Goal: Task Accomplishment & Management: Complete application form

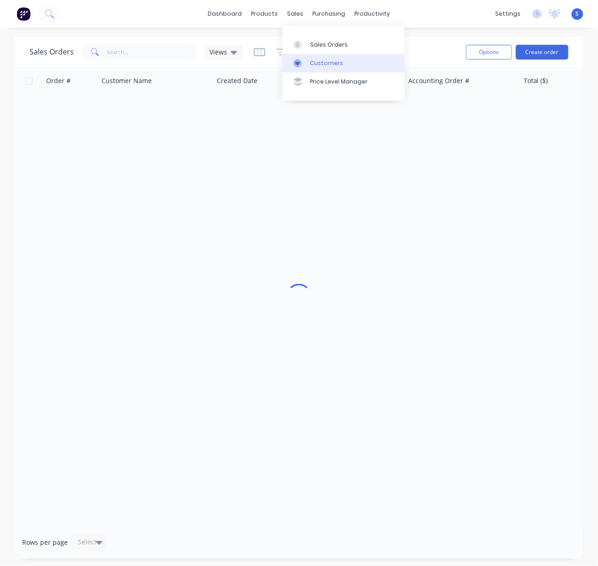
click at [318, 67] on div "Customers" at bounding box center [326, 63] width 33 height 8
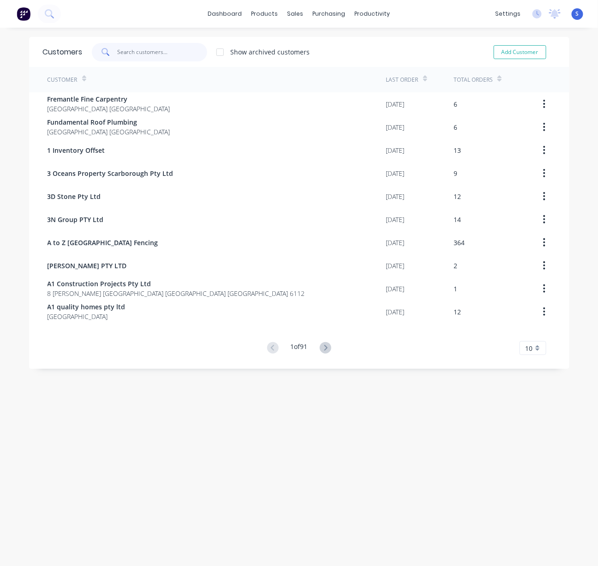
click at [127, 55] on input "text" at bounding box center [162, 52] width 90 height 18
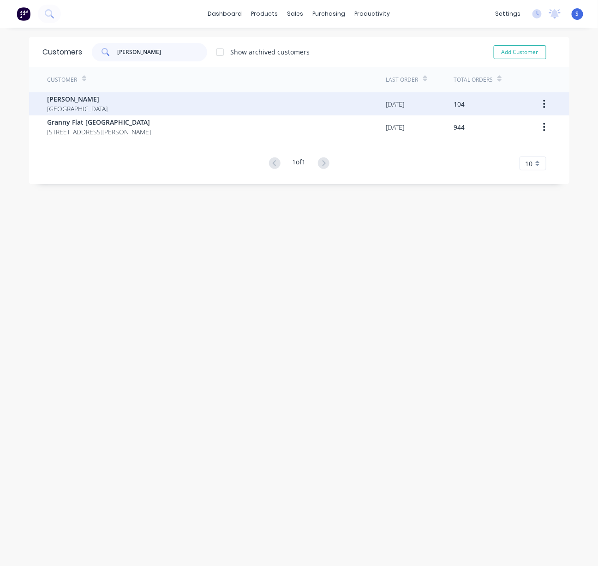
type input "chris"
click at [108, 99] on div "Chris Gu Australia" at bounding box center [217, 103] width 339 height 23
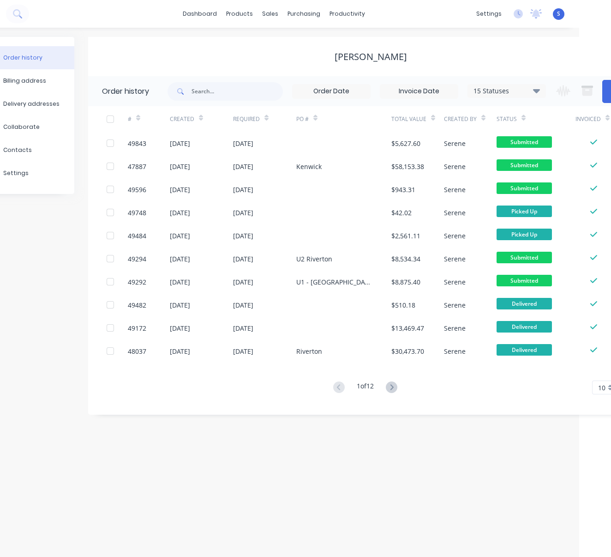
drag, startPoint x: 334, startPoint y: 56, endPoint x: 379, endPoint y: 61, distance: 45.5
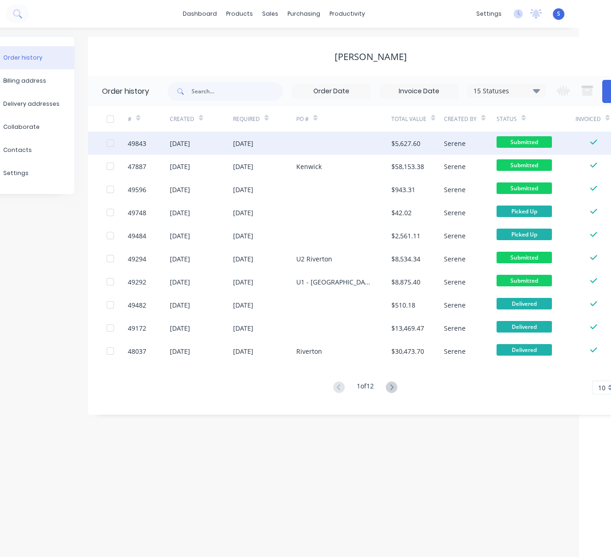
scroll to position [0, 34]
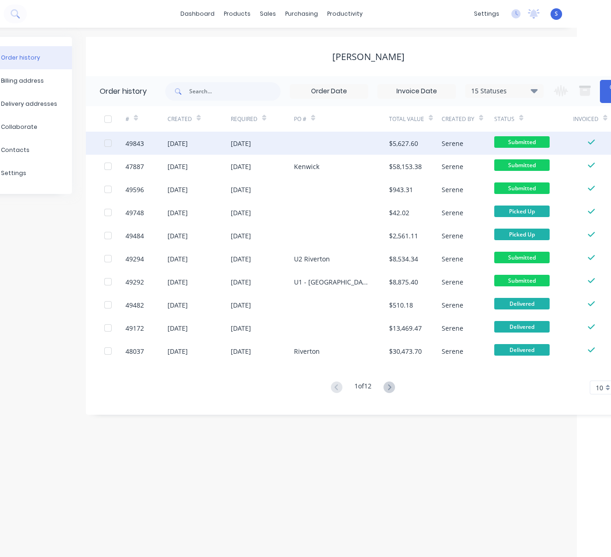
click at [251, 145] on div "01 Oct 2025" at bounding box center [241, 143] width 20 height 10
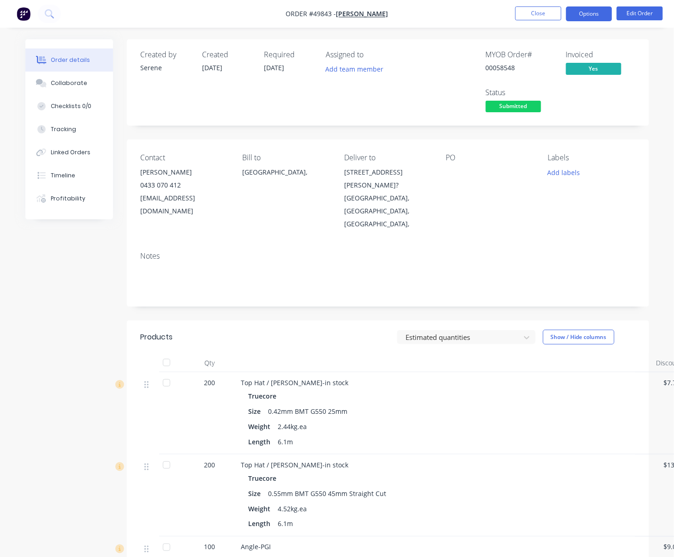
click at [582, 19] on button "Options" at bounding box center [589, 13] width 46 height 15
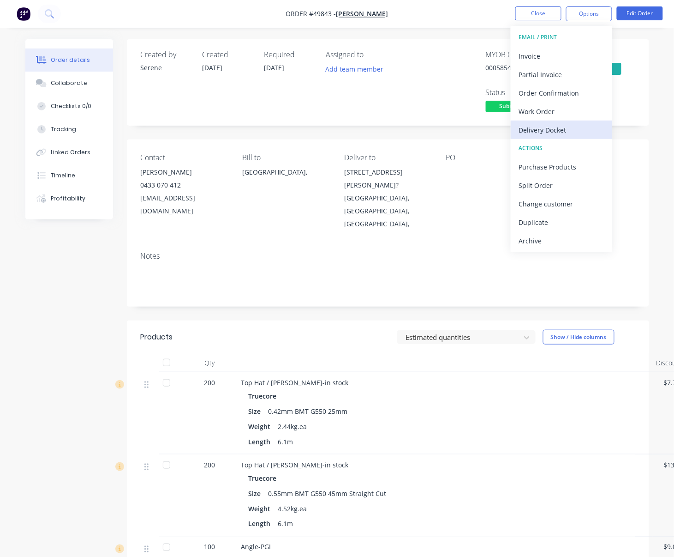
click at [568, 132] on div "Delivery Docket" at bounding box center [561, 129] width 85 height 13
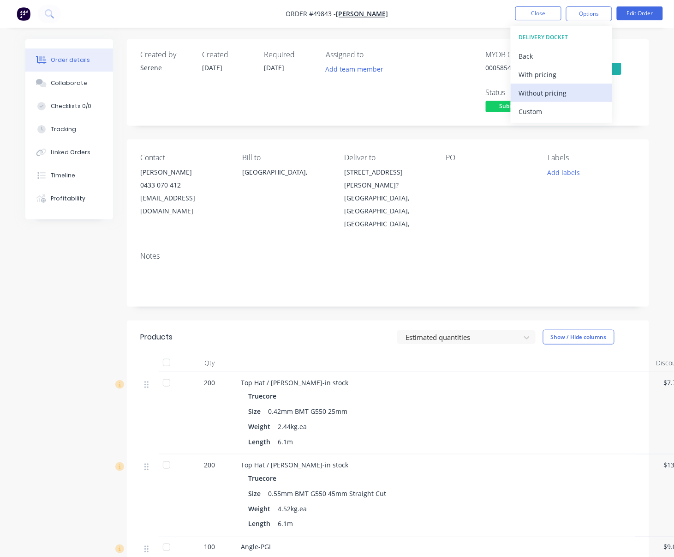
click at [560, 96] on div "Without pricing" at bounding box center [561, 92] width 85 height 13
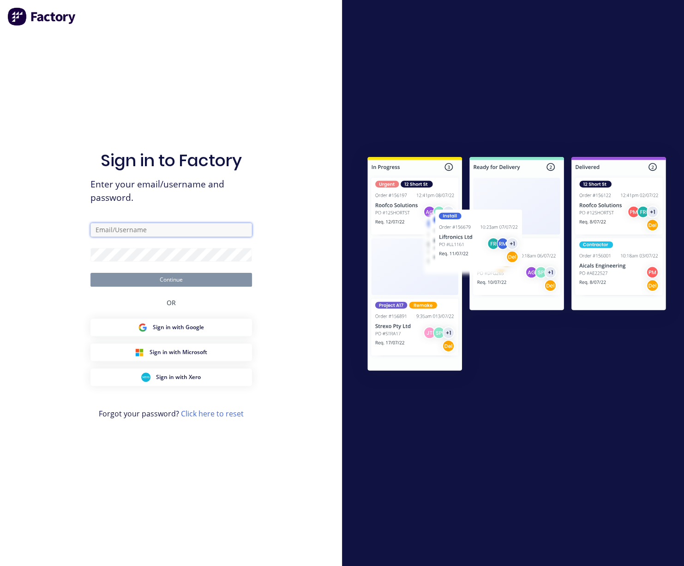
type input "serene@dynamicsteelform.com.au"
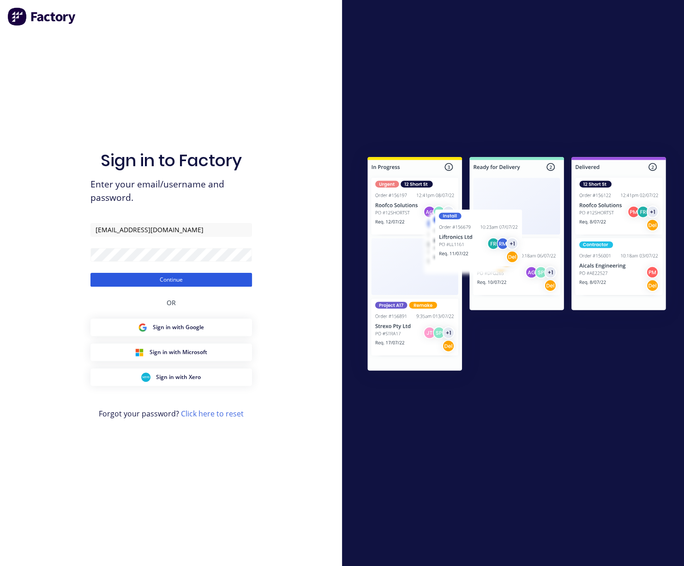
click at [192, 277] on button "Continue" at bounding box center [171, 280] width 162 height 14
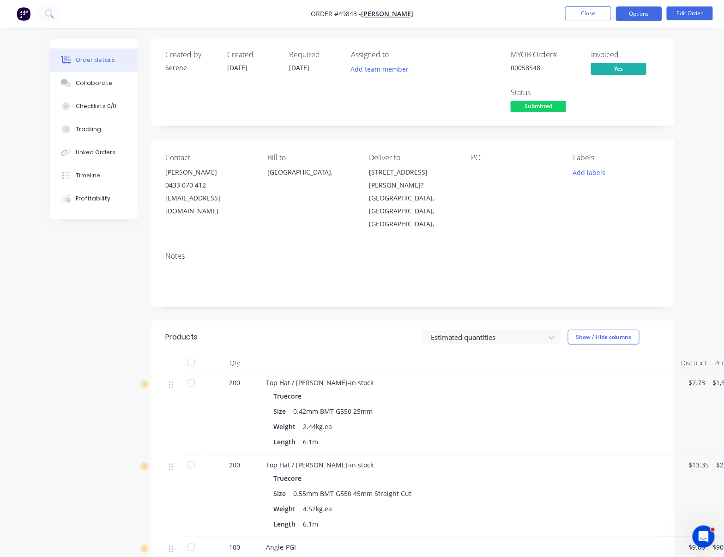
click at [598, 16] on button "Options" at bounding box center [639, 13] width 46 height 15
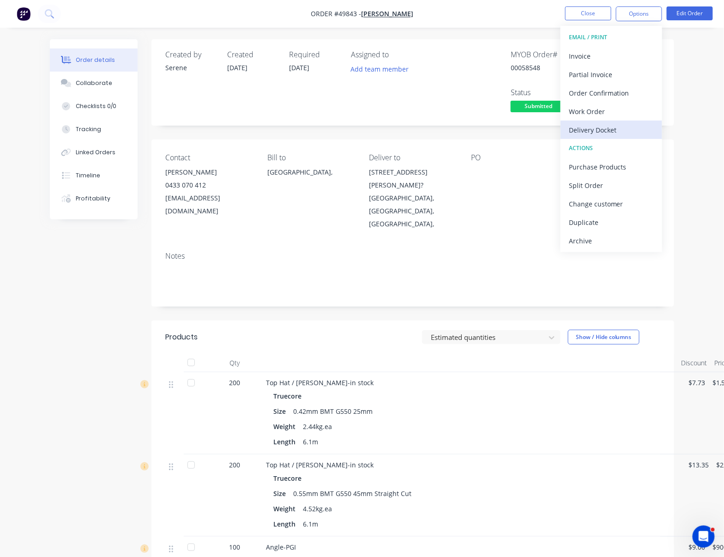
click at [598, 125] on div "Delivery Docket" at bounding box center [611, 129] width 85 height 13
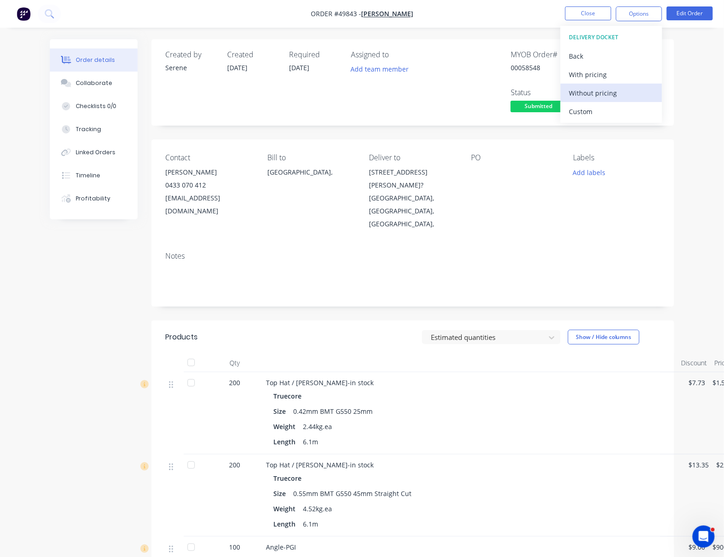
click at [598, 90] on div "Without pricing" at bounding box center [611, 92] width 85 height 13
click at [300, 330] on div "Estimated quantities Show / Hide columns" at bounding box center [466, 337] width 390 height 15
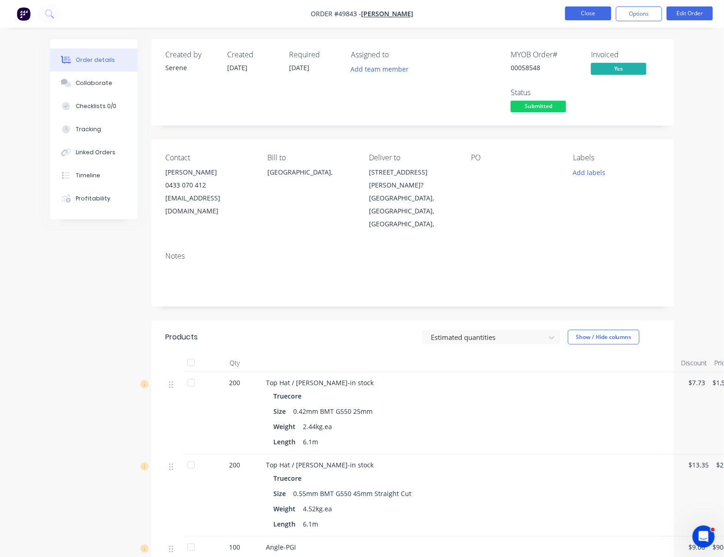
click at [583, 9] on button "Close" at bounding box center [588, 13] width 46 height 14
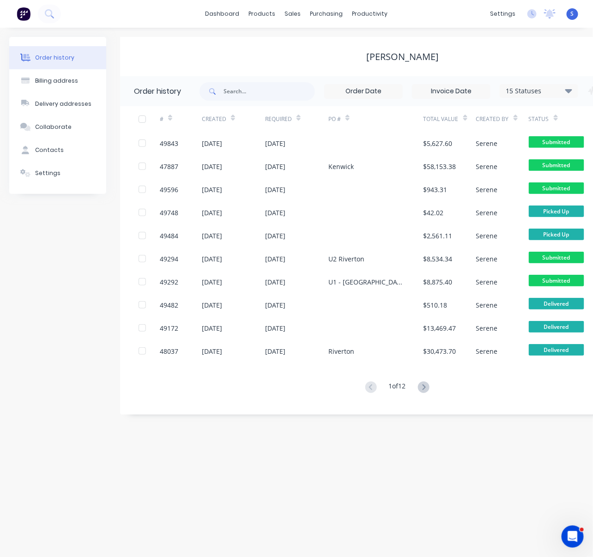
click at [81, 390] on div "Order history Billing address Delivery addresses Collaborate Contacts Settings" at bounding box center [57, 226] width 97 height 378
click at [52, 466] on div "Order history Billing address Delivery addresses Collaborate Contacts Settings …" at bounding box center [296, 292] width 593 height 529
click at [319, 67] on div "Customers" at bounding box center [323, 63] width 33 height 8
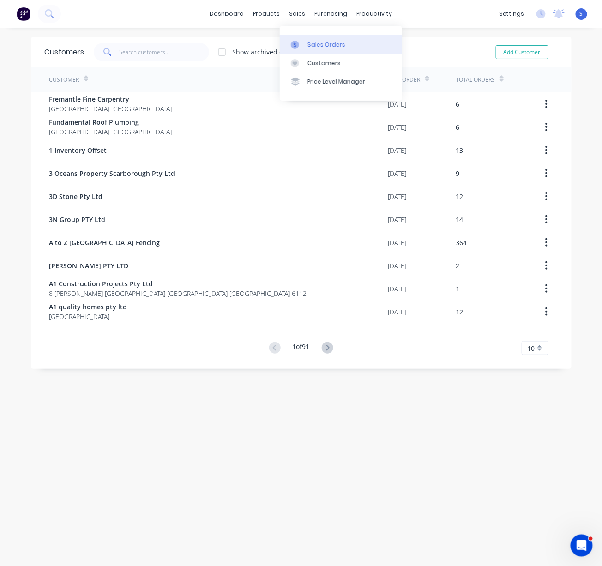
click at [308, 46] on div "Sales Orders" at bounding box center [326, 45] width 38 height 8
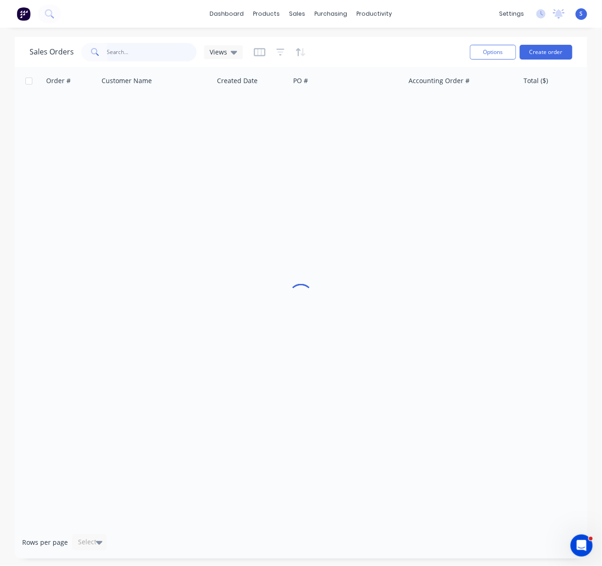
click at [154, 51] on input "text" at bounding box center [152, 52] width 90 height 18
type input "49265"
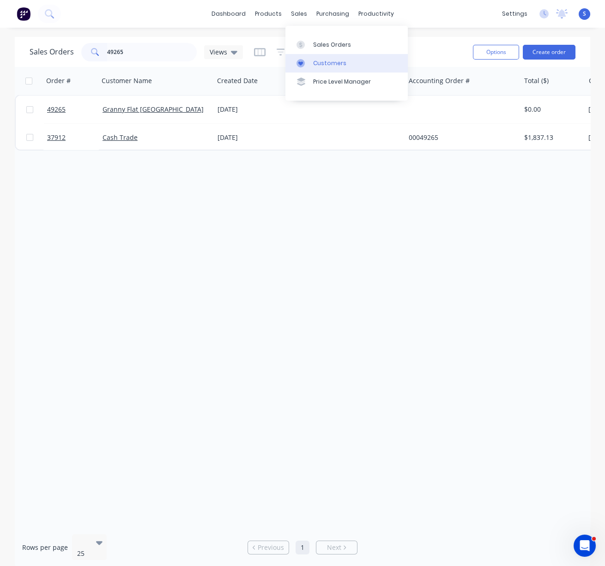
click at [339, 65] on div "Customers" at bounding box center [329, 63] width 33 height 8
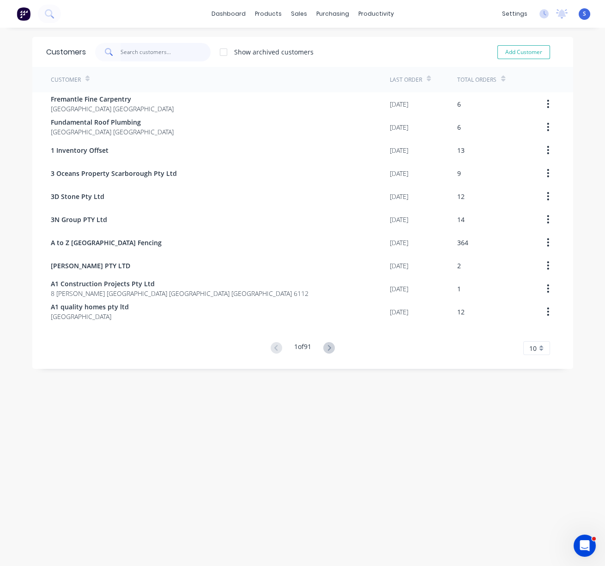
click at [144, 59] on input "text" at bounding box center [165, 52] width 90 height 18
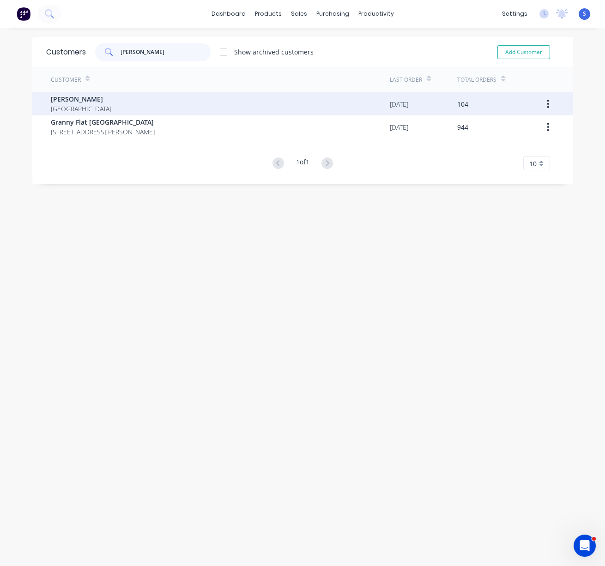
type input "chris"
click at [137, 105] on div "Chris Gu Australia" at bounding box center [220, 103] width 339 height 23
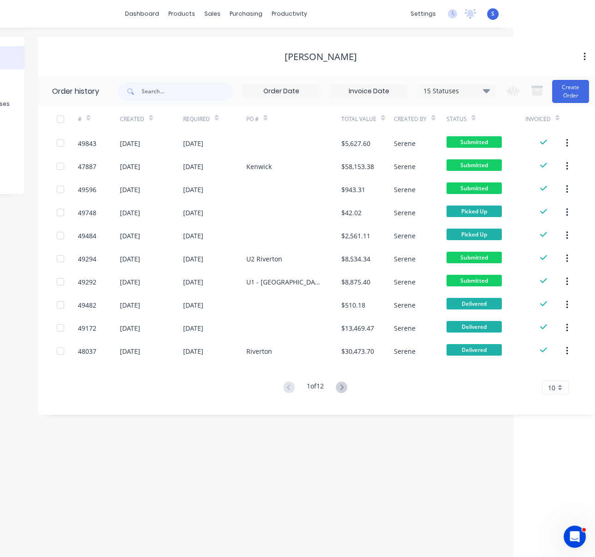
drag, startPoint x: 305, startPoint y: 66, endPoint x: 426, endPoint y: 61, distance: 120.6
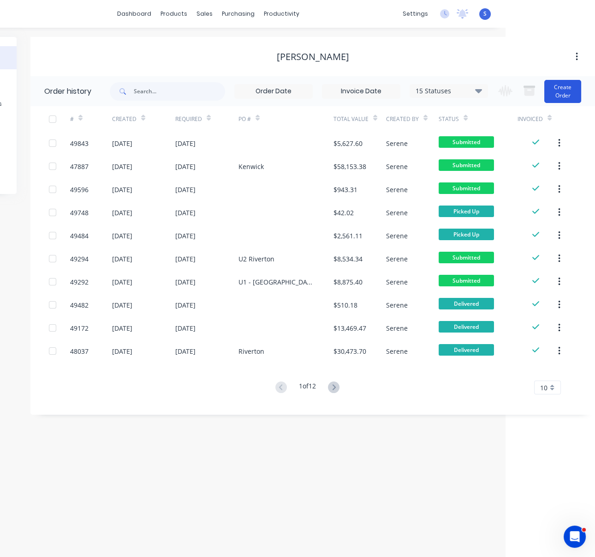
click at [561, 96] on button "Create Order" at bounding box center [563, 91] width 37 height 23
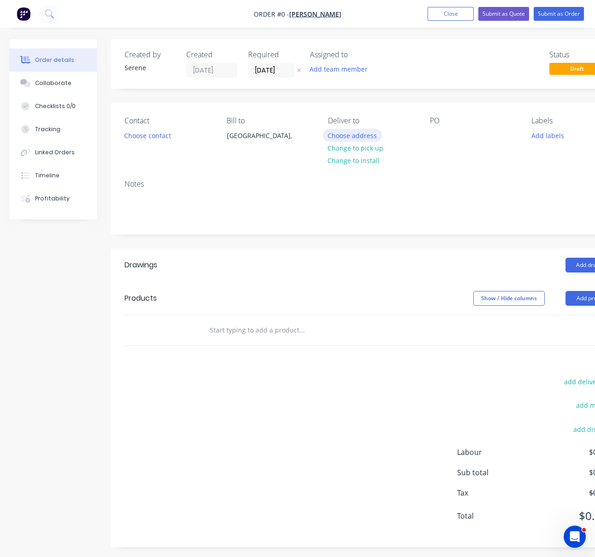
click at [351, 141] on button "Choose address" at bounding box center [352, 135] width 59 height 12
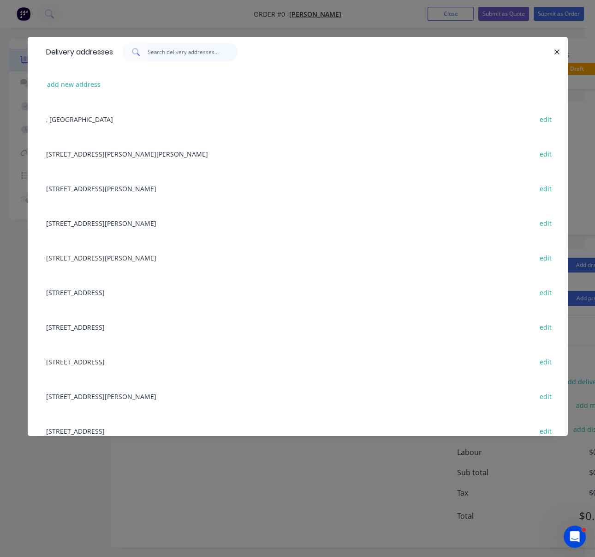
click at [170, 61] on input "text" at bounding box center [193, 52] width 90 height 18
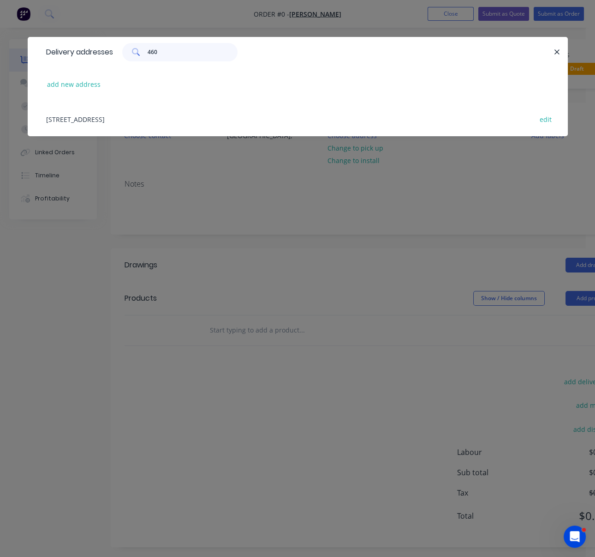
type input "460"
click at [175, 126] on div "460 Riverton Dr,, Riverton, Western Australia, Australia edit" at bounding box center [298, 119] width 513 height 35
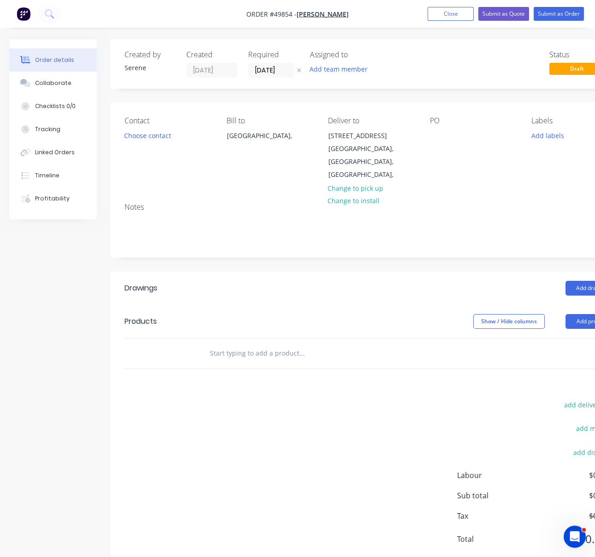
click at [145, 140] on button "Choose contact" at bounding box center [148, 135] width 57 height 12
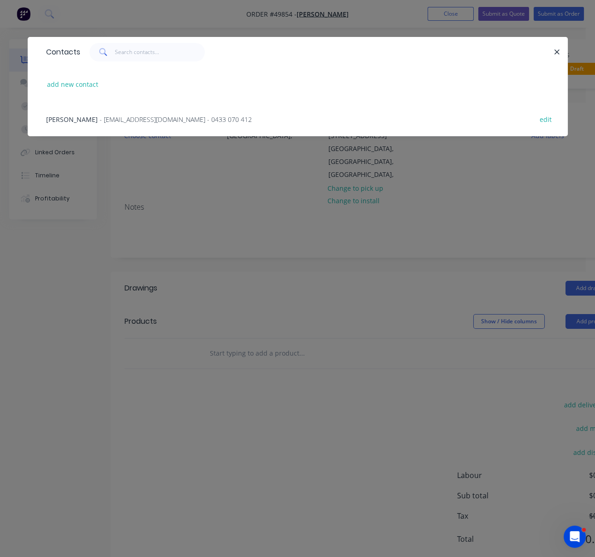
click at [104, 124] on span "- account@speedframewa.com.au - 0433 070 412" at bounding box center [176, 119] width 152 height 9
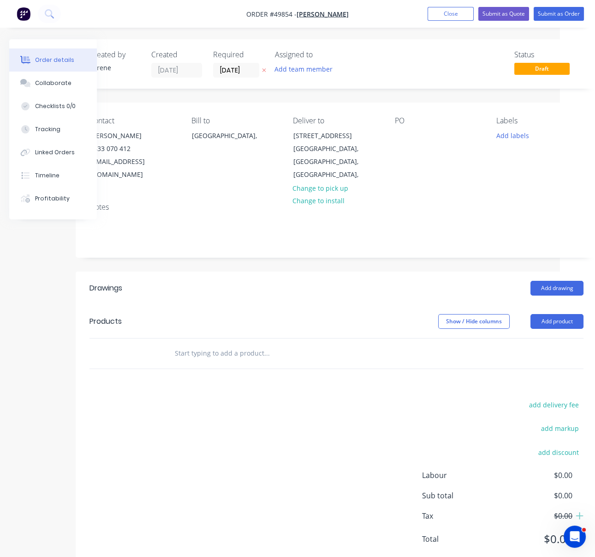
scroll to position [0, 46]
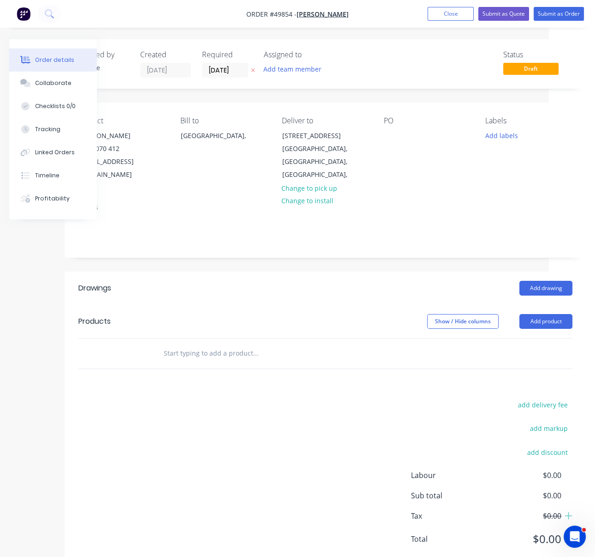
drag, startPoint x: 279, startPoint y: 297, endPoint x: 525, endPoint y: 308, distance: 246.3
click at [554, 284] on button "Add drawing" at bounding box center [546, 288] width 53 height 15
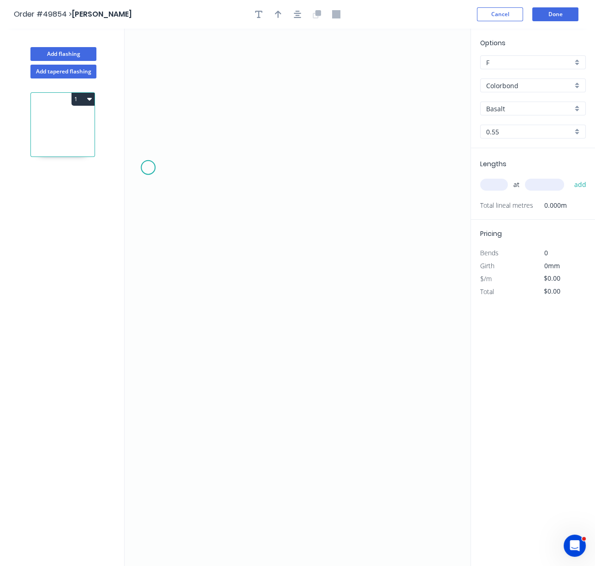
click at [148, 169] on icon "0" at bounding box center [298, 297] width 346 height 537
click at [261, 195] on icon "0" at bounding box center [298, 297] width 346 height 537
click at [261, 239] on icon "0 ?" at bounding box center [298, 297] width 346 height 537
click at [350, 237] on icon "0 ? ? ? º" at bounding box center [298, 297] width 346 height 537
click at [350, 194] on icon "0 ? ? ? ? º" at bounding box center [298, 297] width 346 height 537
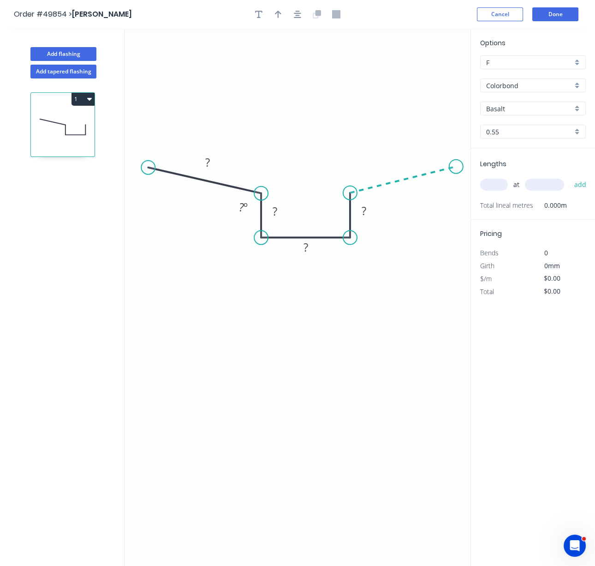
click at [457, 168] on icon "0 ? ? ? ? ? º" at bounding box center [298, 297] width 346 height 537
click at [210, 166] on tspan "?" at bounding box center [207, 162] width 5 height 15
click at [239, 207] on tspan "?" at bounding box center [241, 206] width 5 height 15
click at [277, 212] on tspan "?" at bounding box center [275, 211] width 5 height 15
click at [300, 245] on rect at bounding box center [306, 247] width 18 height 13
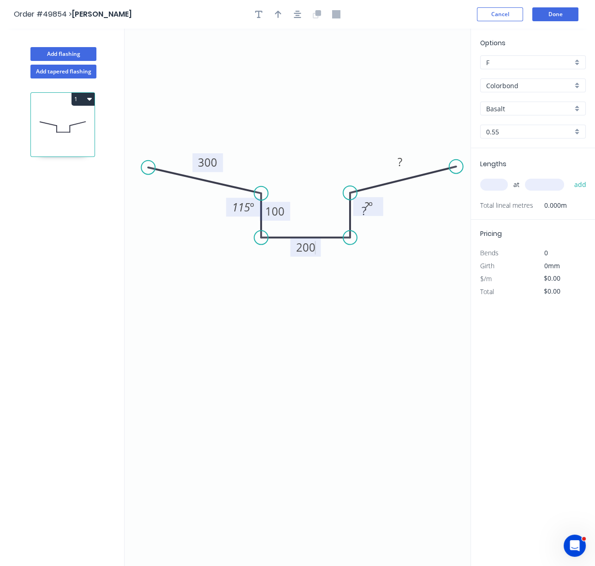
click at [370, 214] on tspan "º" at bounding box center [371, 205] width 4 height 15
click at [366, 216] on rect at bounding box center [369, 206] width 30 height 19
drag, startPoint x: 360, startPoint y: 217, endPoint x: 366, endPoint y: 211, distance: 8.2
click at [366, 211] on rect at bounding box center [376, 202] width 30 height 19
drag, startPoint x: 362, startPoint y: 217, endPoint x: 359, endPoint y: 223, distance: 6.0
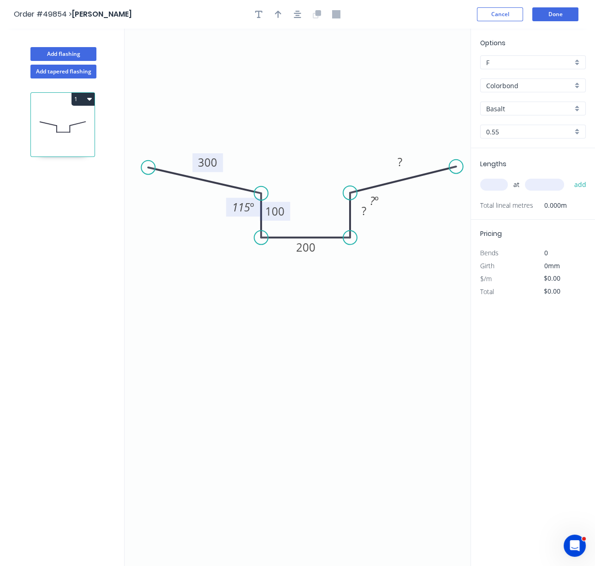
click at [360, 223] on icon "0 300 100 200 ? ? 115 º ? º" at bounding box center [298, 297] width 346 height 537
click at [356, 223] on icon "0 300 100 200 ? ? 115 º ? º" at bounding box center [298, 297] width 346 height 537
drag, startPoint x: 357, startPoint y: 220, endPoint x: 356, endPoint y: 226, distance: 6.0
click at [356, 226] on rect at bounding box center [364, 216] width 30 height 19
click at [363, 220] on tspan "?" at bounding box center [363, 216] width 5 height 15
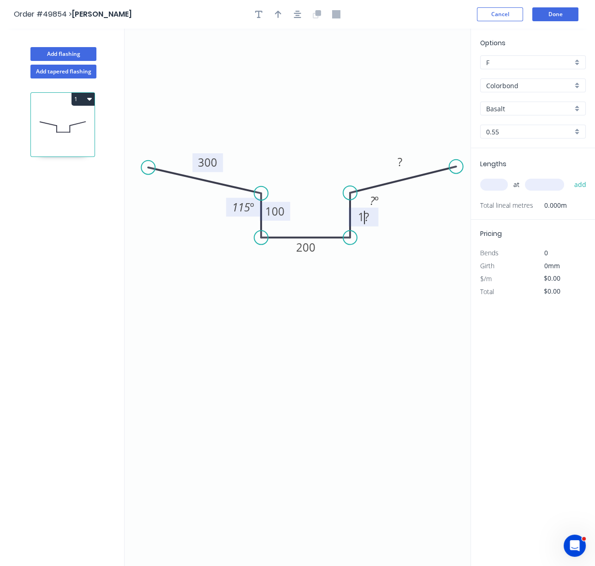
click at [369, 250] on icon "0 300 100 200 1? ? 115 º ? º" at bounding box center [298, 297] width 346 height 537
click at [367, 220] on rect at bounding box center [364, 217] width 18 height 13
click at [374, 198] on tspan "?" at bounding box center [372, 200] width 5 height 15
click at [403, 164] on rect at bounding box center [400, 162] width 18 height 13
click at [403, 258] on icon "0 300 100 200 100 300 115 º 115 º" at bounding box center [298, 297] width 346 height 537
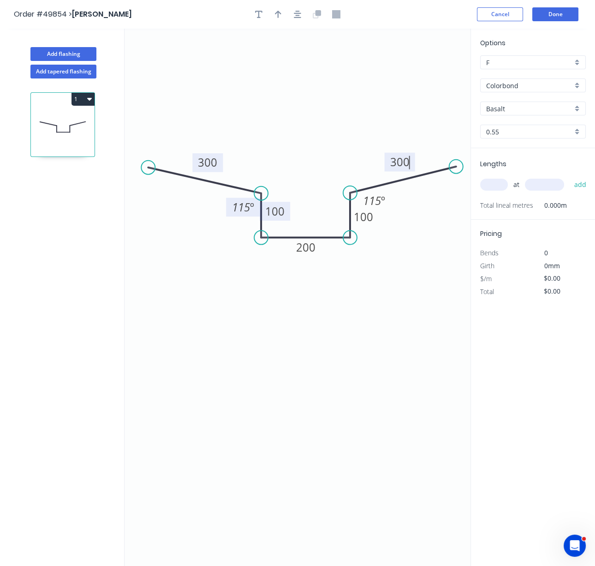
type input "$30.54"
click at [283, 19] on div at bounding box center [297, 14] width 97 height 14
click at [280, 17] on icon "button" at bounding box center [278, 14] width 6 height 8
drag, startPoint x: 424, startPoint y: 76, endPoint x: 301, endPoint y: 183, distance: 163.6
click at [301, 183] on icon at bounding box center [300, 169] width 8 height 30
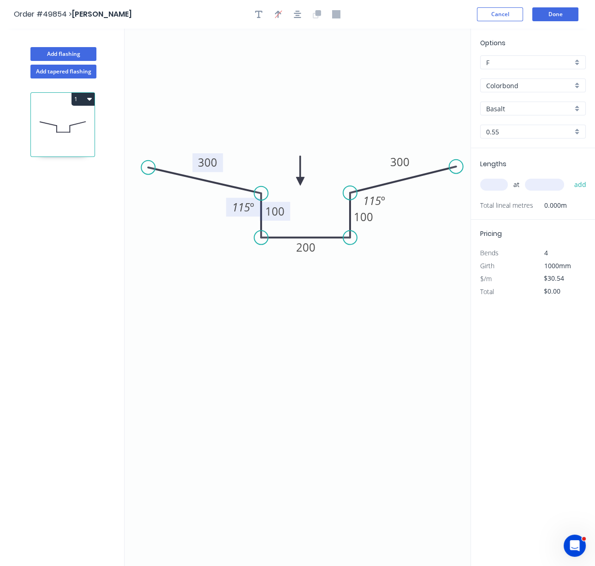
click at [518, 114] on input "Basalt" at bounding box center [530, 109] width 86 height 10
click at [519, 130] on div "Monument" at bounding box center [533, 127] width 105 height 16
type input "Monument"
click at [493, 191] on input "text" at bounding box center [495, 185] width 28 height 12
type input "2"
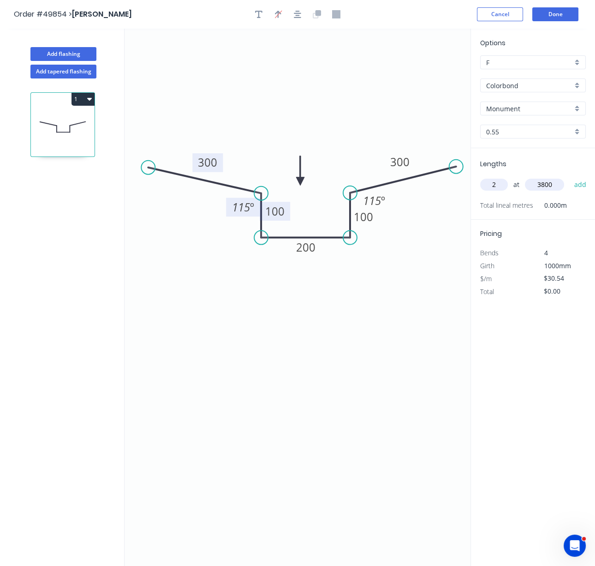
type input "3800"
click at [570, 177] on button "add" at bounding box center [581, 185] width 22 height 16
type input "$232.10"
click at [72, 58] on button "Add flashing" at bounding box center [63, 54] width 66 height 14
type input "$0.00"
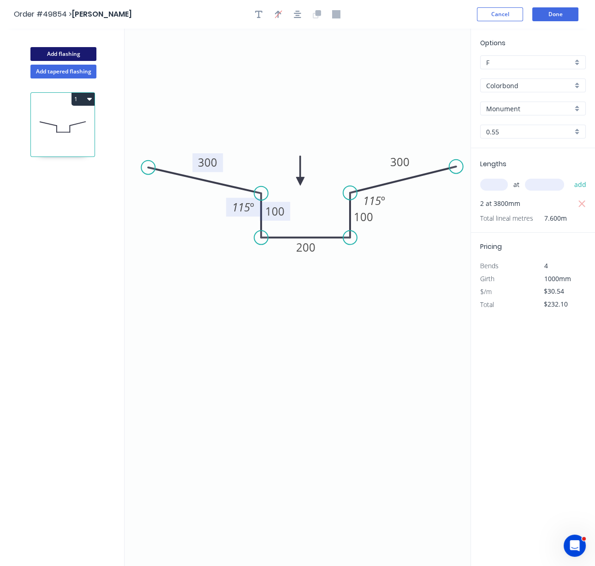
type input "$0.00"
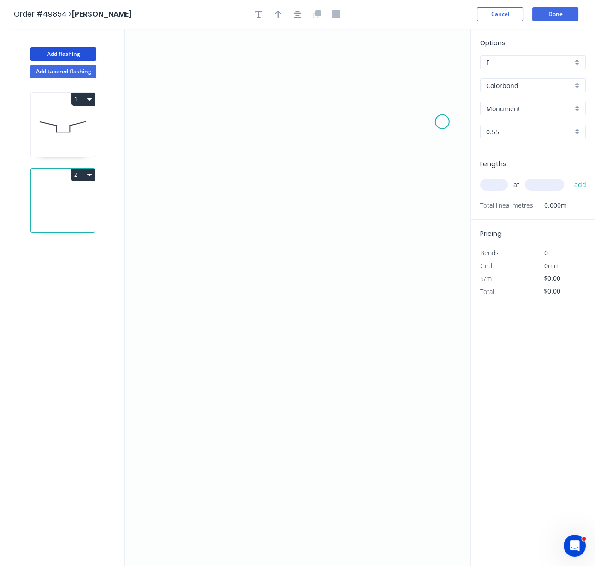
click at [443, 124] on icon "0" at bounding box center [298, 297] width 346 height 537
click at [322, 168] on icon "0" at bounding box center [298, 297] width 346 height 537
click at [322, 225] on icon "0 ?" at bounding box center [298, 297] width 346 height 537
click at [258, 225] on icon "0 ? ? ? º" at bounding box center [298, 297] width 346 height 537
click at [257, 253] on icon "0 ? ? ? ? º" at bounding box center [298, 297] width 346 height 537
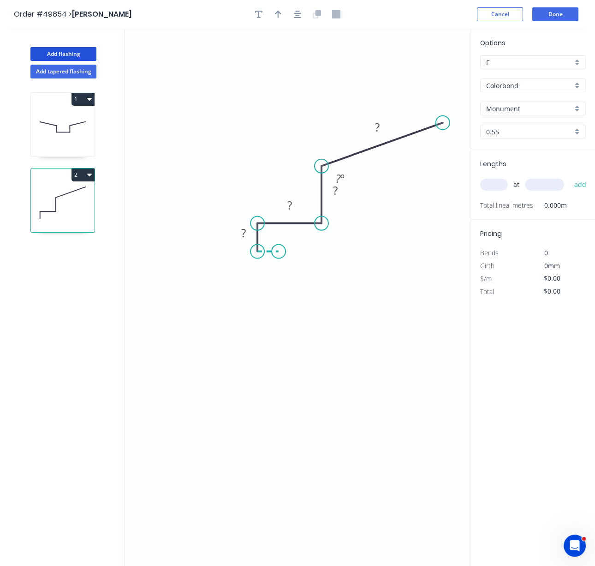
click at [279, 253] on icon "0 ? ? ? ? ? º" at bounding box center [298, 297] width 346 height 537
click at [271, 264] on tspan "?" at bounding box center [268, 260] width 5 height 15
click at [242, 233] on tspan "?" at bounding box center [243, 232] width 5 height 15
click at [291, 209] on tspan "?" at bounding box center [290, 205] width 5 height 15
click at [338, 198] on rect at bounding box center [335, 191] width 18 height 13
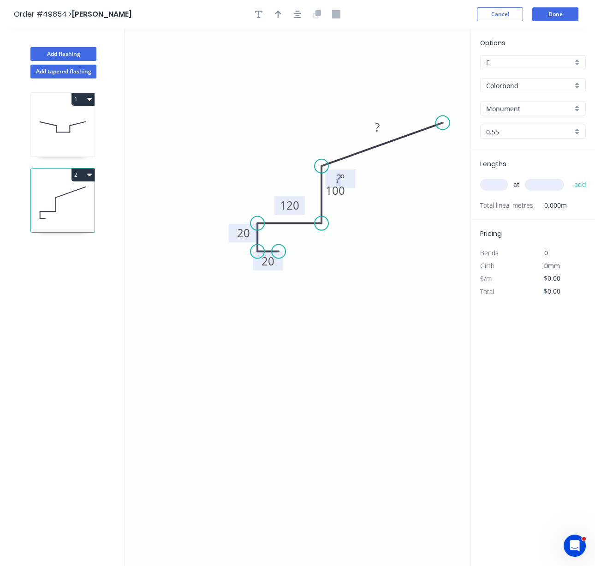
click at [337, 179] on tspan "?" at bounding box center [338, 178] width 5 height 15
click at [381, 130] on rect at bounding box center [377, 127] width 18 height 13
click at [369, 208] on icon "0 20 20 120 100 300 115 º" at bounding box center [298, 297] width 346 height 537
type input "$18.96"
drag, startPoint x: 347, startPoint y: 199, endPoint x: 349, endPoint y: 210, distance: 10.8
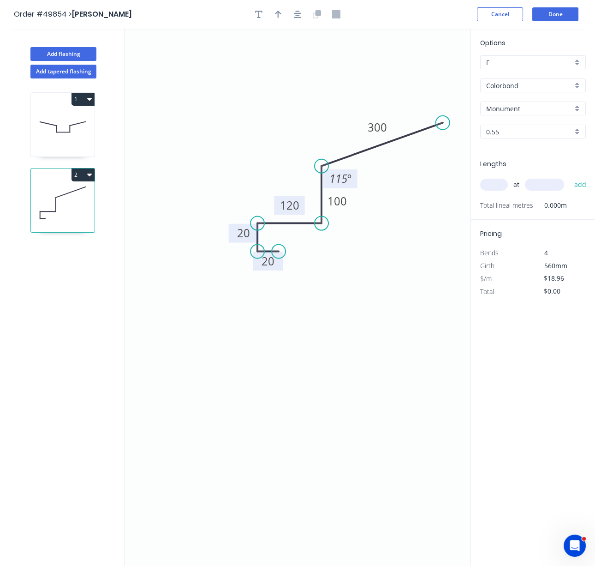
click at [349, 210] on rect at bounding box center [337, 201] width 30 height 19
click at [366, 266] on icon "0 20 20 120 100 300 115 º" at bounding box center [298, 297] width 346 height 537
click at [277, 12] on icon "button" at bounding box center [278, 14] width 6 height 7
drag, startPoint x: 426, startPoint y: 75, endPoint x: 285, endPoint y: 164, distance: 166.0
click at [273, 165] on icon at bounding box center [272, 152] width 8 height 30
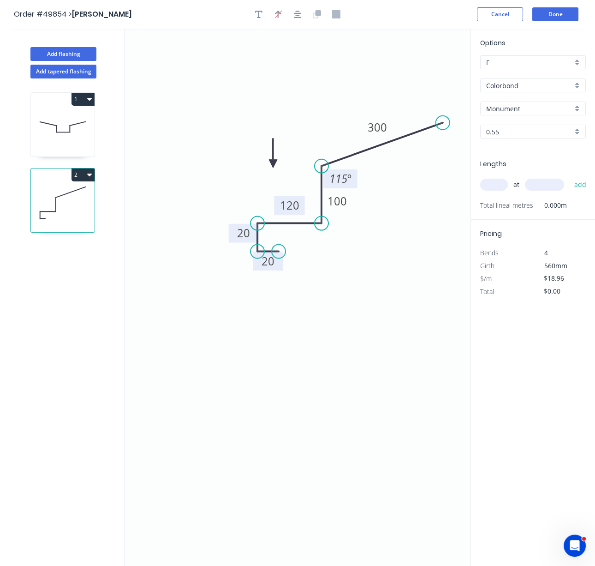
click at [491, 191] on input "text" at bounding box center [495, 185] width 28 height 12
type input "2"
type input "3600"
click at [570, 177] on button "add" at bounding box center [581, 185] width 22 height 16
type input "$136.51"
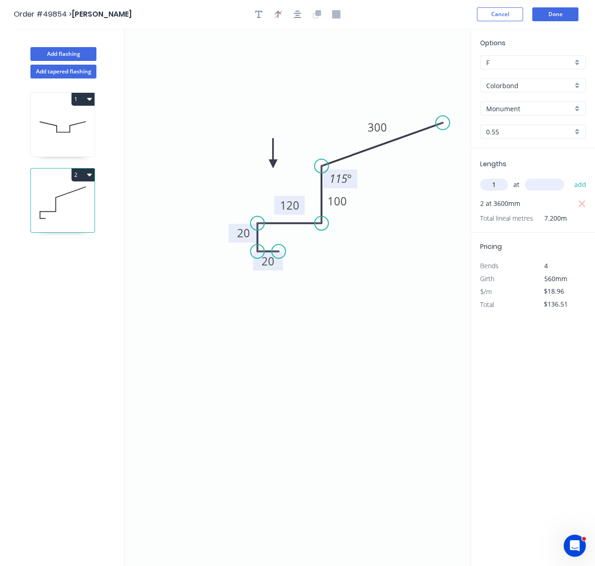
type input "1"
type input "4500"
click at [570, 177] on button "add" at bounding box center [581, 185] width 22 height 16
type input "$221.83"
type input "2"
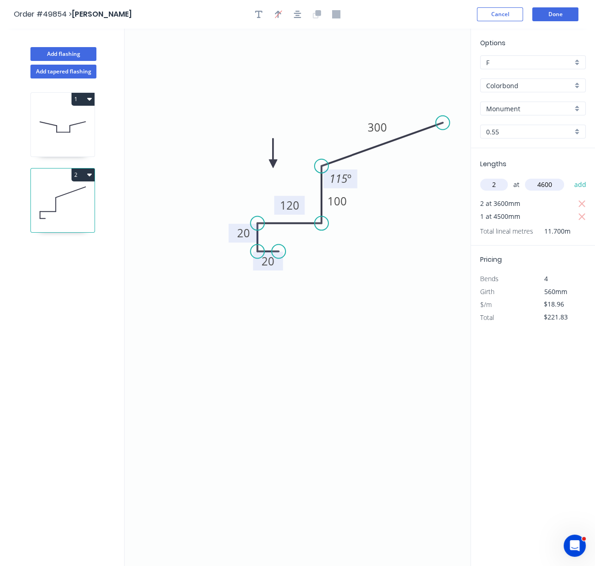
type input "4600"
click at [570, 177] on button "add" at bounding box center [581, 185] width 22 height 16
type input "$396.26"
click at [552, 14] on button "Done" at bounding box center [556, 14] width 46 height 14
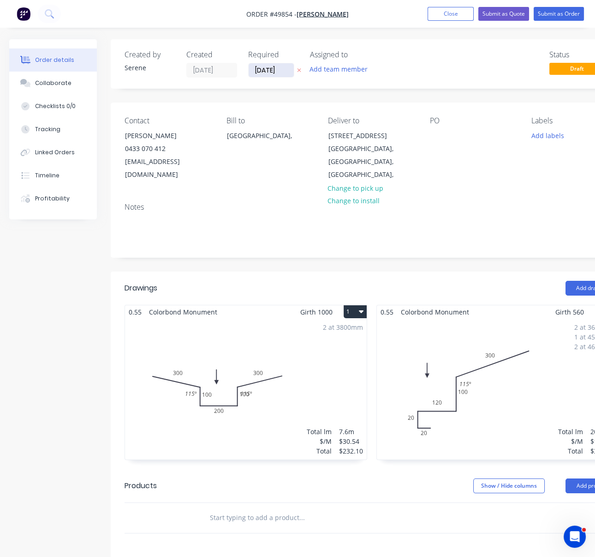
click at [275, 69] on input "[DATE]" at bounding box center [271, 70] width 45 height 14
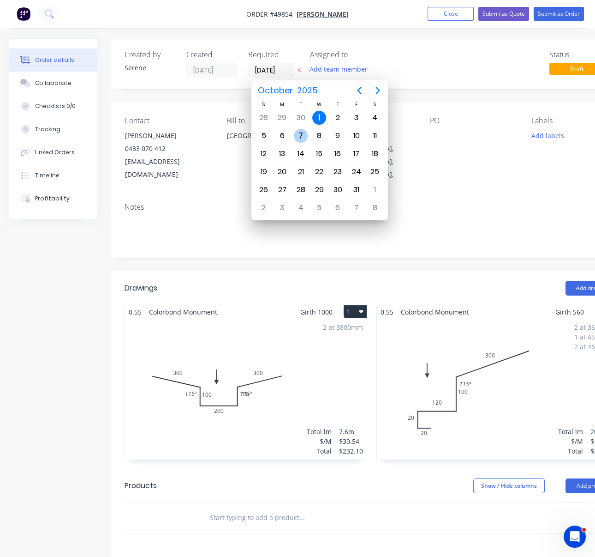
click at [296, 134] on div "7" at bounding box center [301, 136] width 14 height 14
type input "[DATE]"
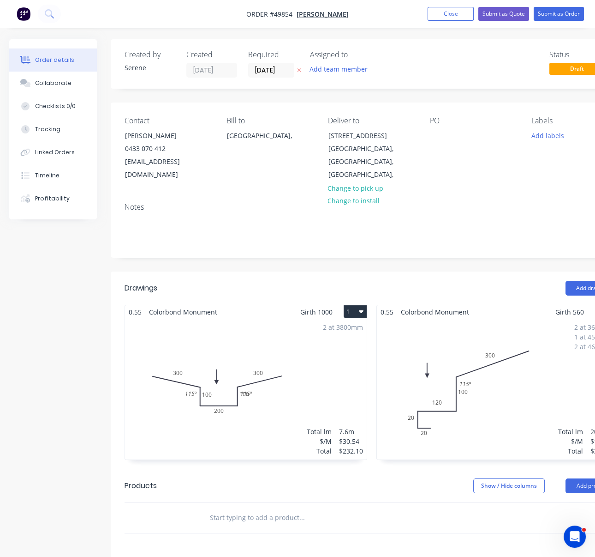
scroll to position [202, 0]
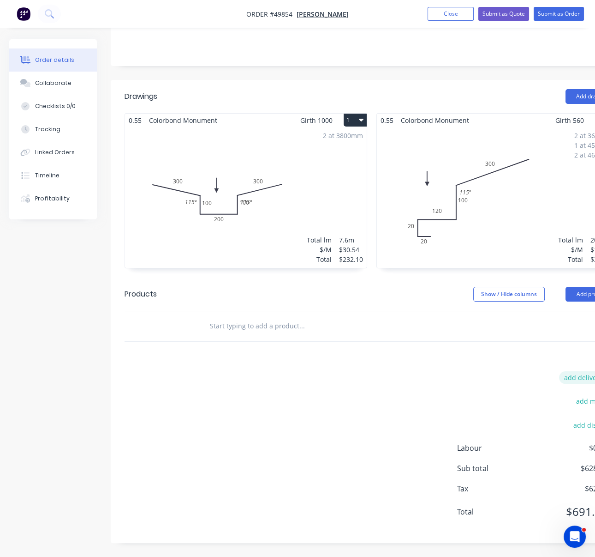
click at [576, 372] on button "add delivery fee" at bounding box center [589, 377] width 60 height 12
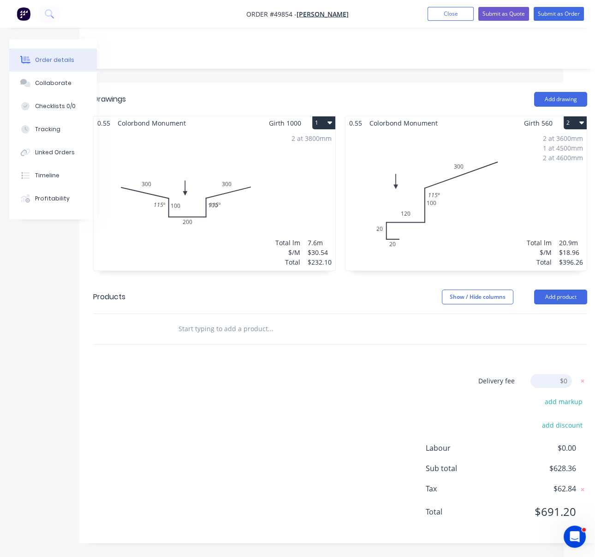
scroll to position [199, 43]
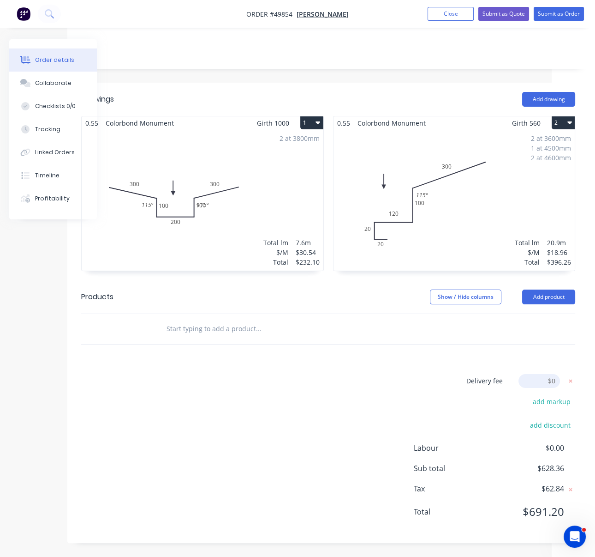
click at [217, 201] on div "2 at 3800mm Total lm $/M Total 7.6m $30.54 $232.10" at bounding box center [203, 200] width 242 height 141
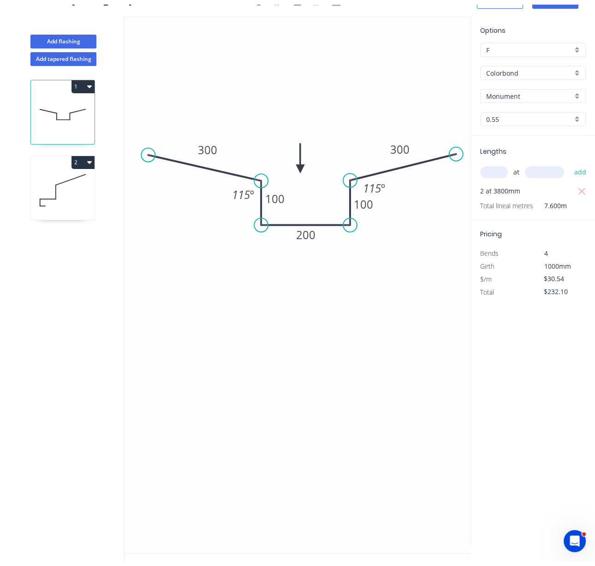
scroll to position [28, 0]
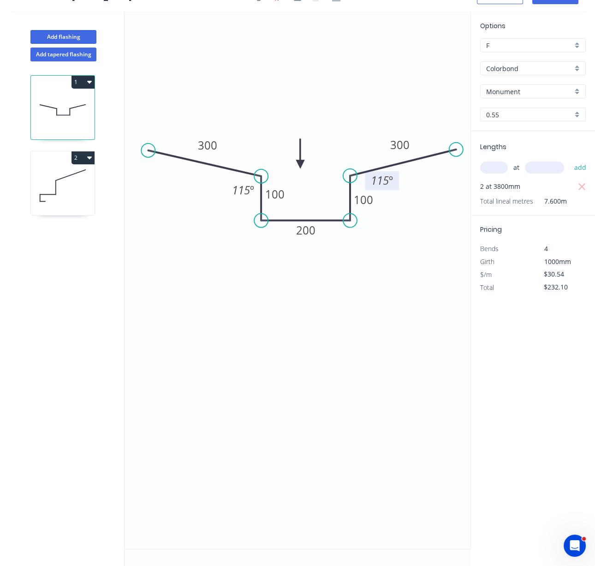
drag, startPoint x: 390, startPoint y: 174, endPoint x: 398, endPoint y: 170, distance: 8.7
click at [398, 171] on rect at bounding box center [382, 180] width 34 height 19
drag, startPoint x: 377, startPoint y: 197, endPoint x: 345, endPoint y: 195, distance: 31.9
click at [345, 195] on rect at bounding box center [332, 198] width 30 height 19
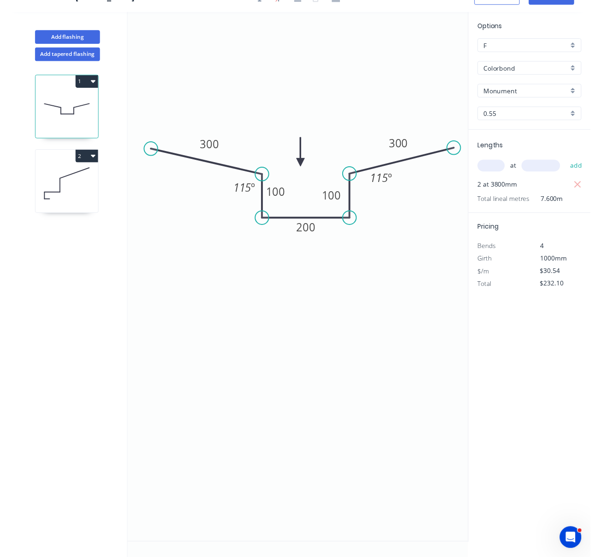
scroll to position [0, 0]
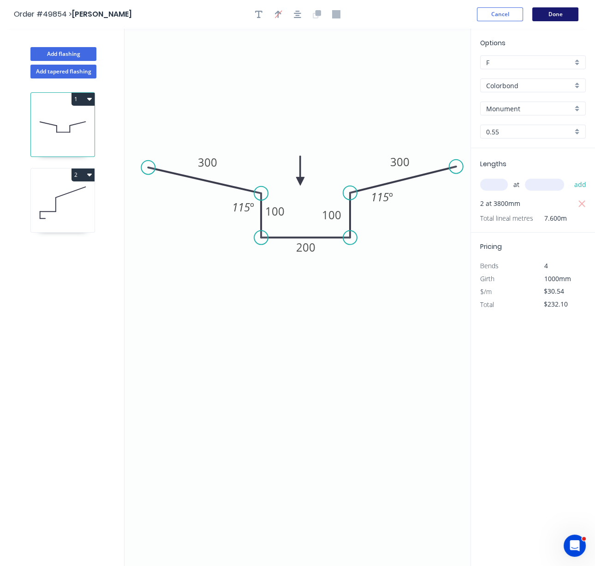
click at [551, 18] on button "Done" at bounding box center [556, 14] width 46 height 14
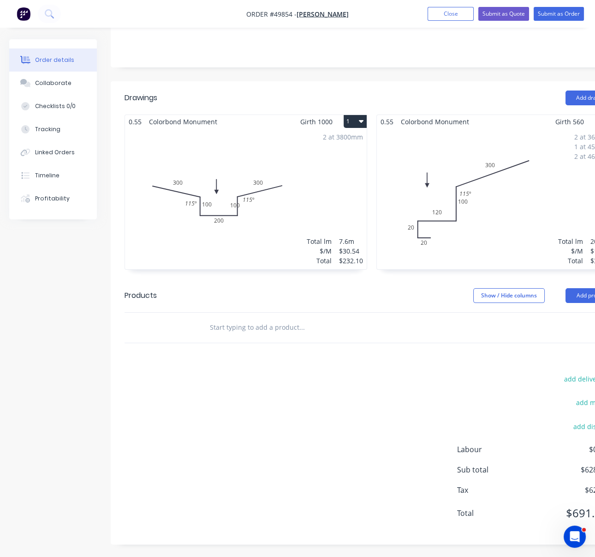
scroll to position [202, 0]
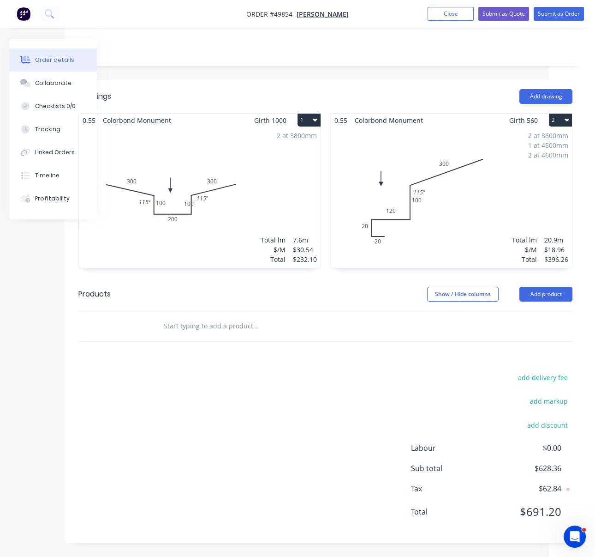
drag, startPoint x: 379, startPoint y: 361, endPoint x: 494, endPoint y: 361, distance: 114.9
click at [551, 372] on button "add delivery fee" at bounding box center [543, 377] width 60 height 12
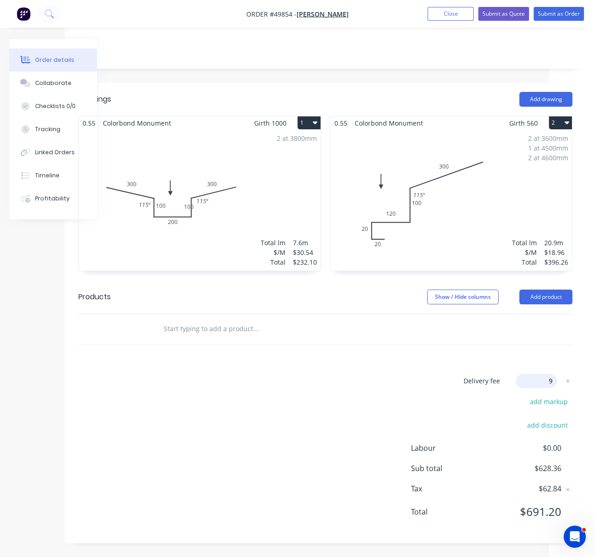
type input "90"
click input "submit" at bounding box center [0, 0] width 0 height 0
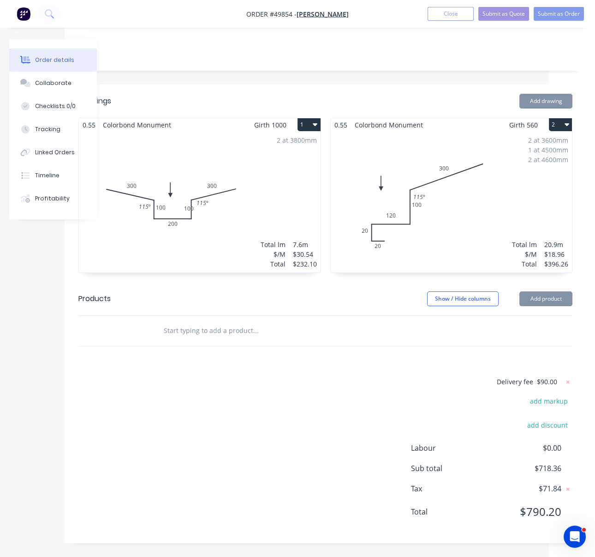
scroll to position [197, 46]
click at [265, 442] on div "Delivery fee $90.00 add markup add discount Labour $0.00 Sub total $718.36 Tax …" at bounding box center [325, 452] width 494 height 153
drag, startPoint x: 223, startPoint y: 402, endPoint x: 219, endPoint y: 407, distance: 6.6
click at [223, 402] on div "Delivery fee $90.00 add markup add discount Labour $0.00 Sub total $718.36 Tax …" at bounding box center [325, 452] width 494 height 153
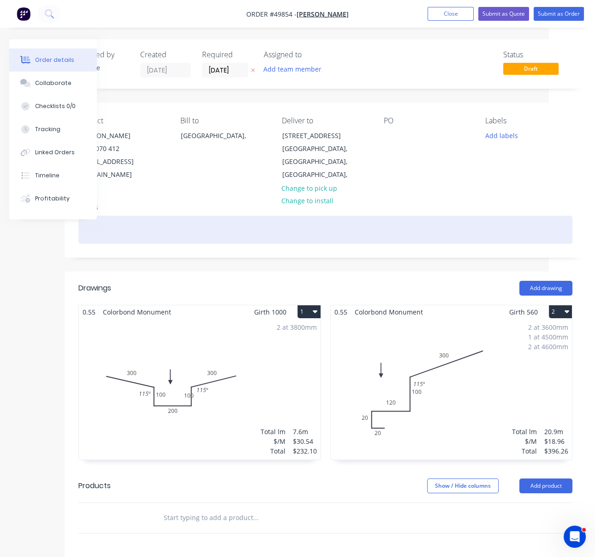
scroll to position [144, 46]
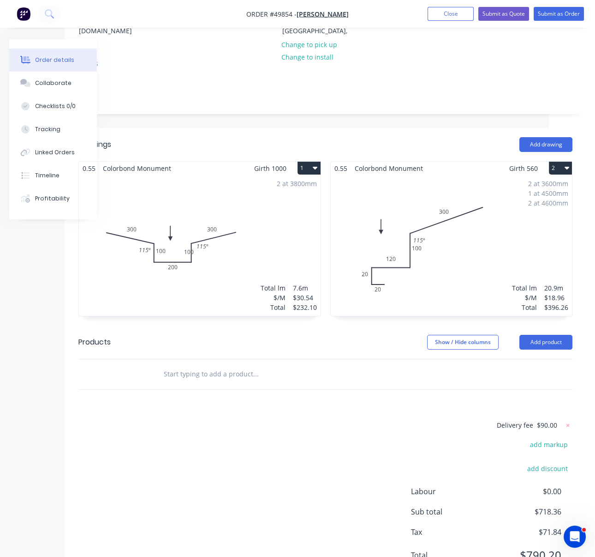
drag, startPoint x: 295, startPoint y: 423, endPoint x: 357, endPoint y: 424, distance: 62.8
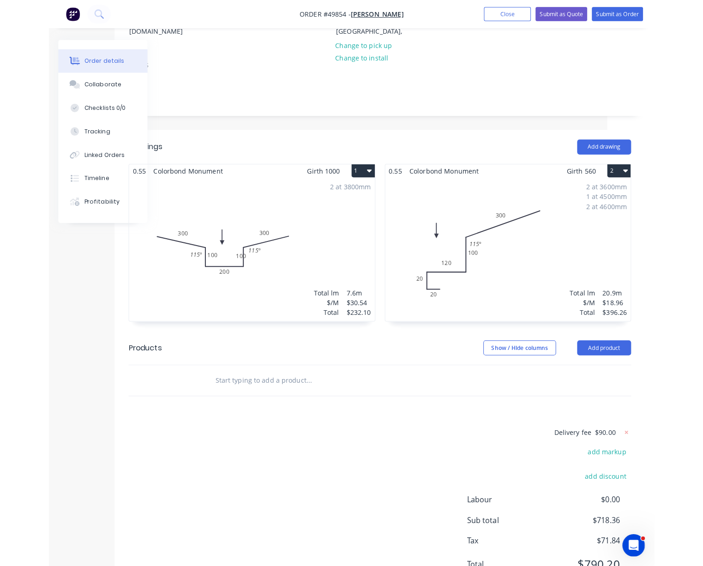
scroll to position [144, 0]
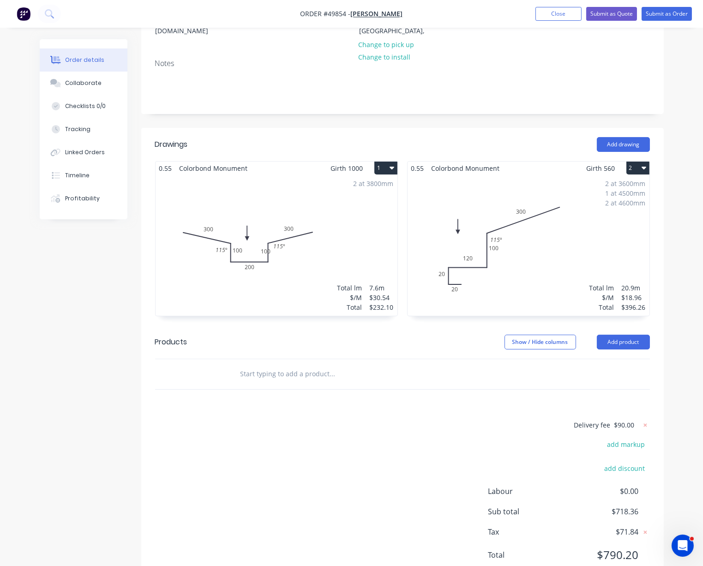
drag, startPoint x: 325, startPoint y: 427, endPoint x: 418, endPoint y: 428, distance: 93.7
drag, startPoint x: 373, startPoint y: 132, endPoint x: 458, endPoint y: 128, distance: 85.5
click at [598, 428] on icon at bounding box center [645, 425] width 9 height 9
click at [598, 428] on button "add delivery fee" at bounding box center [620, 425] width 60 height 12
type input "65"
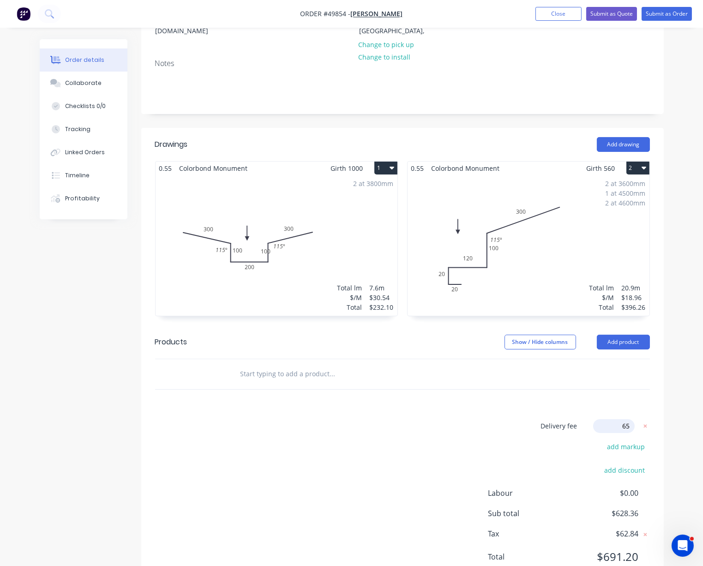
click input "submit" at bounding box center [0, 0] width 0 height 0
click at [484, 458] on div "Delivery fee $65.00 add markup add discount Labour $0.00 Sub total $693.36 Tax …" at bounding box center [402, 495] width 495 height 153
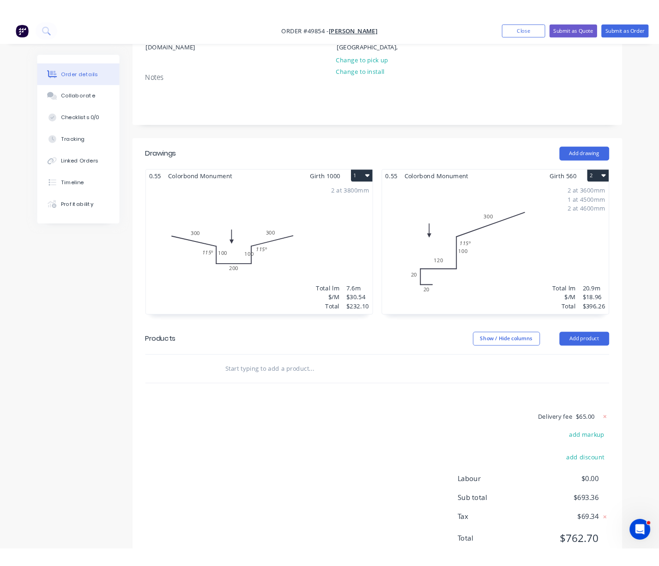
scroll to position [0, 0]
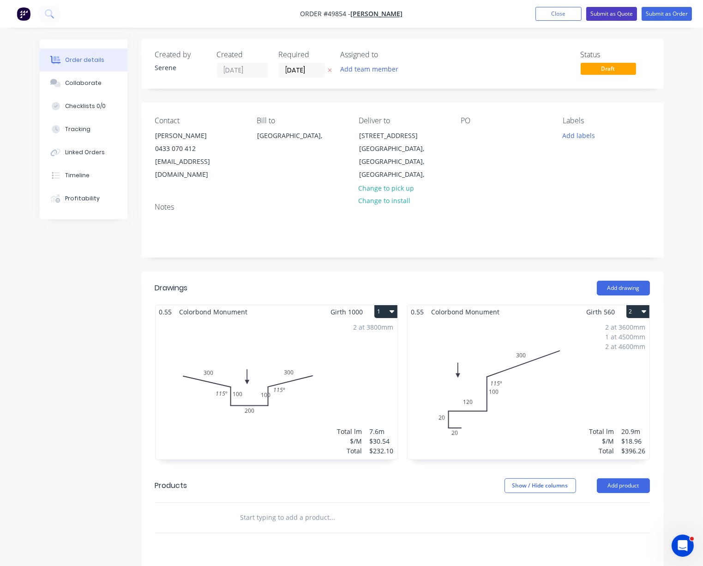
click at [597, 14] on button "Submit as Quote" at bounding box center [611, 14] width 51 height 14
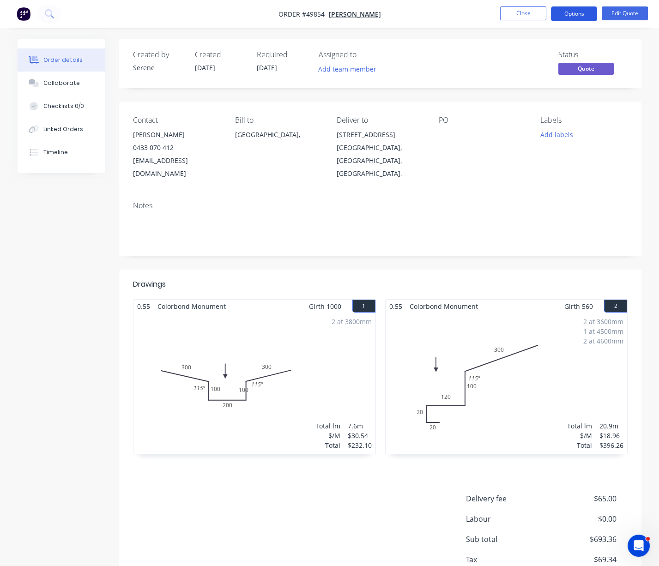
click at [572, 12] on button "Options" at bounding box center [574, 13] width 46 height 15
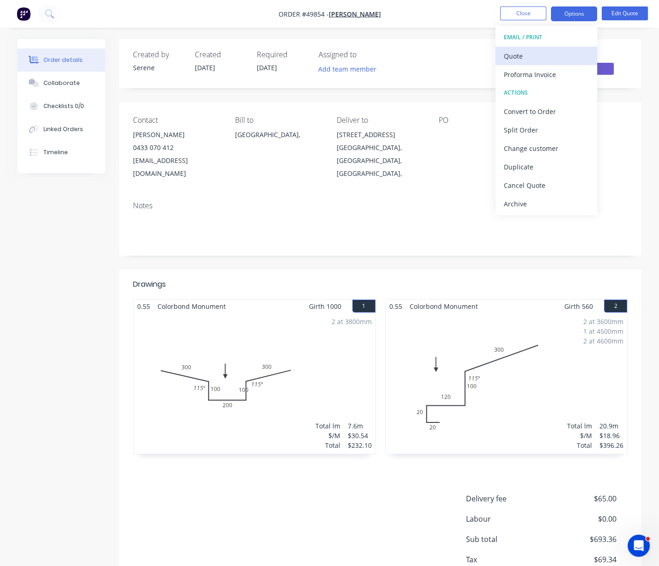
click at [547, 54] on div "Quote" at bounding box center [546, 55] width 85 height 13
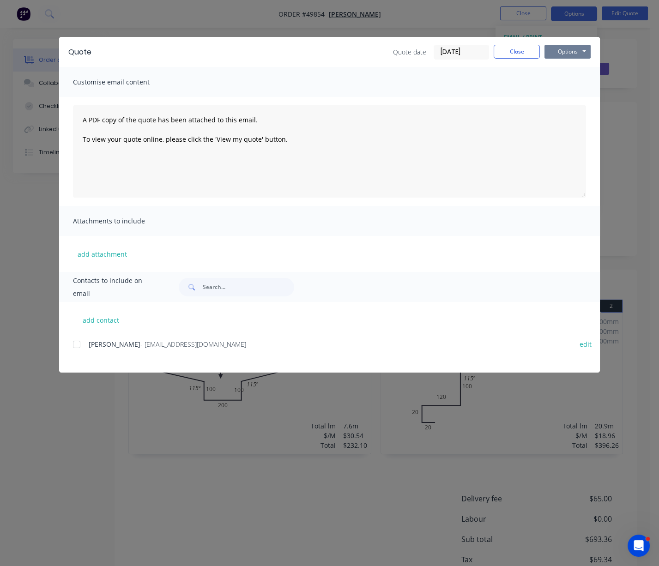
click at [573, 57] on button "Options" at bounding box center [567, 52] width 46 height 14
click at [579, 87] on button "Print" at bounding box center [573, 83] width 59 height 15
click at [522, 55] on button "Close" at bounding box center [516, 52] width 46 height 14
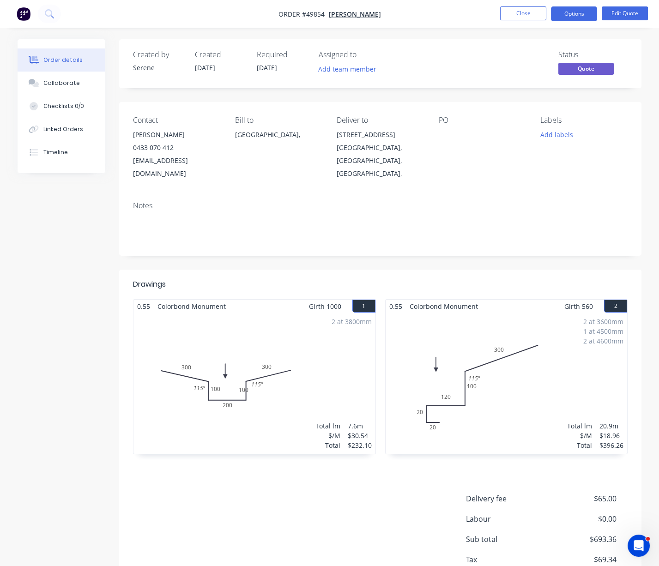
drag, startPoint x: 447, startPoint y: 279, endPoint x: 537, endPoint y: 281, distance: 89.6
click at [581, 11] on button "Options" at bounding box center [574, 13] width 46 height 15
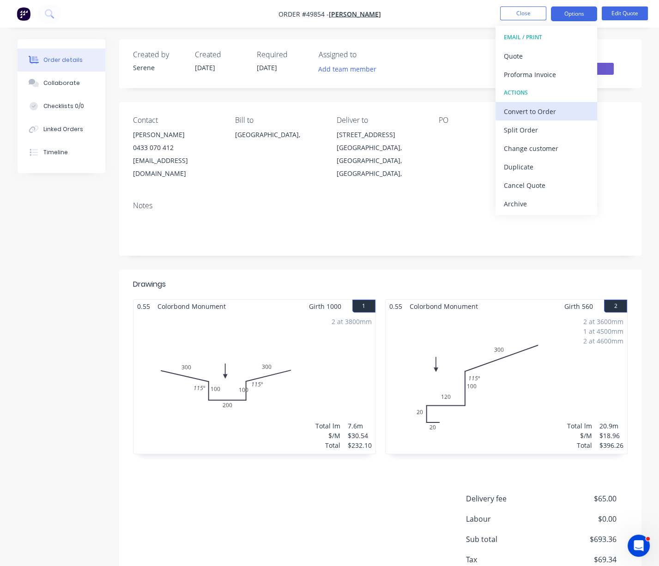
click at [537, 112] on div "Convert to Order" at bounding box center [546, 111] width 85 height 13
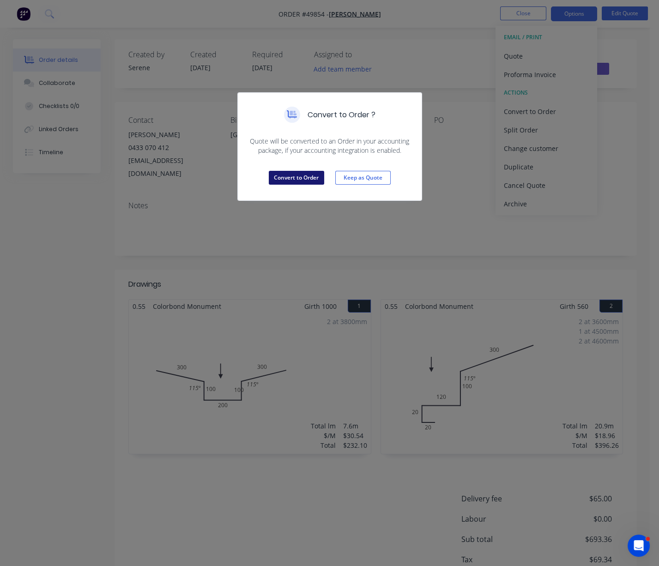
click at [298, 185] on button "Convert to Order" at bounding box center [296, 178] width 55 height 14
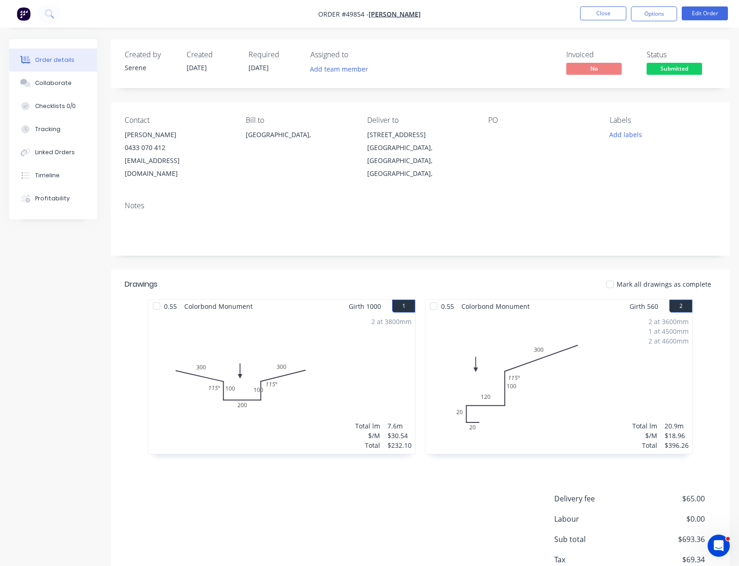
click at [426, 274] on header "Drawings Mark all drawings as complete" at bounding box center [420, 285] width 619 height 30
drag, startPoint x: 439, startPoint y: 271, endPoint x: 468, endPoint y: 270, distance: 28.7
click at [468, 270] on header "Drawings Mark all drawings as complete" at bounding box center [420, 285] width 619 height 30
click at [466, 275] on header "Drawings Mark all drawings as complete" at bounding box center [420, 285] width 619 height 30
click at [487, 271] on header "Drawings Mark all drawings as complete" at bounding box center [420, 285] width 619 height 30
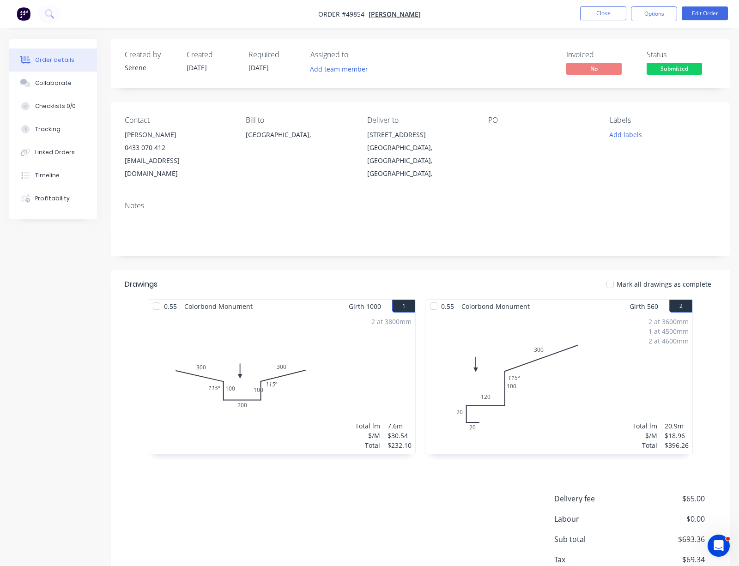
click at [487, 273] on header "Drawings Mark all drawings as complete" at bounding box center [420, 285] width 619 height 30
click at [169, 273] on header "Drawings Mark all drawings as complete" at bounding box center [420, 285] width 619 height 30
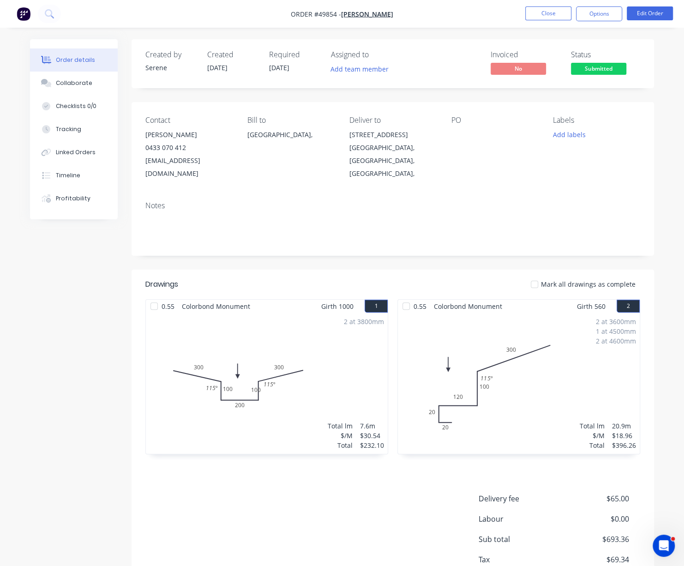
drag, startPoint x: 174, startPoint y: 259, endPoint x: 182, endPoint y: 256, distance: 8.5
click at [175, 259] on div "Created by Serene Created 01/10/25 Required 07/10/25 Assigned to Add team membe…" at bounding box center [393, 326] width 523 height 575
click at [241, 275] on header "Drawings Mark all drawings as complete" at bounding box center [393, 285] width 523 height 30
drag, startPoint x: 243, startPoint y: 273, endPoint x: 332, endPoint y: 281, distance: 89.0
click at [320, 276] on header "Drawings Mark all drawings as complete" at bounding box center [393, 285] width 523 height 30
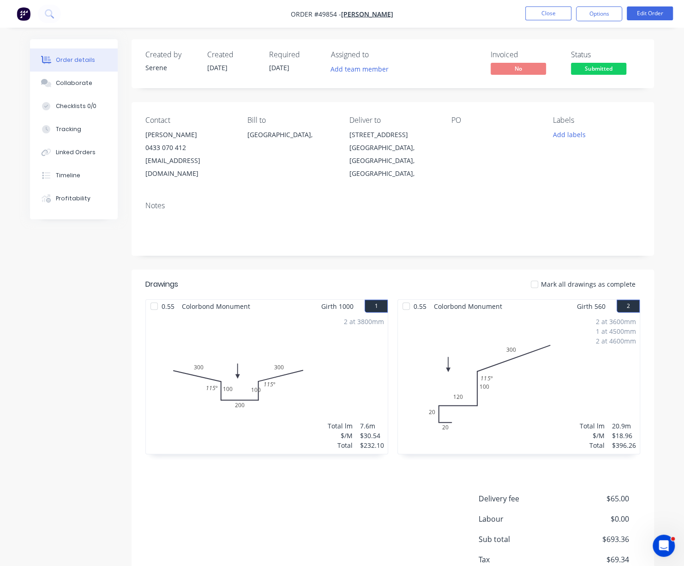
click at [58, 289] on div "Created by Serene Created 01/10/25 Required 07/10/25 Assigned to Add team membe…" at bounding box center [342, 333] width 624 height 589
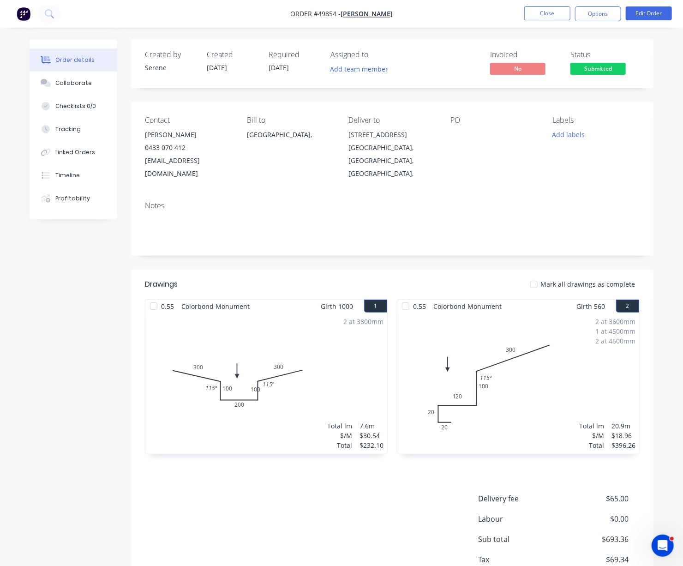
click at [74, 283] on div "Created by Serene Created 01/10/25 Required 07/10/25 Assigned to Add team membe…" at bounding box center [342, 333] width 624 height 589
drag, startPoint x: 176, startPoint y: 255, endPoint x: 331, endPoint y: 264, distance: 154.4
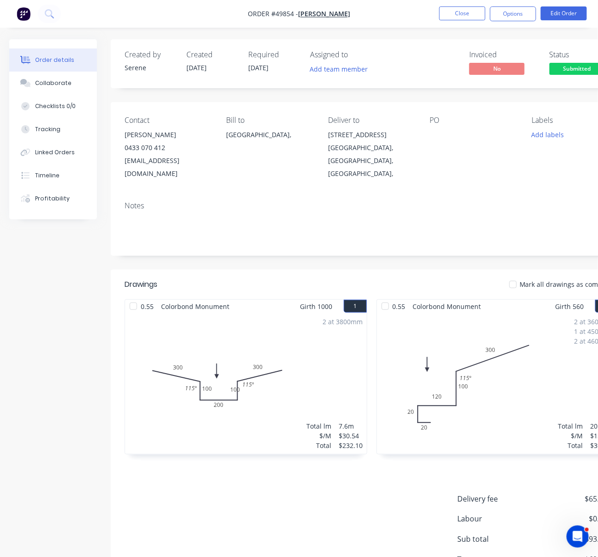
click at [33, 285] on div "Created by Serene Created 01/10/25 Required 07/10/25 Assigned to Add team membe…" at bounding box center [321, 333] width 624 height 589
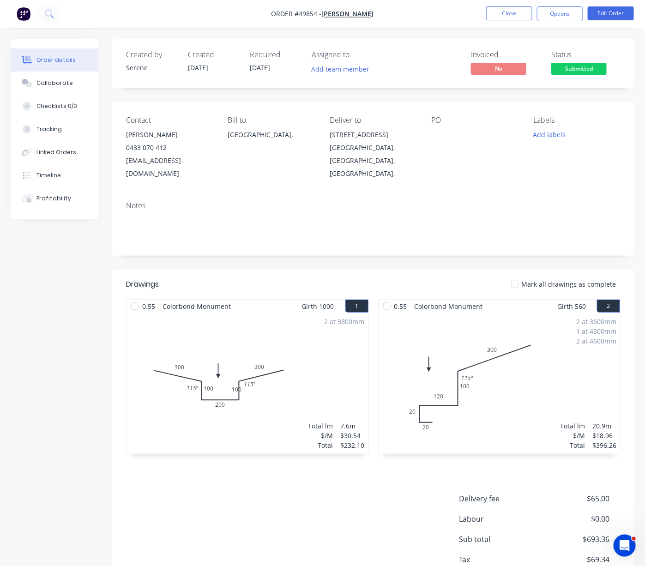
click at [46, 333] on div "Created by Serene Created 01/10/25 Required 07/10/25 Assigned to Add team membe…" at bounding box center [323, 333] width 624 height 589
click at [404, 280] on div "Mark all drawings as complete" at bounding box center [425, 284] width 389 height 10
drag, startPoint x: 435, startPoint y: 281, endPoint x: 455, endPoint y: 279, distance: 20.4
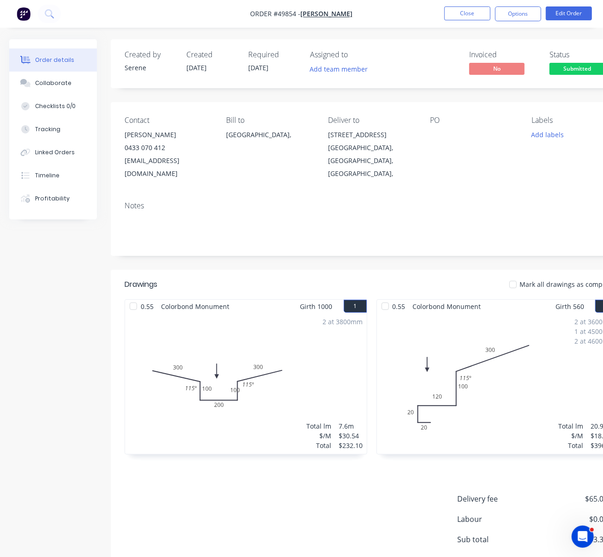
scroll to position [0, 38]
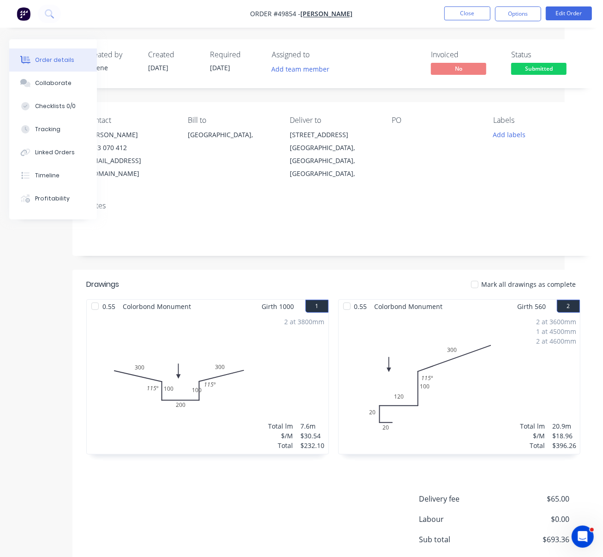
drag, startPoint x: 319, startPoint y: 286, endPoint x: 517, endPoint y: 285, distance: 198.0
click at [500, 14] on button "Options" at bounding box center [518, 13] width 46 height 15
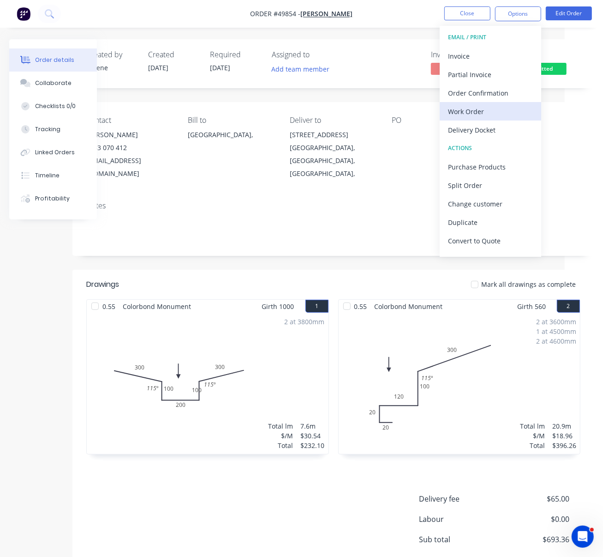
click at [490, 108] on div "Work Order" at bounding box center [490, 111] width 85 height 13
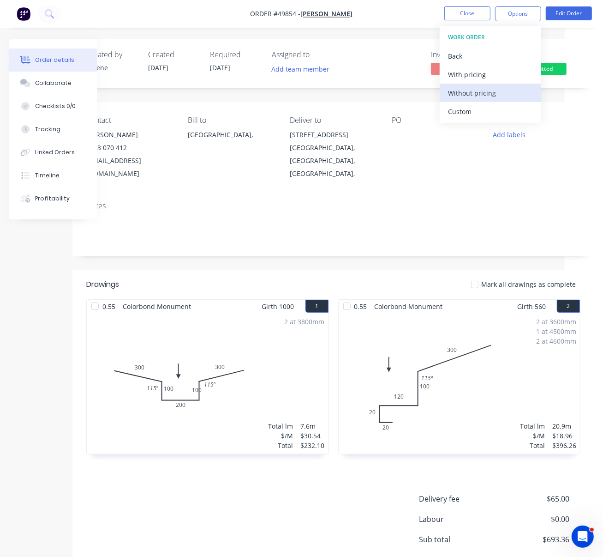
click at [478, 87] on div "Without pricing" at bounding box center [490, 92] width 85 height 13
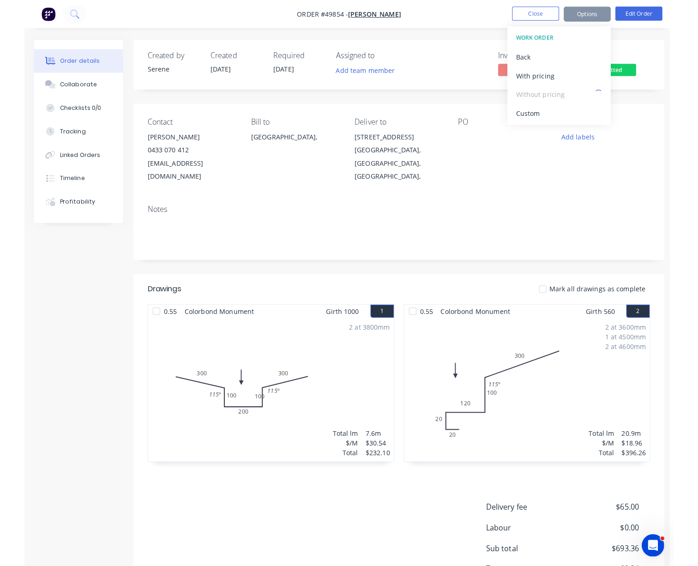
scroll to position [0, 0]
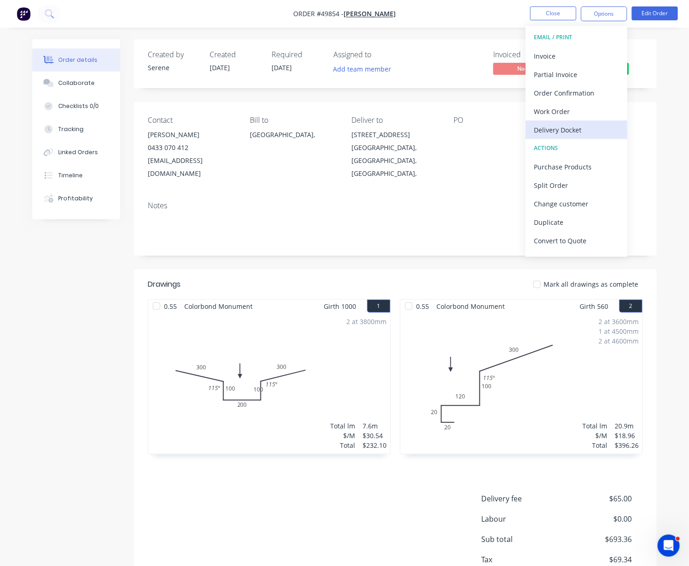
click at [568, 131] on div "Delivery Docket" at bounding box center [576, 129] width 85 height 13
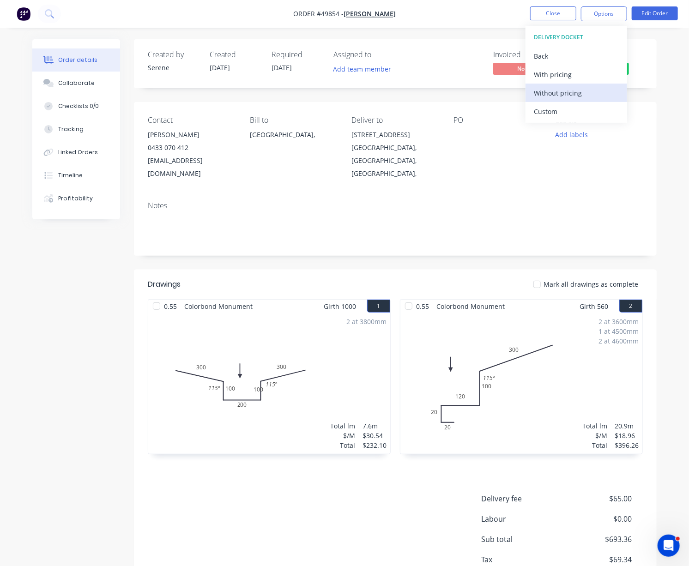
click at [569, 93] on div "Without pricing" at bounding box center [576, 92] width 85 height 13
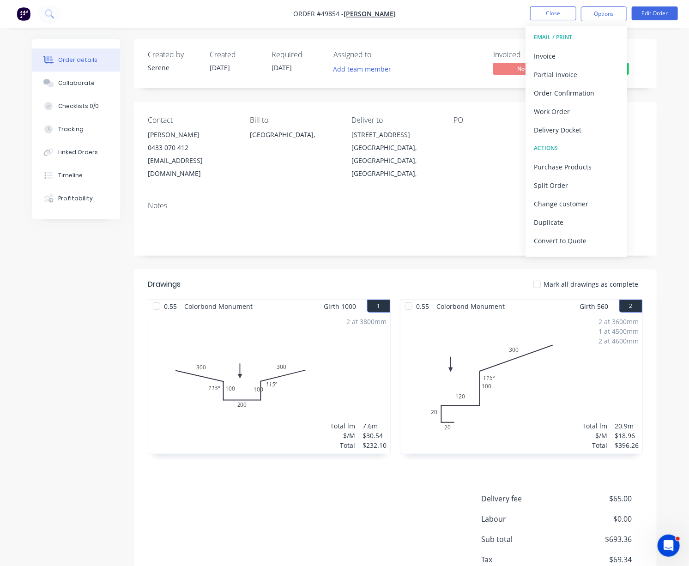
click at [367, 279] on div "Mark all drawings as complete" at bounding box center [448, 284] width 390 height 11
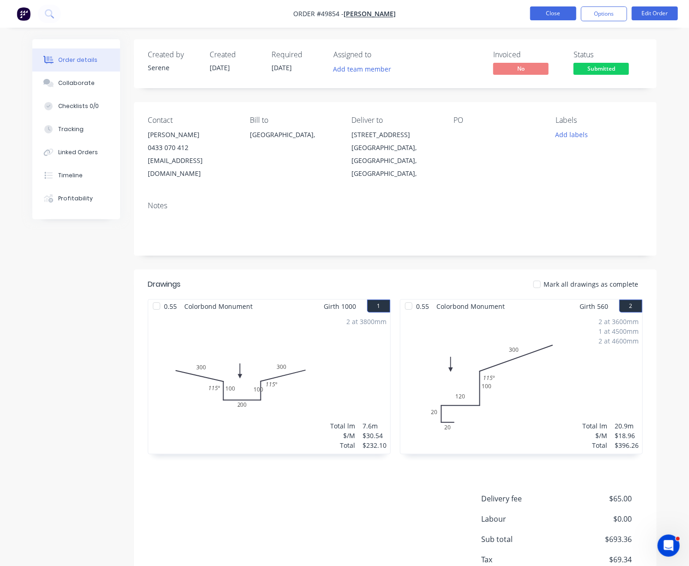
click at [549, 18] on button "Close" at bounding box center [553, 13] width 46 height 14
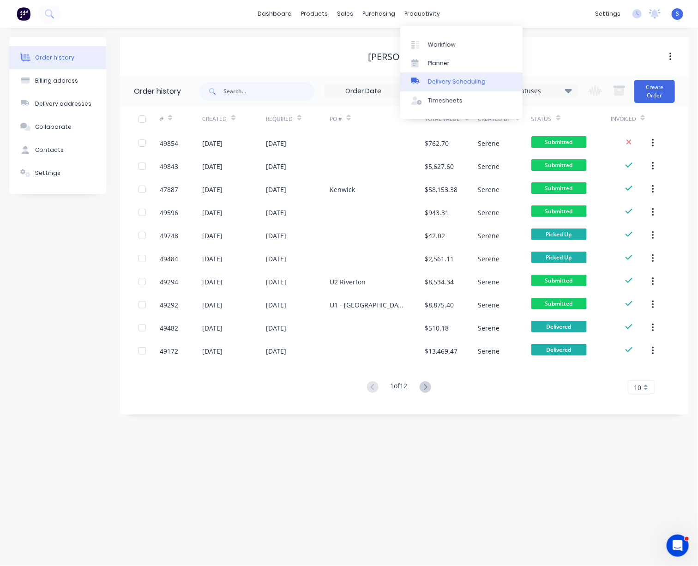
click at [441, 82] on div "Delivery Scheduling" at bounding box center [457, 82] width 58 height 8
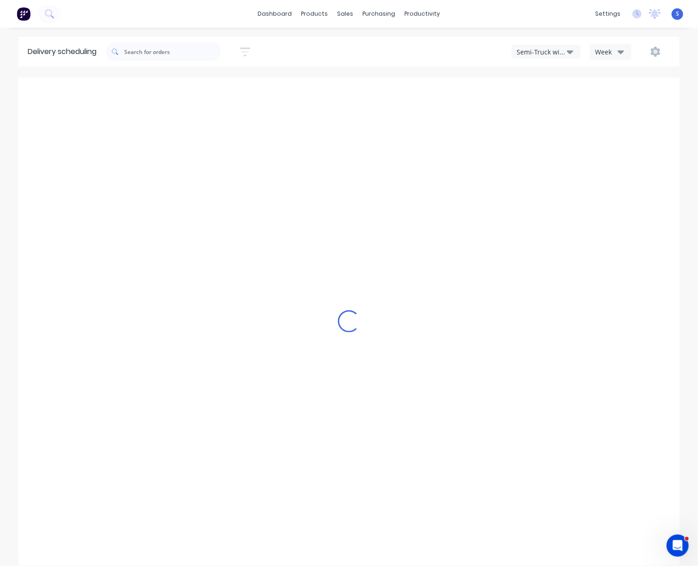
click at [567, 54] on icon "button" at bounding box center [570, 52] width 6 height 10
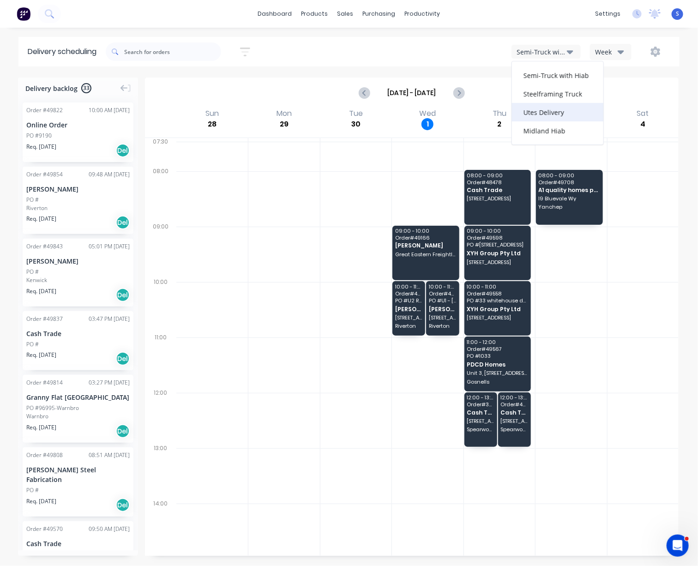
click at [546, 111] on div "Utes Delivery" at bounding box center [557, 112] width 91 height 18
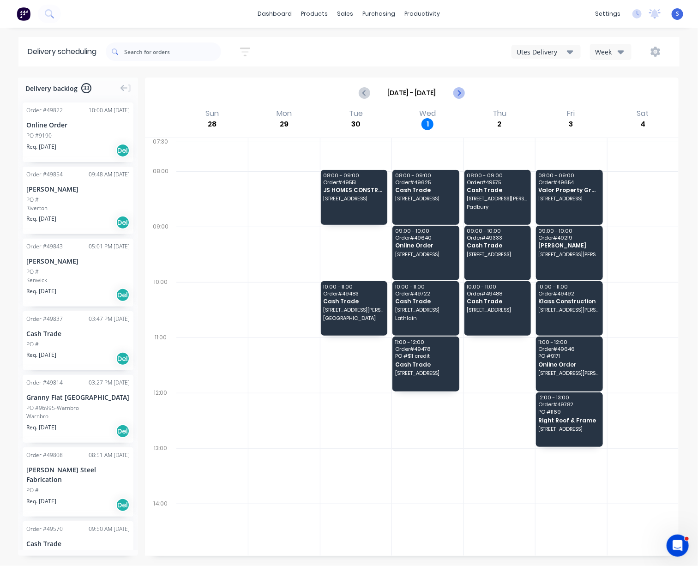
click at [456, 93] on icon "Next page" at bounding box center [458, 92] width 11 height 11
type input "Oct 5 - Oct 11"
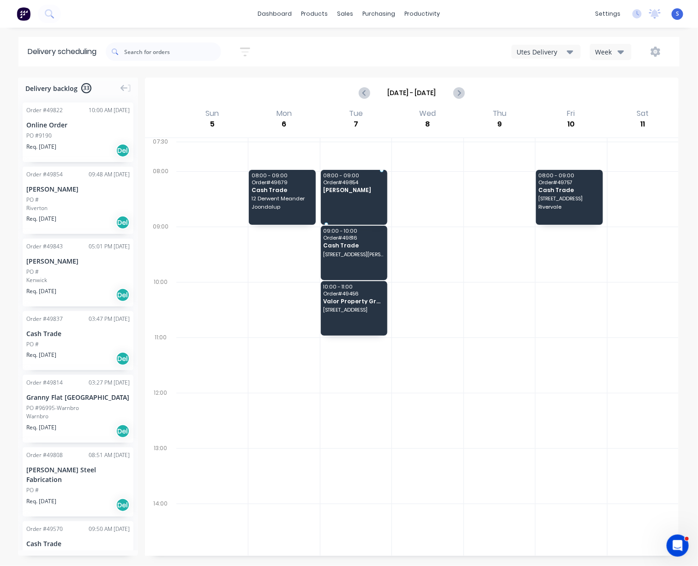
drag, startPoint x: 42, startPoint y: 211, endPoint x: 344, endPoint y: 190, distance: 302.7
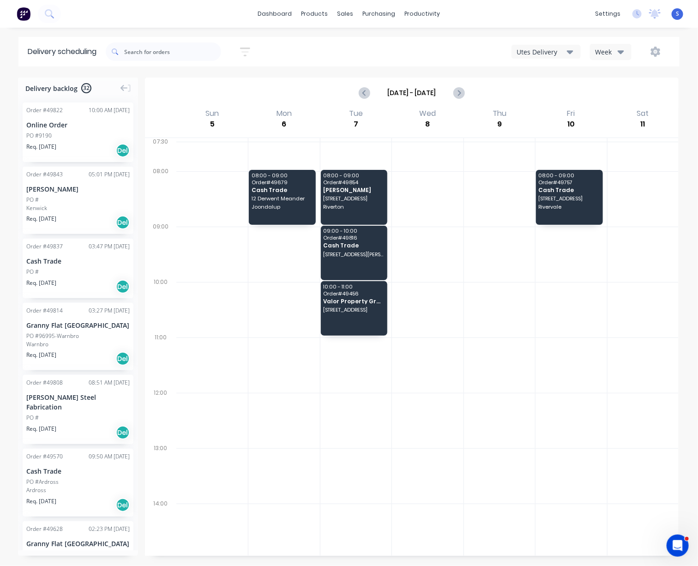
click at [466, 435] on div at bounding box center [499, 420] width 71 height 55
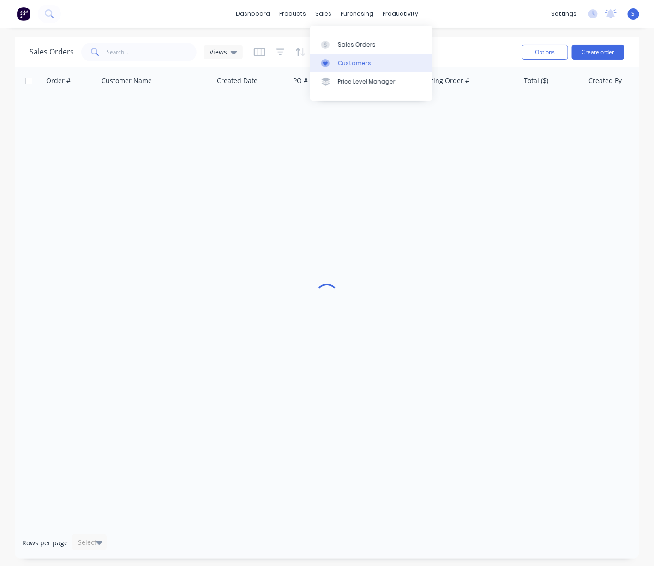
drag, startPoint x: 0, startPoint y: 0, endPoint x: 351, endPoint y: 68, distance: 357.9
click at [351, 67] on div "Customers" at bounding box center [354, 63] width 33 height 8
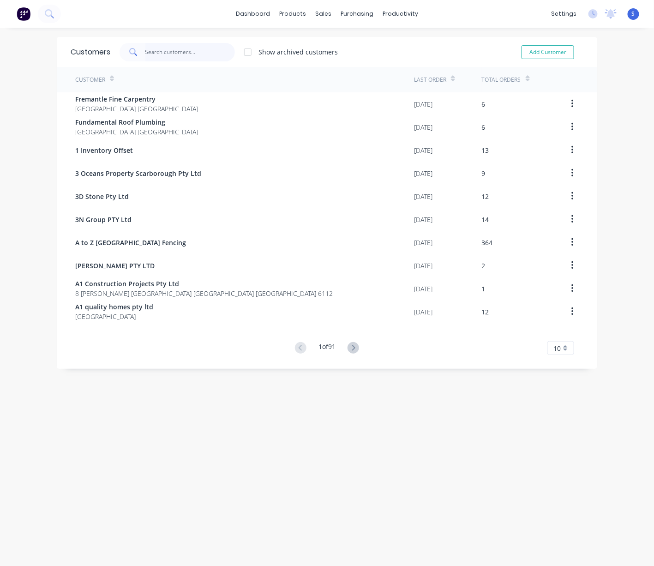
click at [165, 53] on input "text" at bounding box center [190, 52] width 90 height 18
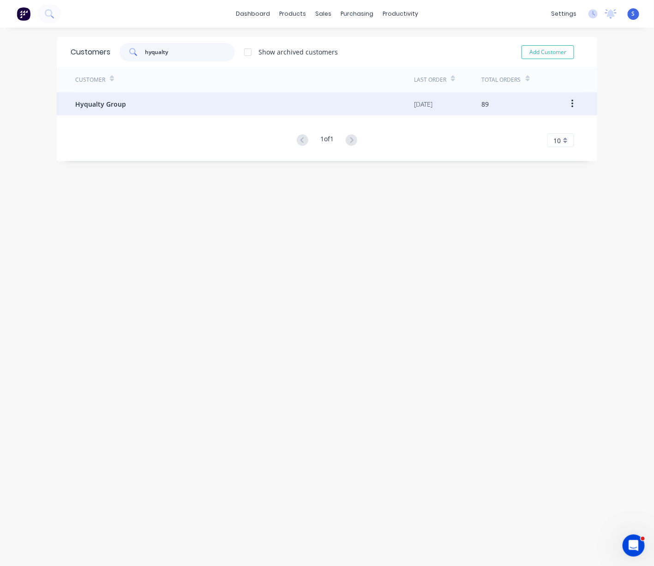
type input "hyqualty"
click at [134, 100] on div "Hyqualty Group" at bounding box center [244, 103] width 339 height 23
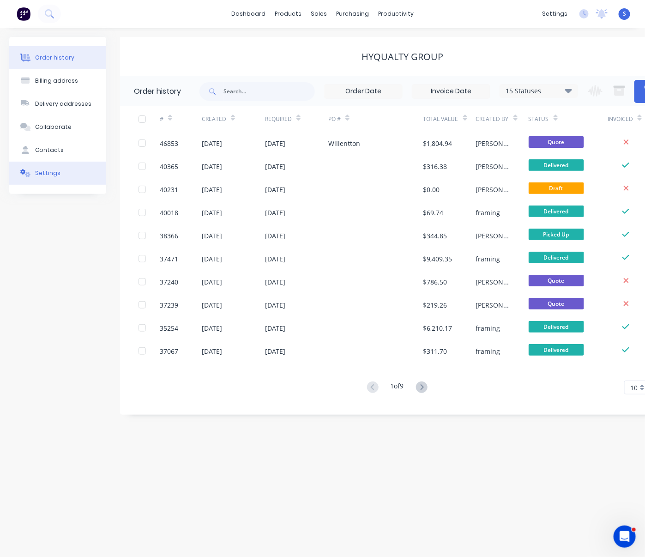
click at [69, 173] on button "Settings" at bounding box center [57, 173] width 97 height 23
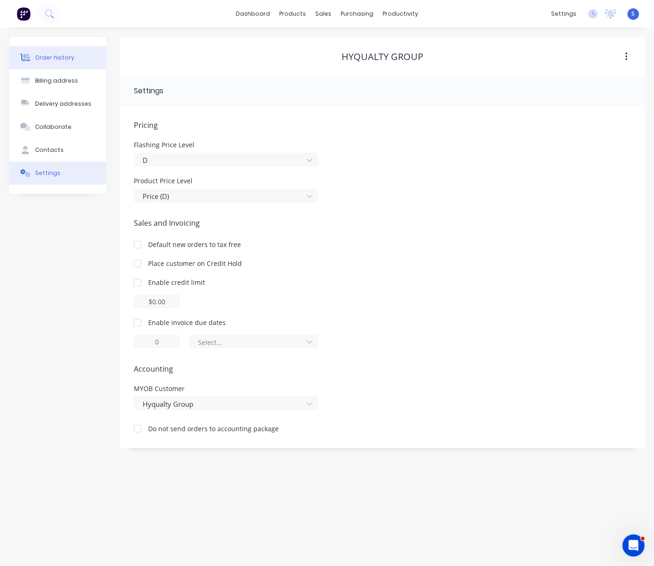
click at [61, 54] on div "Order history" at bounding box center [54, 58] width 39 height 8
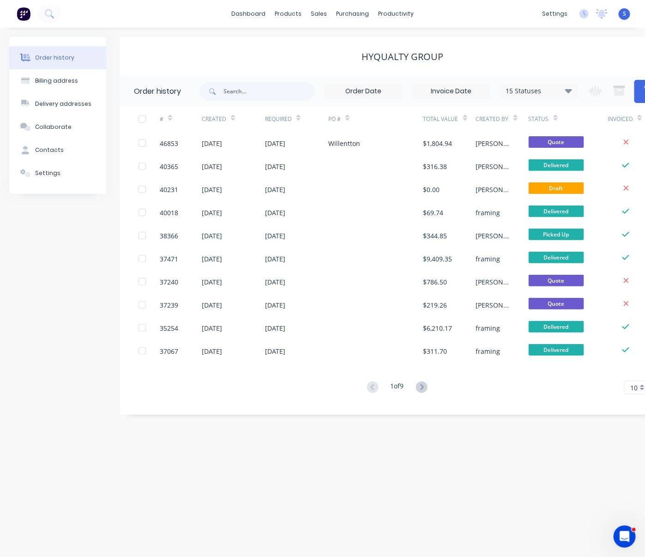
click at [71, 259] on div "Order history Billing address Delivery addresses Collaborate Contacts Settings" at bounding box center [57, 226] width 97 height 378
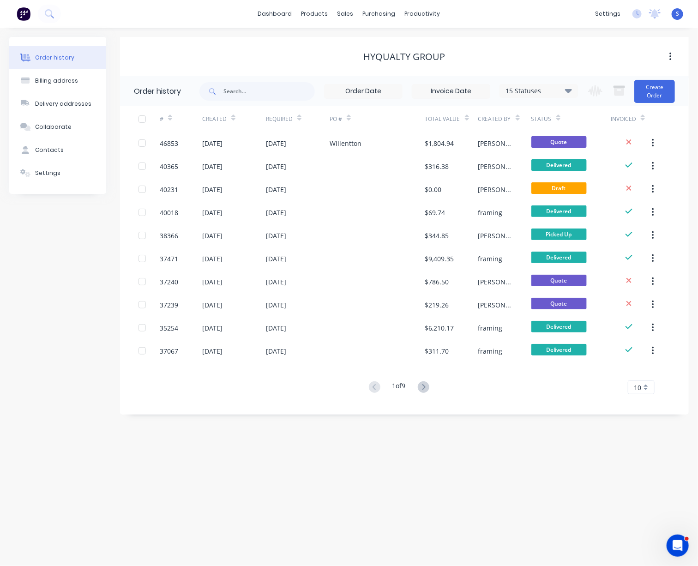
click at [521, 523] on div "Order history Billing address Delivery addresses Collaborate Contacts Settings …" at bounding box center [349, 297] width 698 height 538
click at [63, 298] on div "Order history Billing address Delivery addresses Collaborate Contacts Settings" at bounding box center [57, 226] width 97 height 378
click at [370, 46] on div "Sales Orders" at bounding box center [379, 45] width 38 height 8
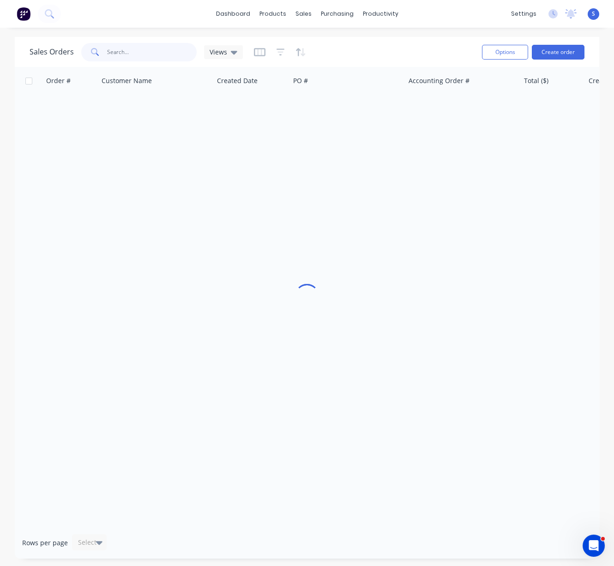
click at [163, 51] on input "text" at bounding box center [152, 52] width 90 height 18
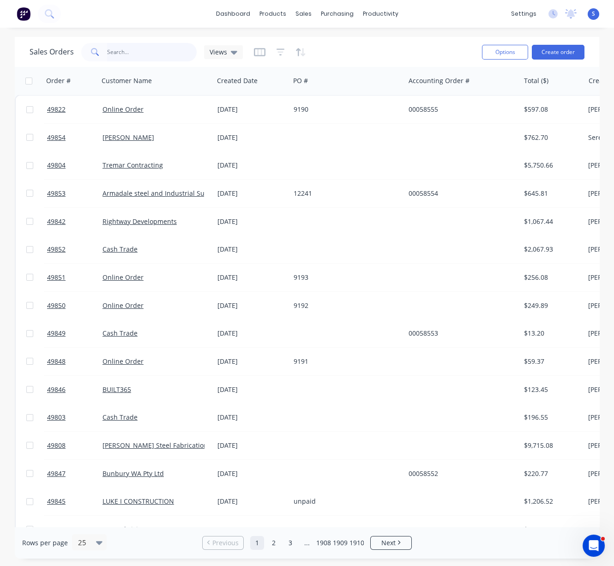
click at [137, 50] on input "text" at bounding box center [152, 52] width 90 height 18
click at [331, 72] on link "Customers" at bounding box center [351, 63] width 122 height 18
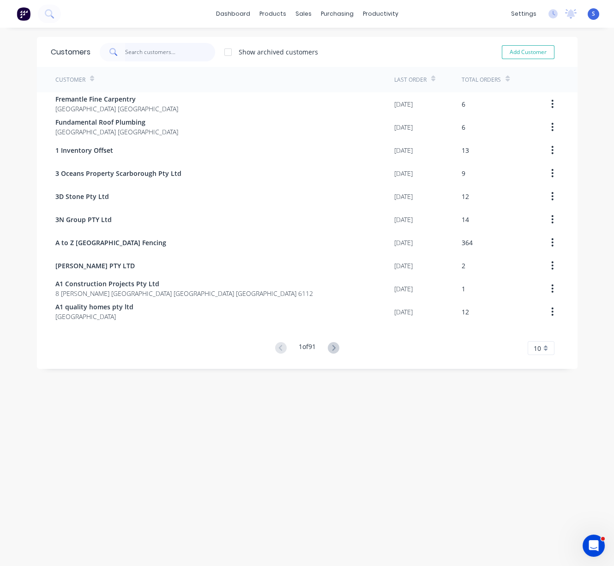
click at [156, 52] on input "text" at bounding box center [170, 52] width 90 height 18
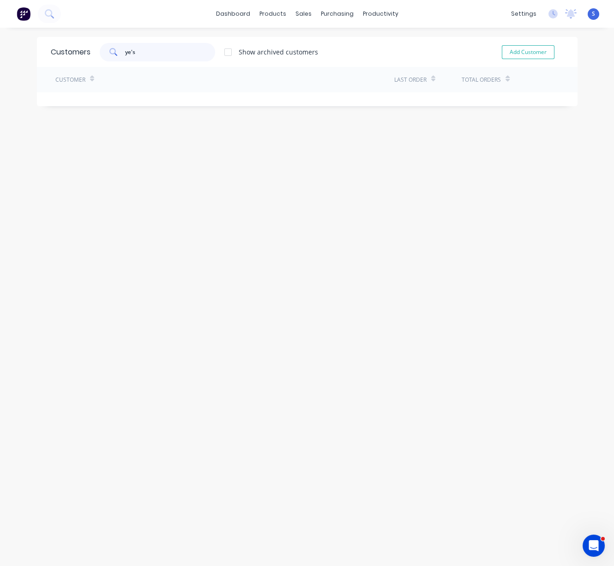
type input "yes"
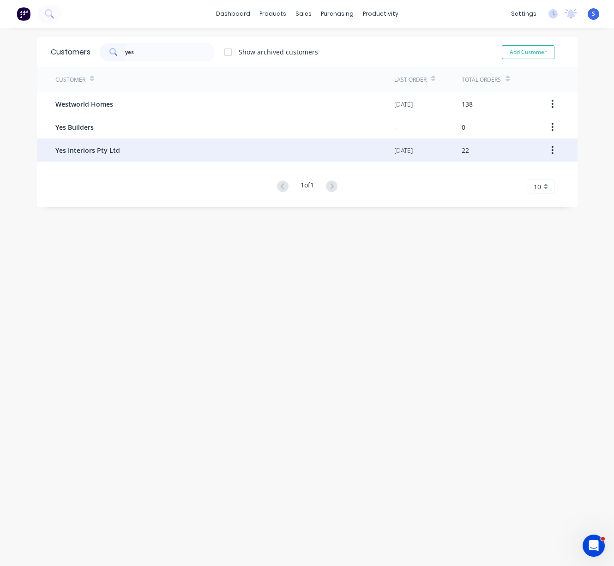
click at [110, 145] on span "Yes Interiors Pty Ltd" at bounding box center [87, 150] width 65 height 10
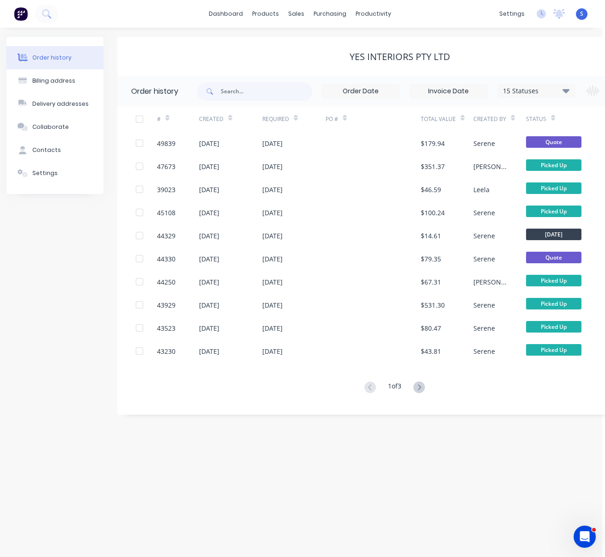
scroll to position [0, 83]
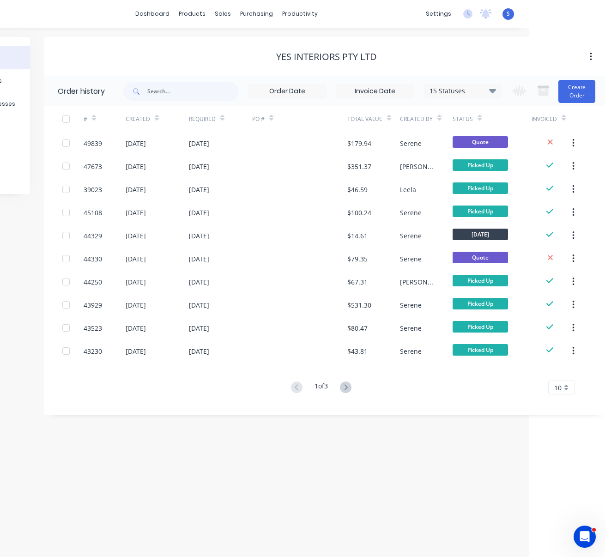
drag, startPoint x: 273, startPoint y: 57, endPoint x: 401, endPoint y: 46, distance: 127.9
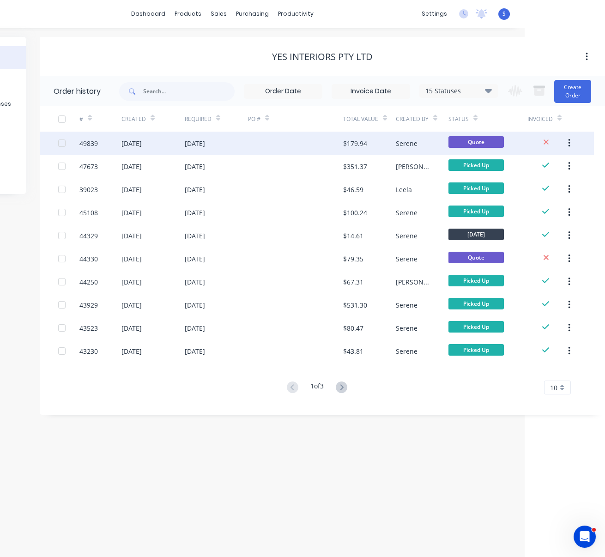
click at [308, 141] on div at bounding box center [295, 143] width 95 height 23
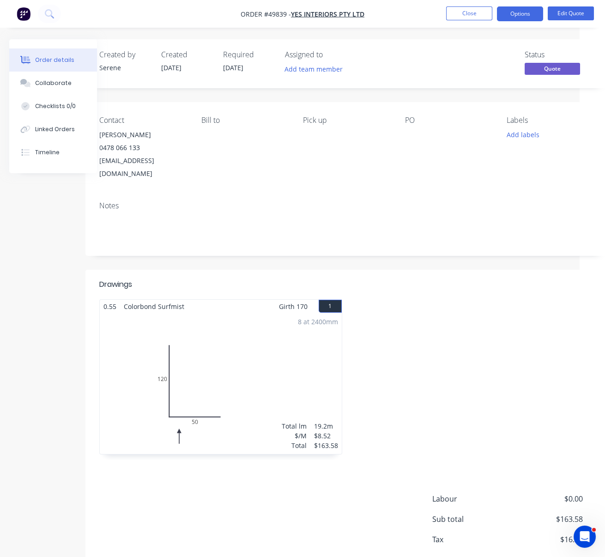
drag, startPoint x: 388, startPoint y: 264, endPoint x: 465, endPoint y: 278, distance: 78.4
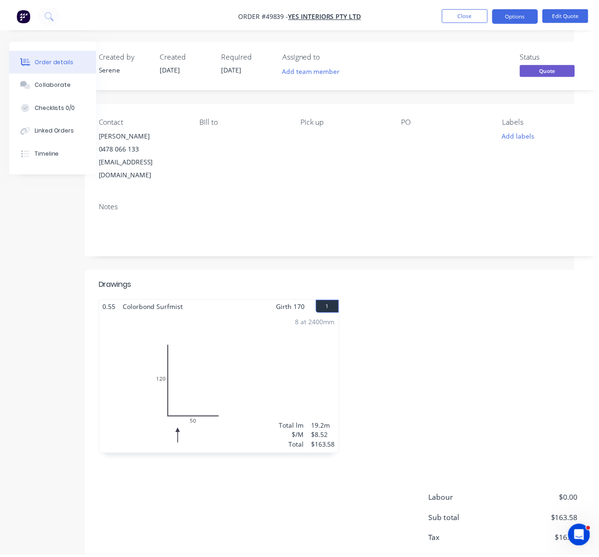
scroll to position [0, 37]
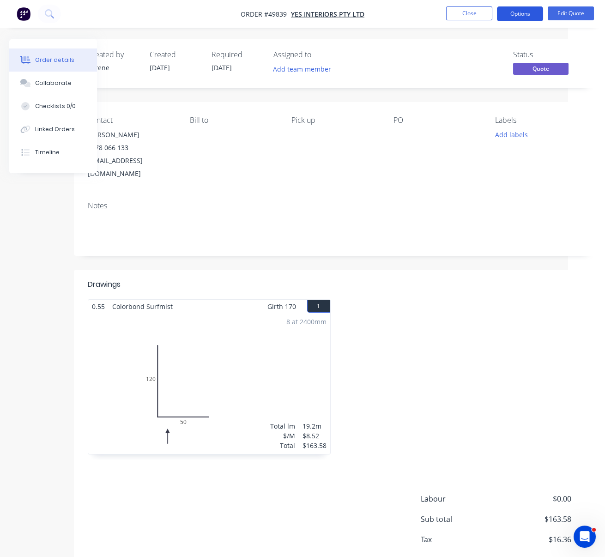
click at [515, 15] on button "Options" at bounding box center [520, 13] width 46 height 15
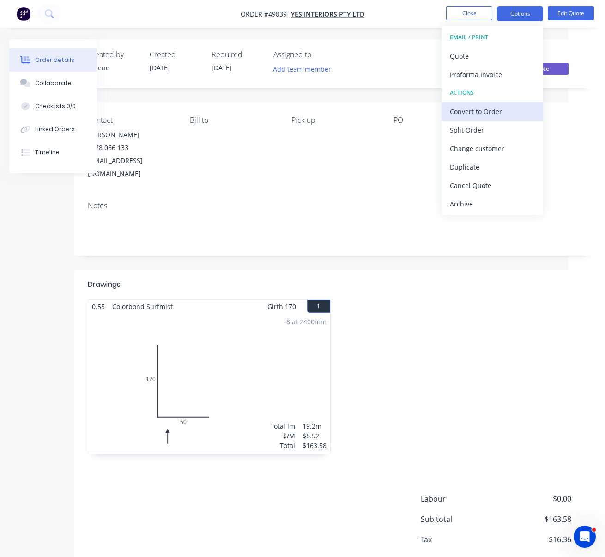
click at [496, 106] on div "Convert to Order" at bounding box center [492, 111] width 85 height 13
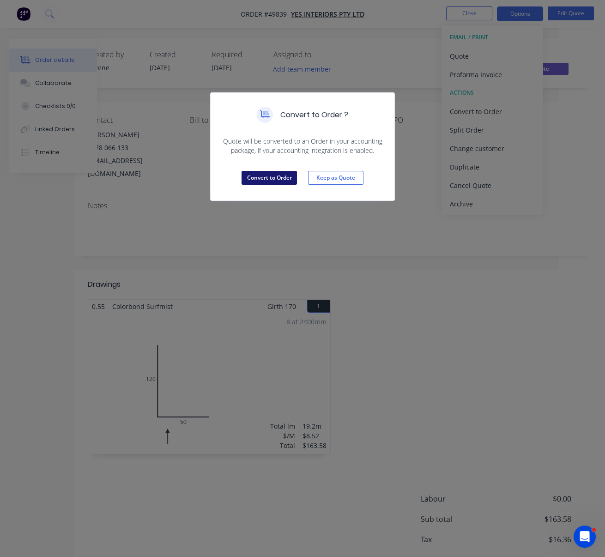
click at [268, 185] on button "Convert to Order" at bounding box center [268, 178] width 55 height 14
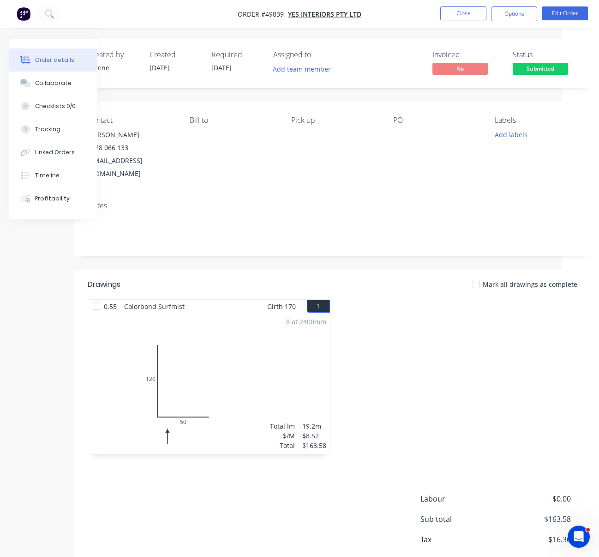
scroll to position [0, 42]
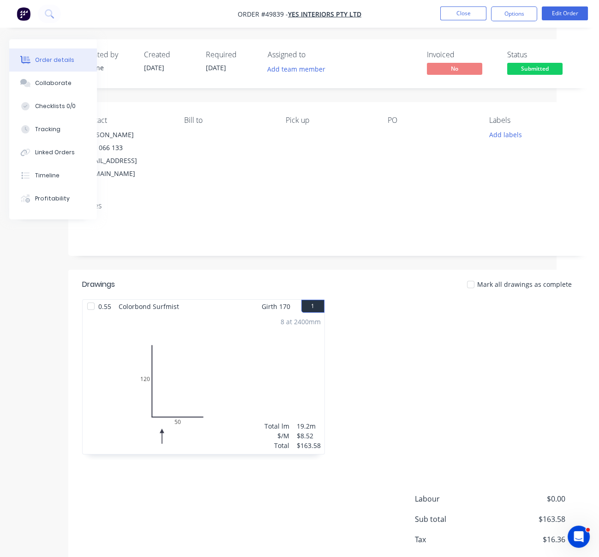
drag, startPoint x: 443, startPoint y: 338, endPoint x: 464, endPoint y: 344, distance: 22.1
click at [520, 14] on button "Options" at bounding box center [514, 13] width 46 height 15
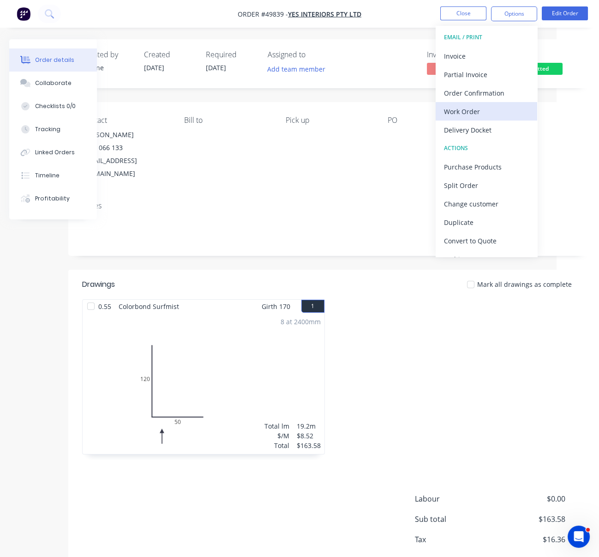
click at [486, 107] on div "Work Order" at bounding box center [486, 111] width 85 height 13
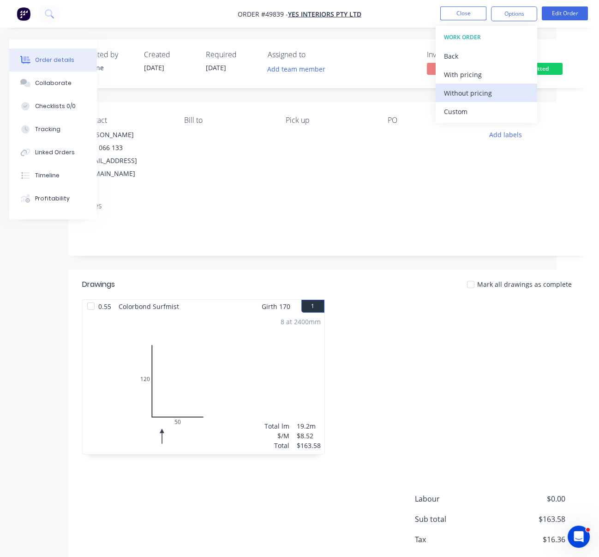
click at [477, 84] on button "Without pricing" at bounding box center [487, 93] width 102 height 18
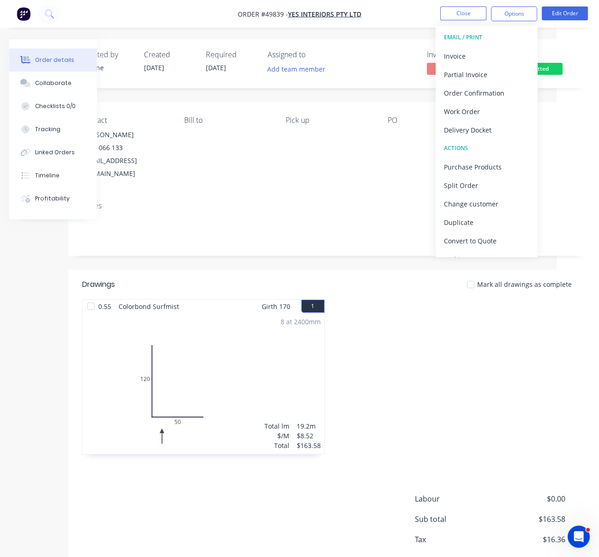
click at [341, 271] on header "Drawings Mark all drawings as complete" at bounding box center [329, 285] width 522 height 30
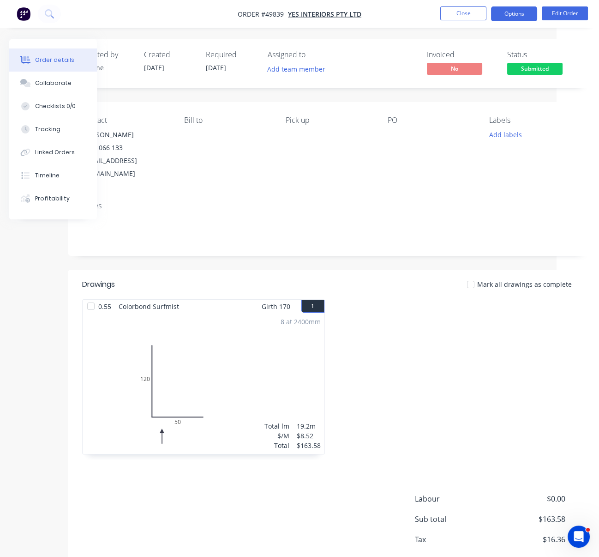
click at [514, 14] on button "Options" at bounding box center [514, 13] width 46 height 15
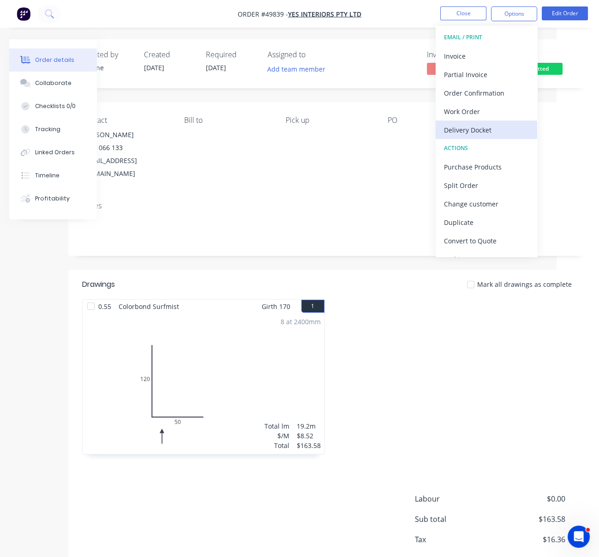
click at [480, 129] on div "Delivery Docket" at bounding box center [486, 129] width 85 height 13
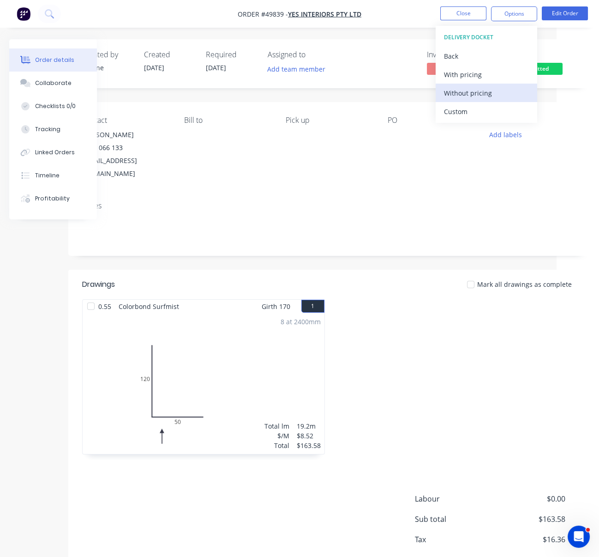
click at [481, 91] on div "Without pricing" at bounding box center [486, 92] width 85 height 13
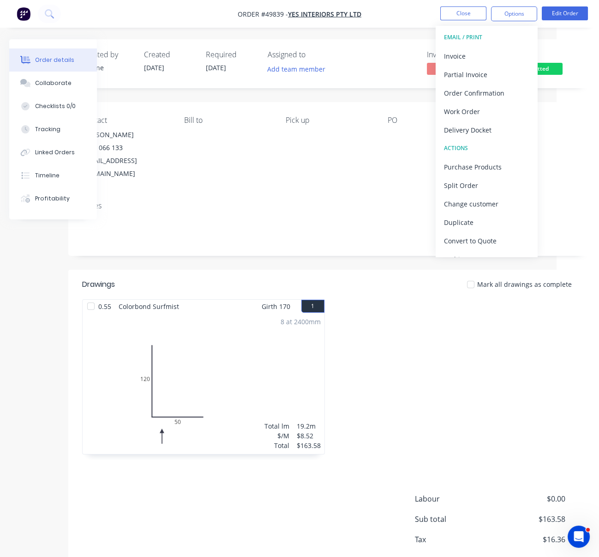
click at [401, 335] on div at bounding box center [456, 381] width 252 height 164
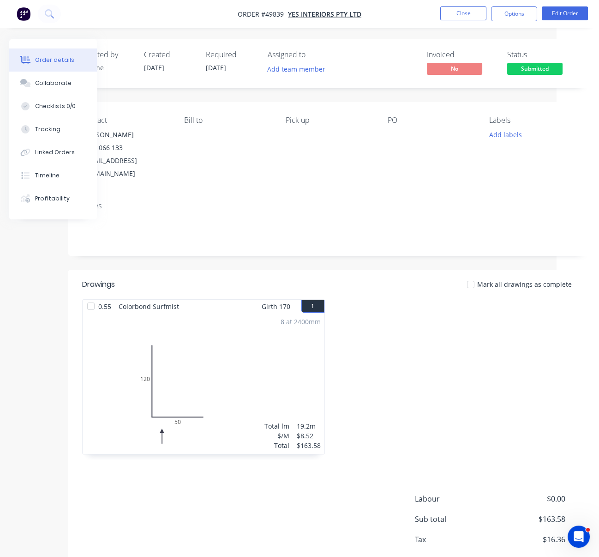
click at [460, 348] on div at bounding box center [456, 381] width 252 height 164
click at [438, 373] on div at bounding box center [456, 381] width 252 height 164
click at [393, 381] on div at bounding box center [456, 381] width 252 height 164
drag, startPoint x: 404, startPoint y: 410, endPoint x: 414, endPoint y: 411, distance: 9.7
click at [403, 410] on div at bounding box center [456, 381] width 252 height 164
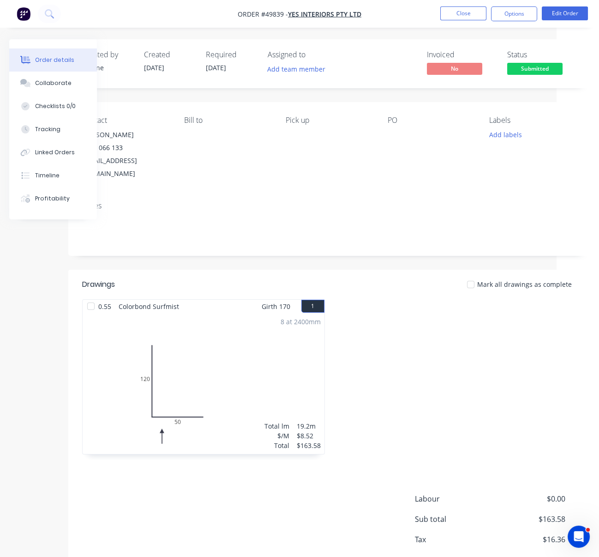
click at [449, 391] on div at bounding box center [456, 381] width 252 height 164
click at [444, 410] on div at bounding box center [456, 381] width 252 height 164
click at [511, 13] on button "Options" at bounding box center [514, 13] width 46 height 15
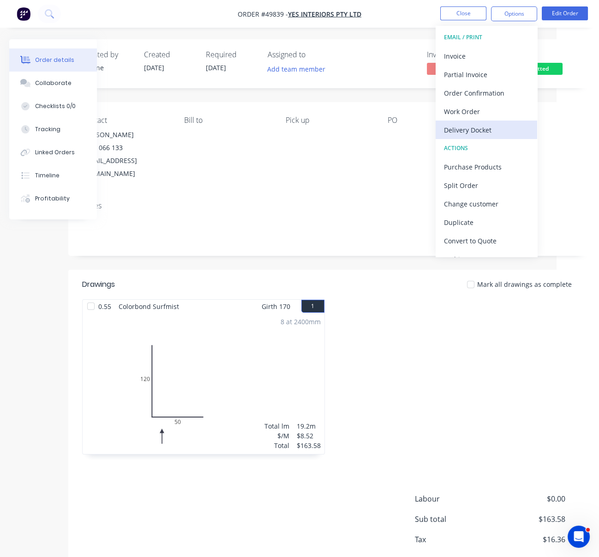
click at [491, 126] on div "Delivery Docket" at bounding box center [486, 129] width 85 height 13
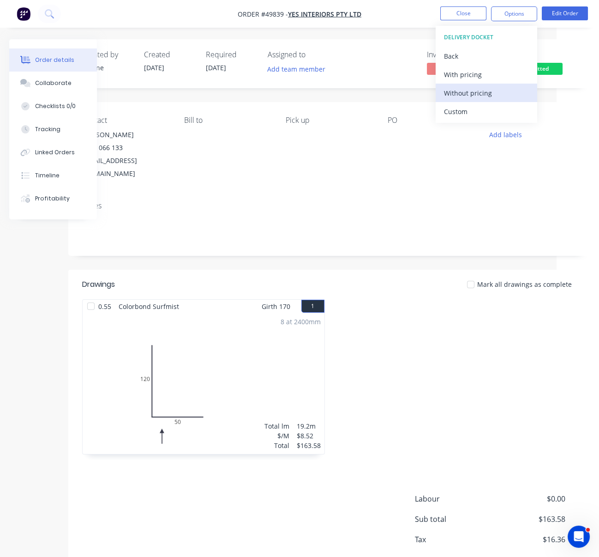
click at [485, 92] on div "Without pricing" at bounding box center [486, 92] width 85 height 13
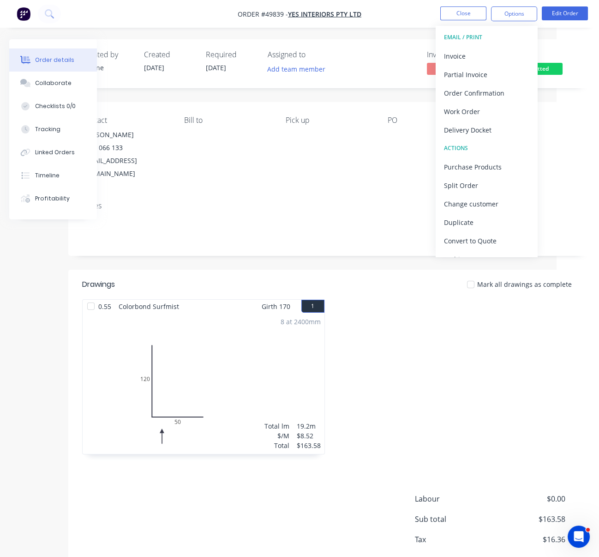
click at [368, 207] on div "Notes" at bounding box center [329, 205] width 494 height 9
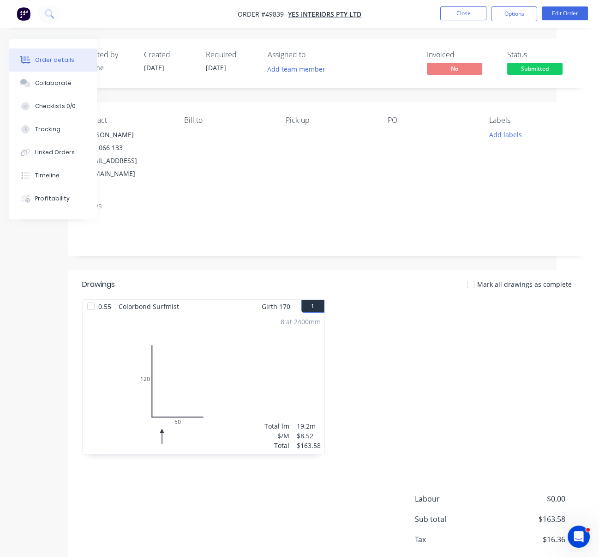
click at [369, 283] on div "Mark all drawings as complete" at bounding box center [381, 284] width 389 height 10
click at [535, 13] on button "Options" at bounding box center [514, 13] width 46 height 15
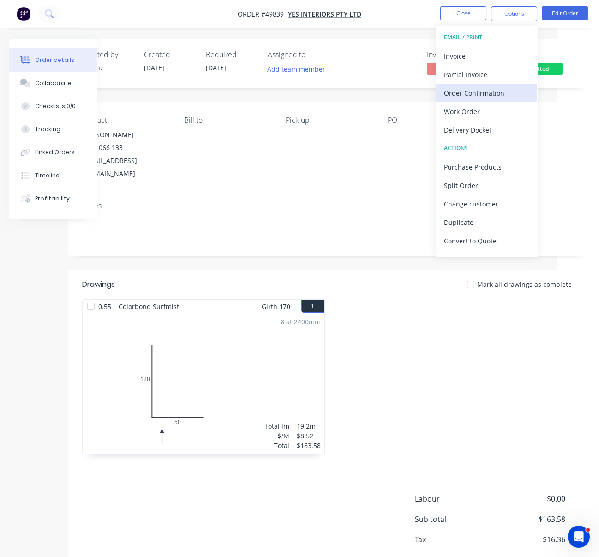
click at [477, 90] on div "Order Confirmation" at bounding box center [486, 92] width 85 height 13
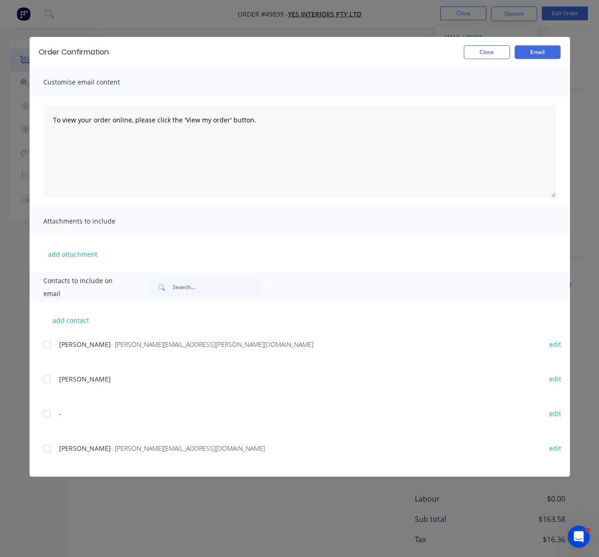
click at [47, 350] on div at bounding box center [47, 344] width 18 height 18
click at [546, 57] on button "Email" at bounding box center [538, 52] width 46 height 14
drag, startPoint x: 505, startPoint y: 57, endPoint x: 505, endPoint y: 34, distance: 23.1
click at [505, 57] on button "Close" at bounding box center [487, 52] width 46 height 14
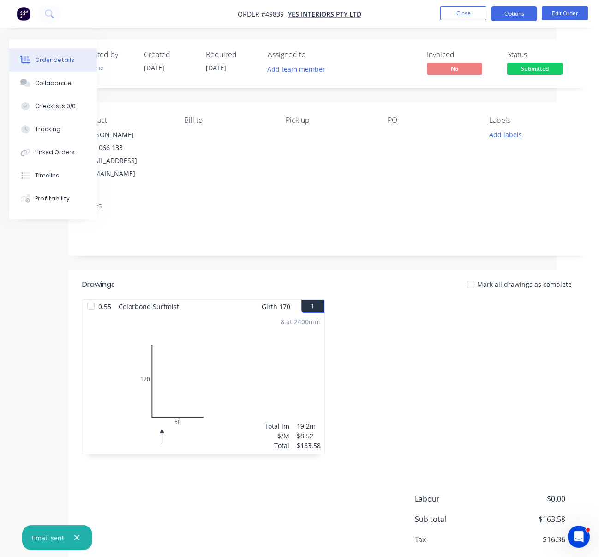
click at [508, 16] on button "Options" at bounding box center [514, 13] width 46 height 15
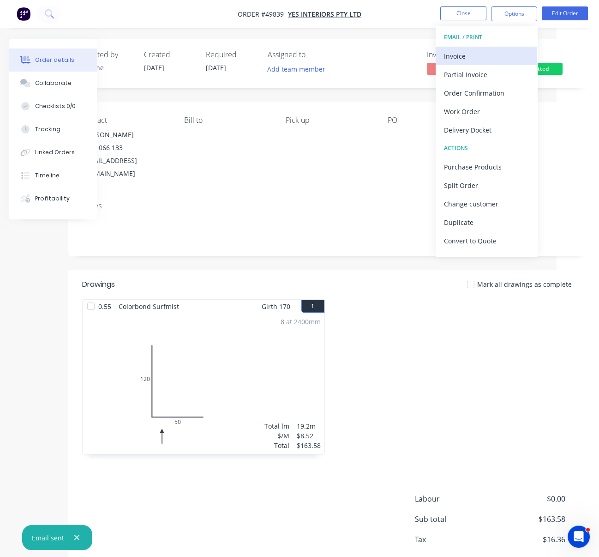
click at [483, 60] on div "Invoice" at bounding box center [486, 55] width 85 height 13
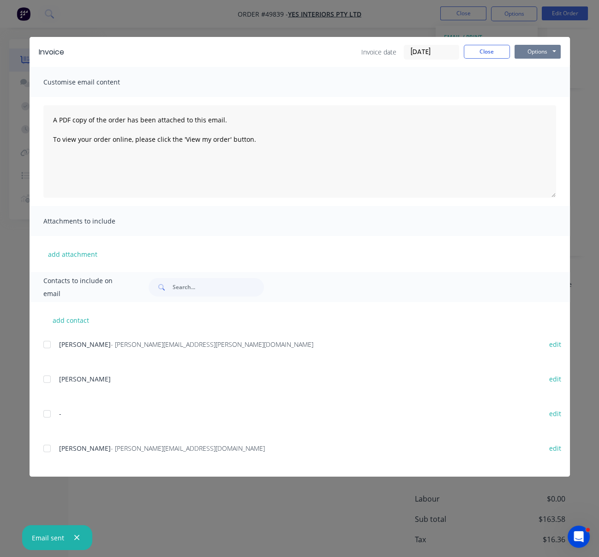
click at [530, 56] on button "Options" at bounding box center [538, 52] width 46 height 14
click at [541, 91] on button "Print" at bounding box center [544, 83] width 59 height 15
click at [482, 57] on button "Close" at bounding box center [487, 52] width 46 height 14
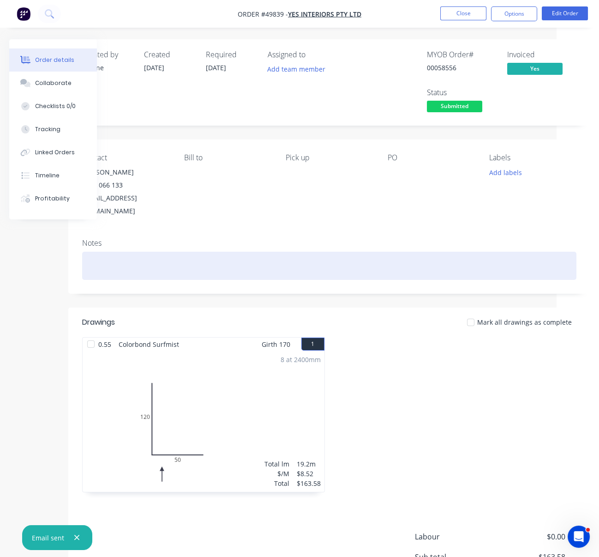
click at [361, 252] on div at bounding box center [329, 266] width 494 height 28
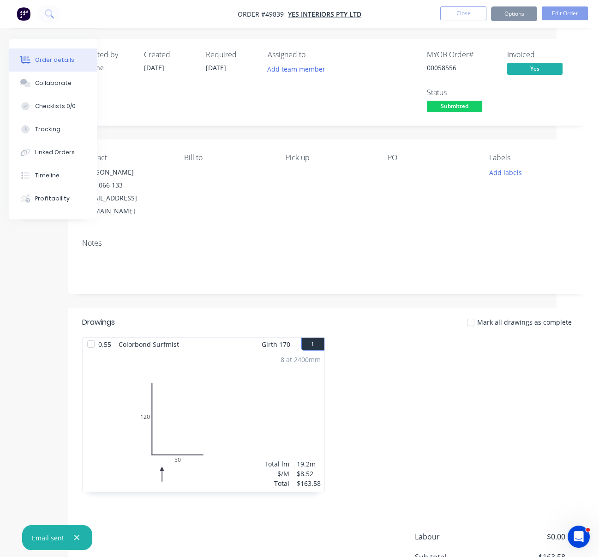
drag, startPoint x: 363, startPoint y: 198, endPoint x: 425, endPoint y: 159, distance: 73.3
click at [465, 13] on button "Close" at bounding box center [463, 13] width 46 height 14
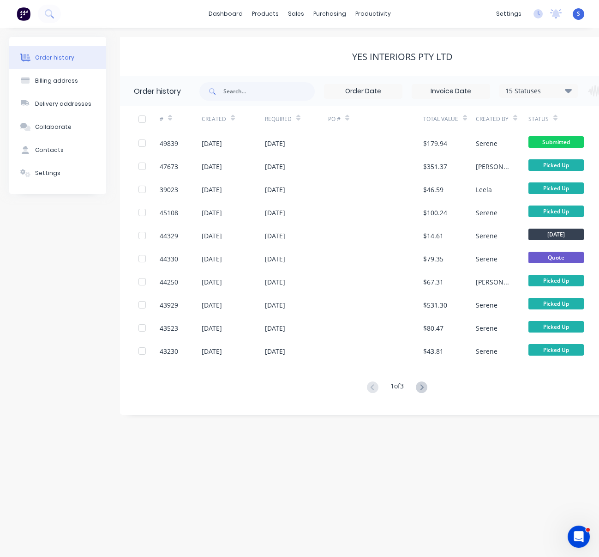
click at [210, 60] on div "Yes Interiors Pty Ltd" at bounding box center [402, 56] width 565 height 11
click at [221, 55] on div "Yes Interiors Pty Ltd" at bounding box center [402, 56] width 565 height 11
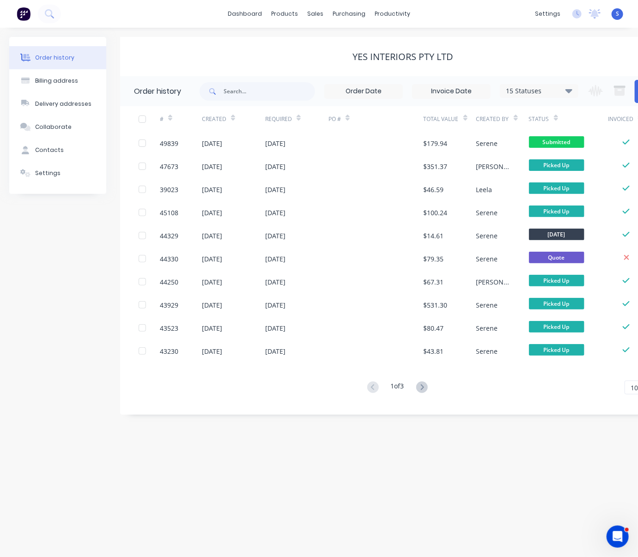
click at [215, 41] on div "Yes Interiors Pty Ltd" at bounding box center [402, 56] width 565 height 39
click at [349, 72] on link "Customers" at bounding box center [363, 63] width 122 height 18
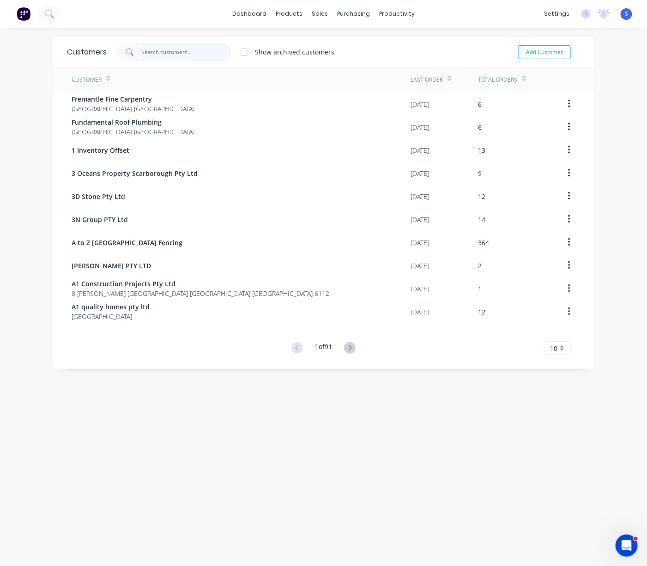
click at [160, 54] on input "text" at bounding box center [187, 52] width 90 height 18
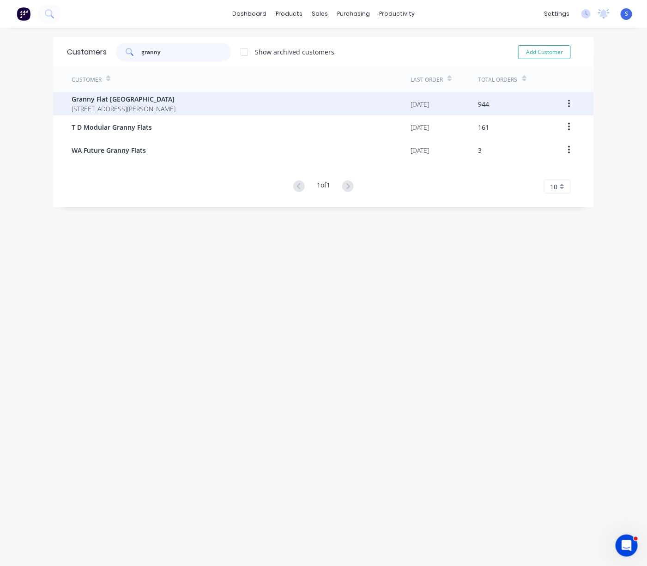
type input "granny"
click at [158, 108] on div "Customer Last Order Total Orders Granny Flat WA 92 McCoy st Booragoon Western A…" at bounding box center [323, 130] width 541 height 126
click at [156, 105] on span "92 McCoy st Booragoon Western Australia Australia" at bounding box center [124, 109] width 104 height 10
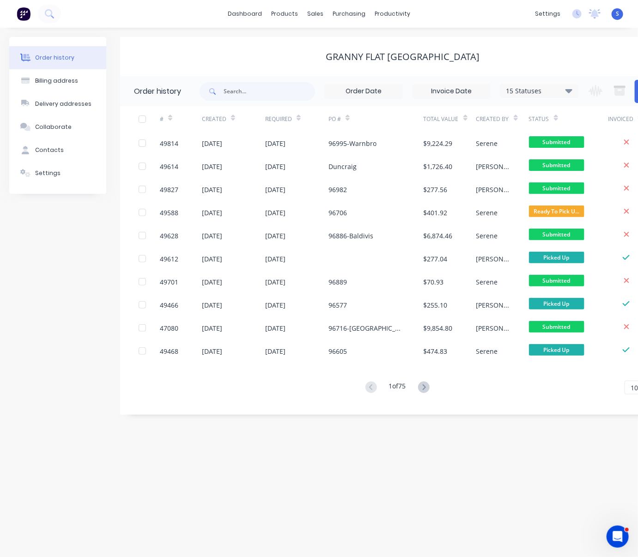
scroll to position [0, 50]
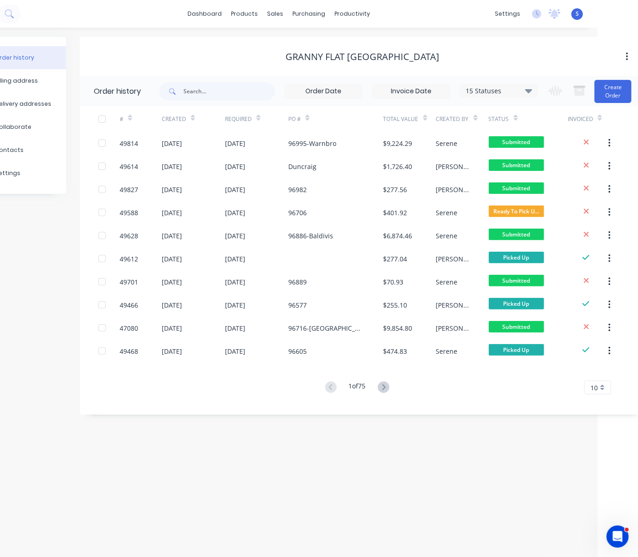
drag, startPoint x: 216, startPoint y: 52, endPoint x: 388, endPoint y: 57, distance: 172.3
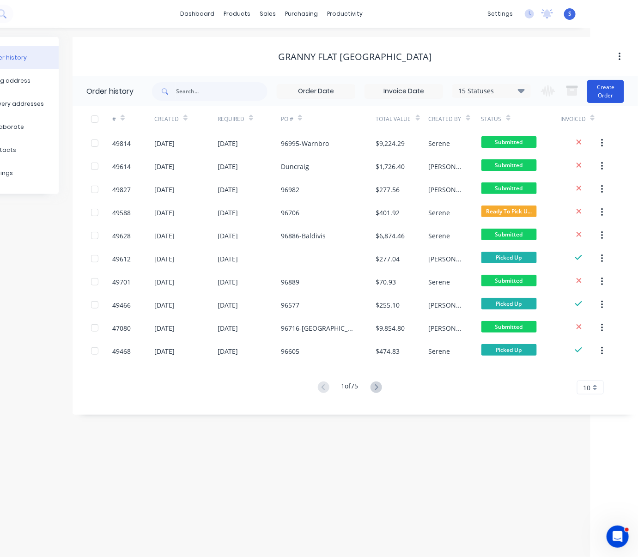
click at [599, 95] on button "Create Order" at bounding box center [605, 91] width 37 height 23
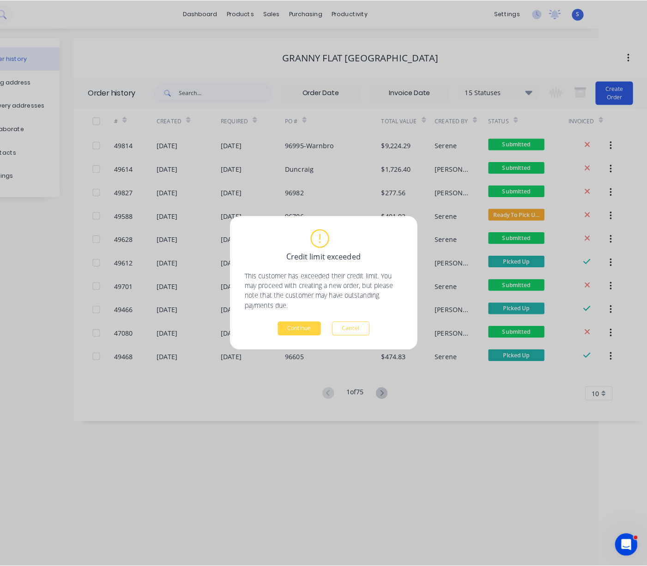
scroll to position [0, 41]
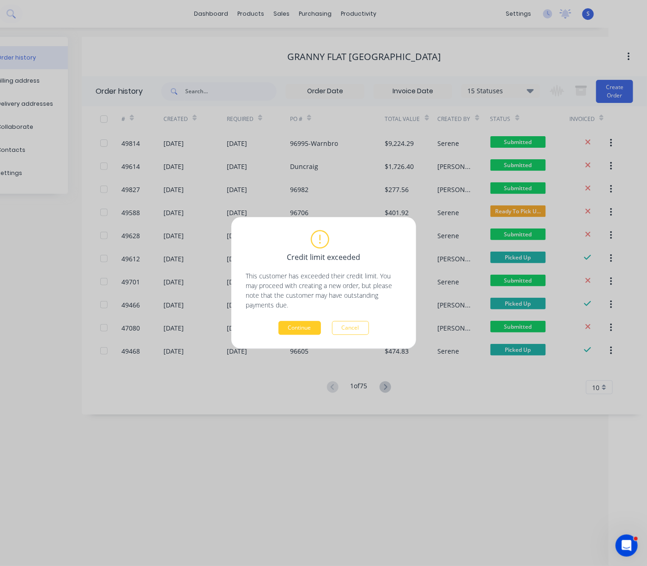
click at [292, 328] on button "Continue" at bounding box center [299, 328] width 42 height 14
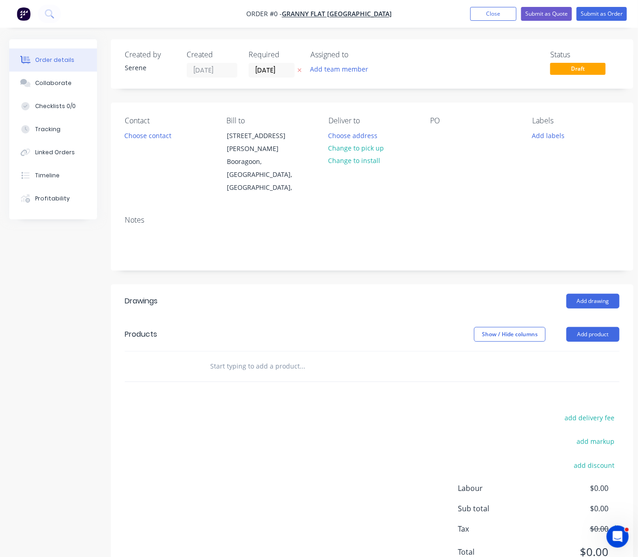
drag, startPoint x: 350, startPoint y: 301, endPoint x: 357, endPoint y: 301, distance: 6.9
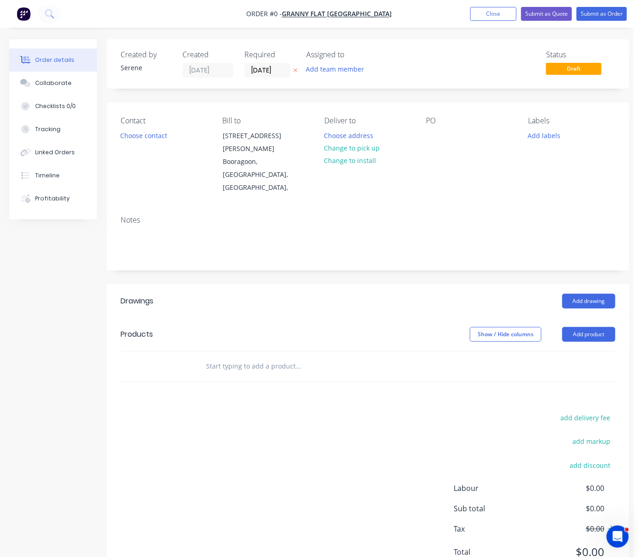
drag, startPoint x: 367, startPoint y: 294, endPoint x: 404, endPoint y: 292, distance: 37.4
click at [156, 141] on button "Choose contact" at bounding box center [143, 135] width 57 height 12
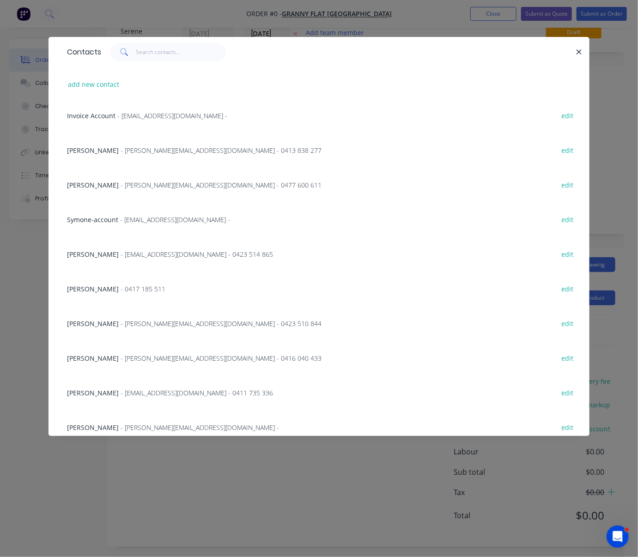
scroll to position [0, 0]
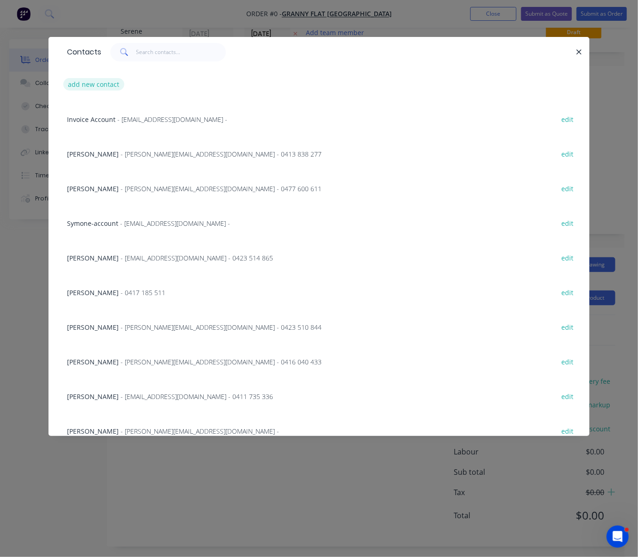
click at [99, 87] on button "add new contact" at bounding box center [93, 84] width 61 height 12
select select "AU"
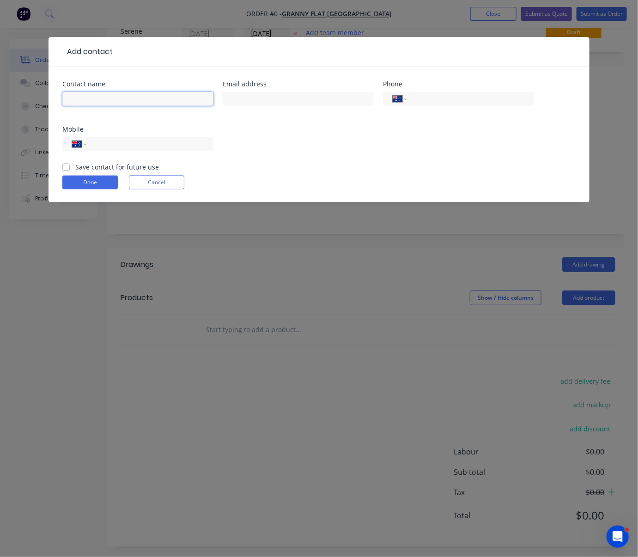
click at [96, 106] on input "text" at bounding box center [137, 99] width 151 height 14
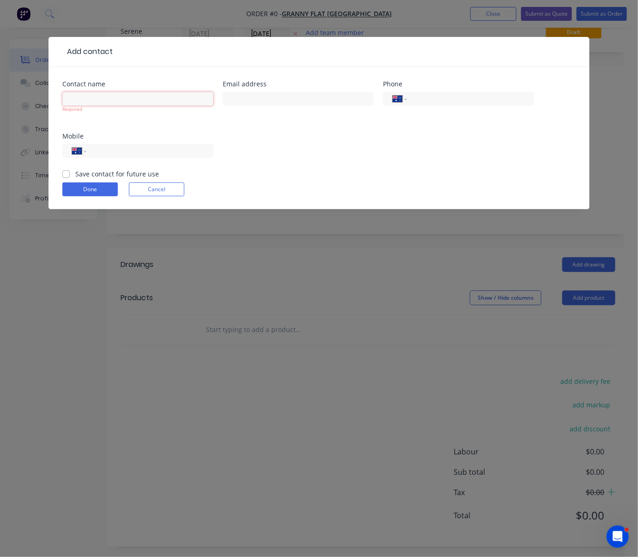
click at [89, 104] on input "text" at bounding box center [137, 99] width 151 height 14
type input "Domenic Chiera"
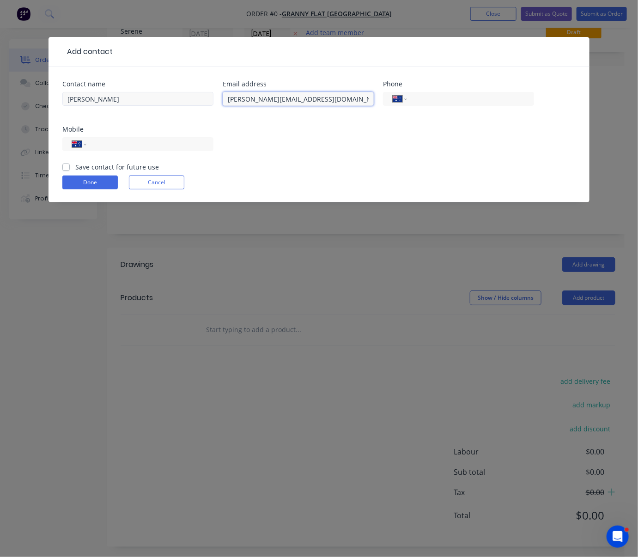
type input "domenic@grannyflatswa.com"
type input "0466 418 395"
click at [67, 172] on div "Save contact for future use" at bounding box center [110, 167] width 96 height 10
click at [75, 172] on label "Save contact for future use" at bounding box center [117, 167] width 84 height 10
click at [67, 171] on input "Save contact for future use" at bounding box center [65, 166] width 7 height 9
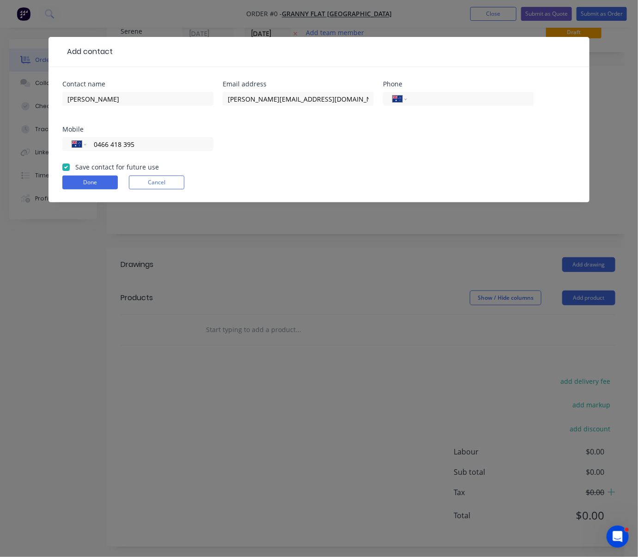
checkbox input "true"
click at [88, 189] on button "Done" at bounding box center [89, 182] width 55 height 14
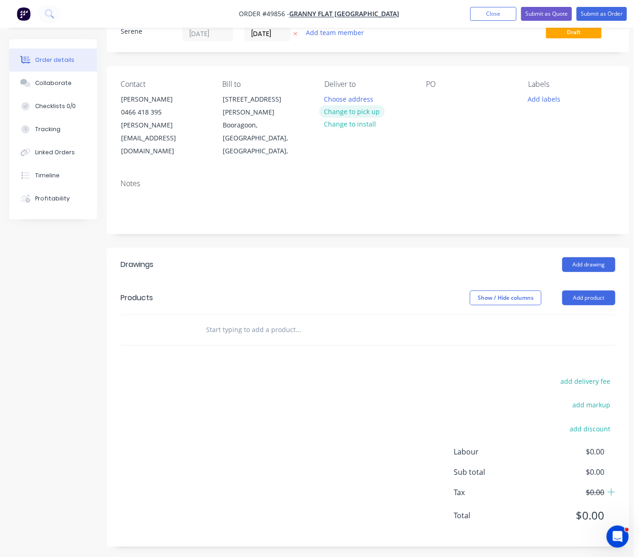
click at [341, 118] on button "Change to pick up" at bounding box center [352, 111] width 66 height 12
click at [151, 436] on div "add delivery fee add markup add discount Labour $0.00 Sub total $0.00 Tax $0.00…" at bounding box center [367, 454] width 494 height 158
click at [582, 257] on button "Add drawing" at bounding box center [588, 264] width 53 height 15
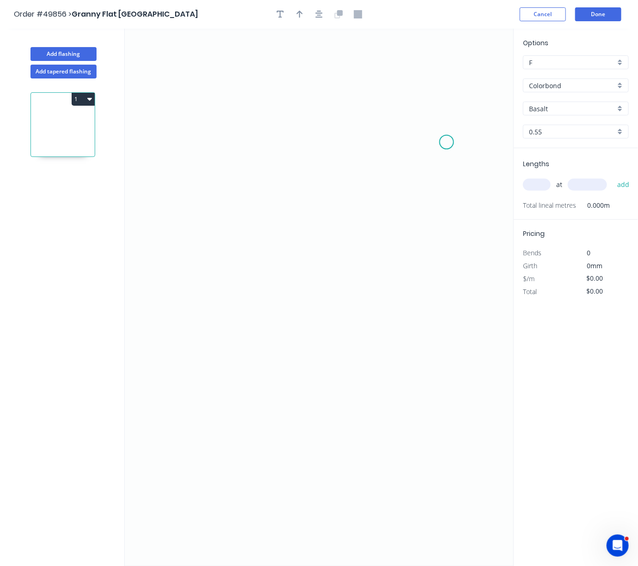
click at [446, 144] on icon "0" at bounding box center [319, 297] width 388 height 537
click at [437, 138] on icon at bounding box center [441, 139] width 9 height 6
click at [253, 135] on icon "0 ?" at bounding box center [319, 297] width 388 height 537
click at [258, 336] on icon "0 ? ? ? º" at bounding box center [319, 297] width 388 height 537
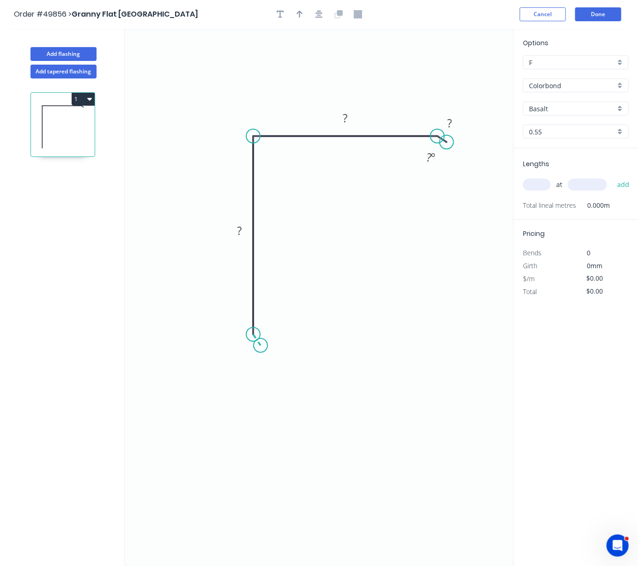
click at [260, 347] on icon "0 ? ? ? ? º" at bounding box center [319, 297] width 388 height 537
click at [452, 125] on rect at bounding box center [449, 123] width 18 height 13
click at [341, 115] on rect at bounding box center [345, 118] width 18 height 13
click at [245, 233] on rect at bounding box center [239, 231] width 18 height 13
click at [245, 343] on tspan "?" at bounding box center [245, 343] width 5 height 15
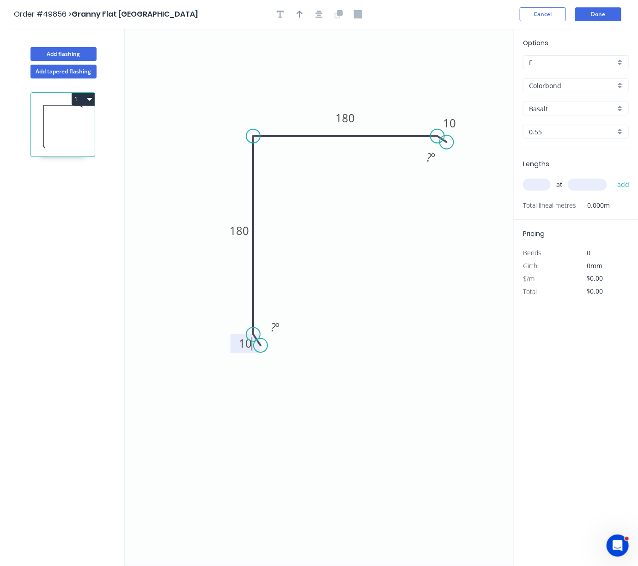
click at [431, 262] on icon "0 10 180 180 10 ? º ? º" at bounding box center [319, 297] width 388 height 537
type input "$12.88"
click at [563, 87] on input "Colorbond" at bounding box center [572, 86] width 86 height 10
click at [551, 119] on div "Zincalume" at bounding box center [575, 120] width 105 height 16
type input "Zincalume"
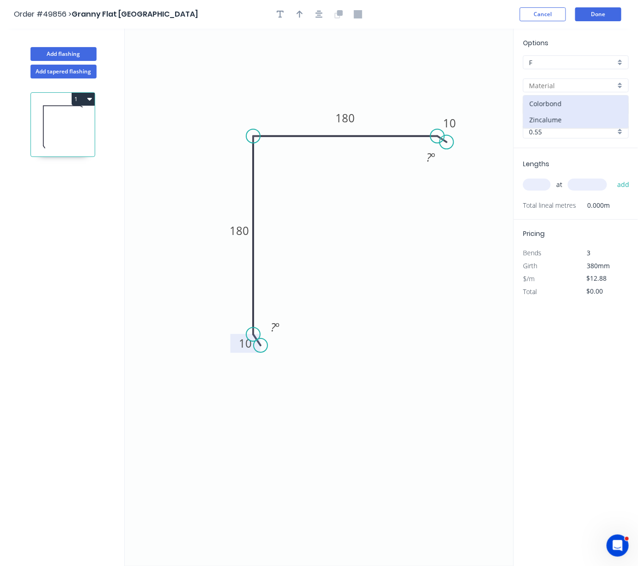
type input "Zinc"
type input "$10.87"
click at [538, 191] on input "text" at bounding box center [537, 185] width 28 height 12
type input "2"
type input "2800"
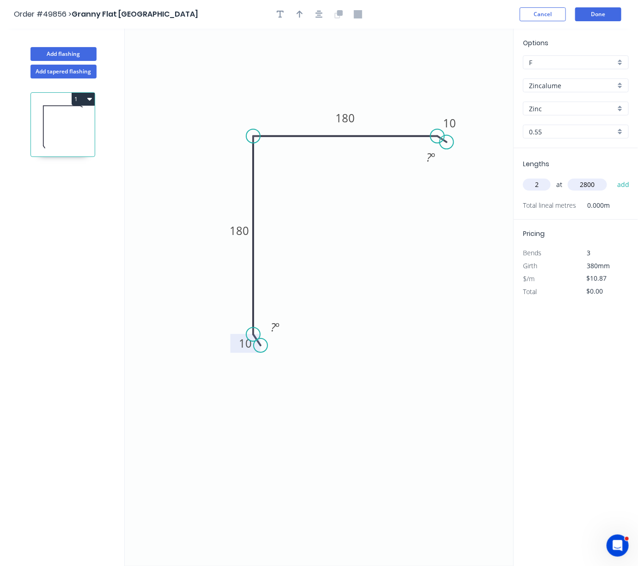
click at [612, 177] on button "add" at bounding box center [623, 185] width 22 height 16
type input "$60.87"
click at [66, 60] on button "Add flashing" at bounding box center [63, 54] width 66 height 14
type input "$0.00"
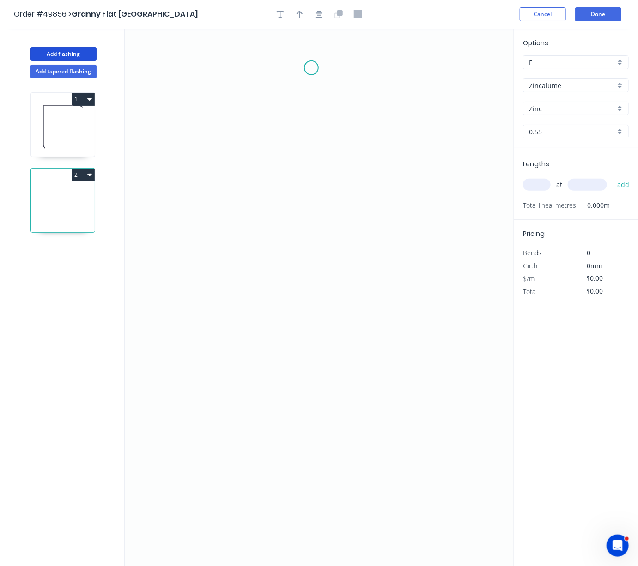
click at [312, 69] on icon "0" at bounding box center [319, 297] width 388 height 537
click at [321, 80] on icon "0" at bounding box center [319, 297] width 388 height 537
click at [324, 171] on icon "0 ?" at bounding box center [319, 297] width 388 height 537
click at [207, 194] on icon "0 ? ?" at bounding box center [319, 297] width 388 height 537
click at [211, 325] on icon "0 ? ? ? ? º" at bounding box center [319, 297] width 388 height 537
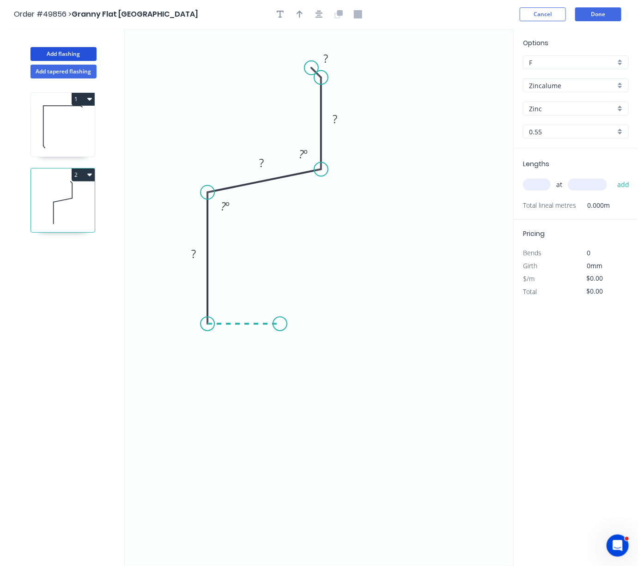
click at [280, 325] on icon "0 ? ? ? ? ? º ? º" at bounding box center [319, 297] width 388 height 537
click at [332, 60] on rect at bounding box center [326, 59] width 18 height 13
click at [338, 118] on rect at bounding box center [334, 119] width 18 height 13
click at [298, 157] on rect at bounding box center [303, 154] width 18 height 13
click at [262, 162] on tspan "?" at bounding box center [261, 162] width 5 height 15
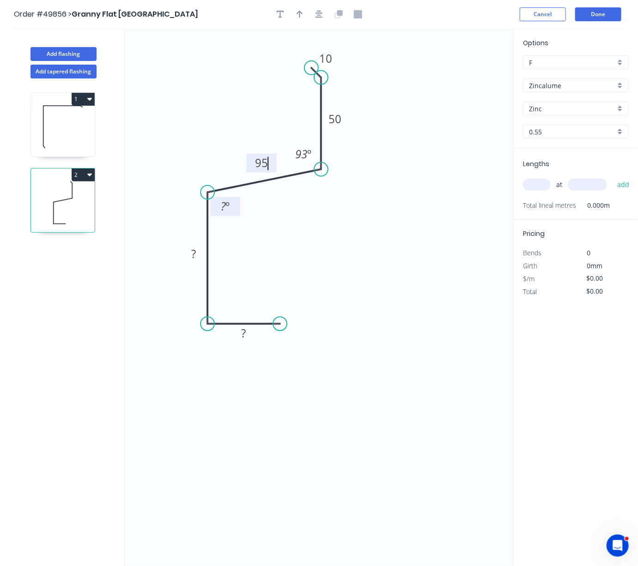
click at [225, 208] on tspan "º" at bounding box center [227, 205] width 4 height 15
click at [197, 255] on rect at bounding box center [193, 254] width 18 height 13
click at [247, 337] on rect at bounding box center [244, 333] width 18 height 13
click at [289, 379] on icon "0 50 125 95 50 10 93 º 93 º" at bounding box center [319, 297] width 388 height 537
type input "$10.87"
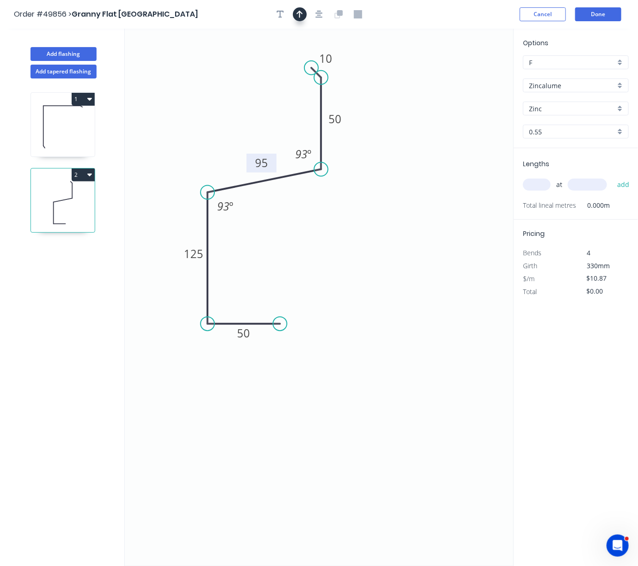
click at [298, 15] on icon "button" at bounding box center [299, 14] width 6 height 8
click at [469, 75] on icon at bounding box center [467, 64] width 8 height 30
click at [469, 75] on icon at bounding box center [474, 67] width 27 height 27
click at [469, 75] on icon at bounding box center [478, 75] width 30 height 8
click at [469, 75] on icon at bounding box center [474, 82] width 27 height 27
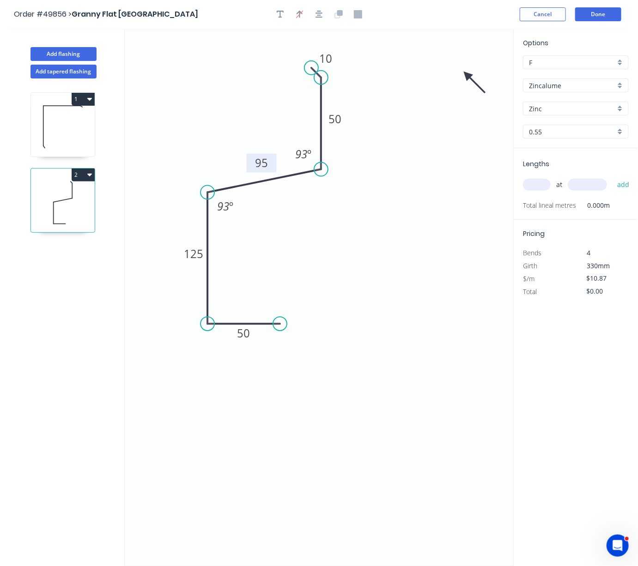
click at [469, 75] on icon "0 50 125 95 50 10 93 º 93 º" at bounding box center [319, 297] width 388 height 537
click at [468, 77] on icon at bounding box center [467, 86] width 8 height 30
click at [466, 77] on icon at bounding box center [459, 82] width 27 height 27
drag, startPoint x: 465, startPoint y: 74, endPoint x: 217, endPoint y: 149, distance: 259.4
click at [214, 154] on icon at bounding box center [203, 152] width 30 height 8
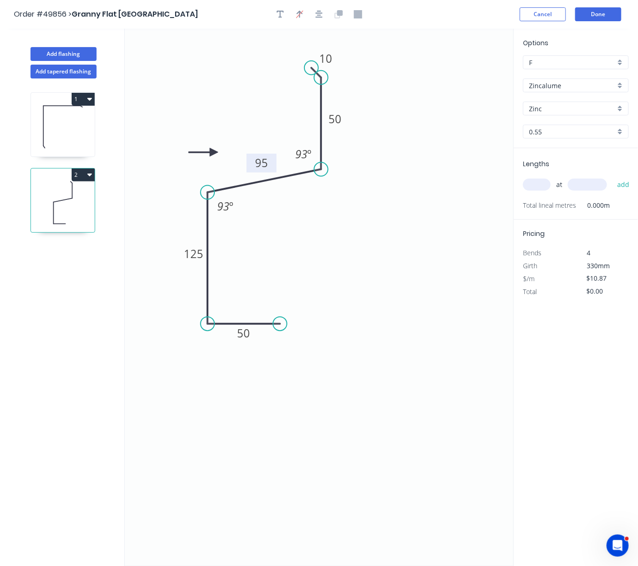
click at [539, 191] on input "text" at bounding box center [537, 185] width 28 height 12
type input "2"
type input "2400"
click at [612, 177] on button "add" at bounding box center [623, 185] width 22 height 16
type input "$52.18"
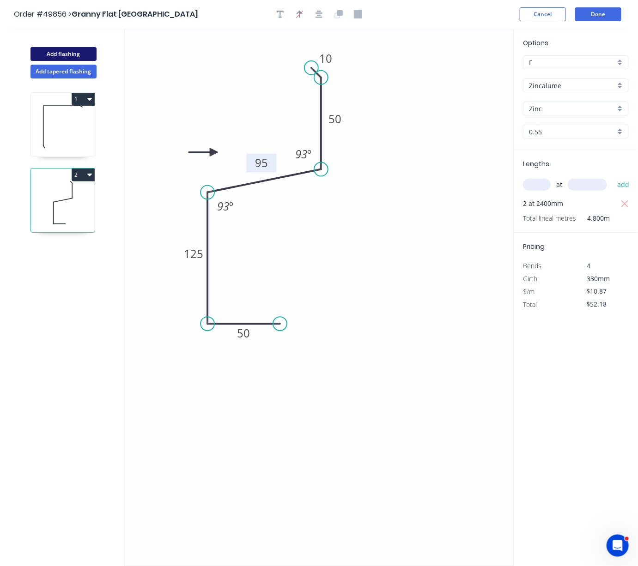
click at [76, 54] on button "Add flashing" at bounding box center [63, 54] width 66 height 14
type input "$0.00"
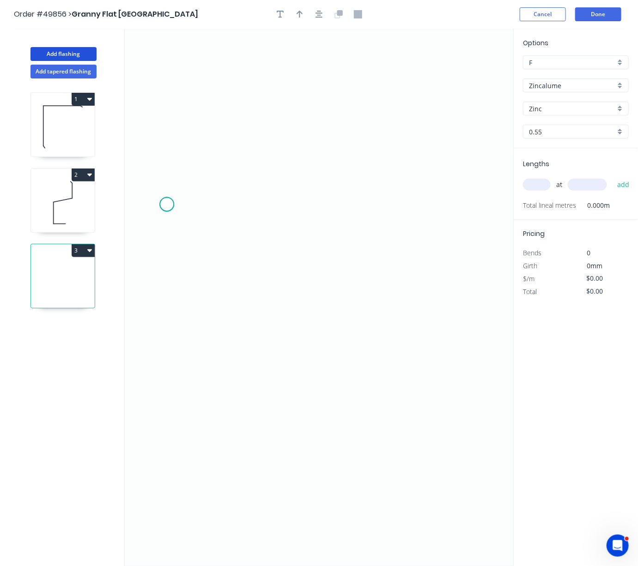
click at [167, 206] on icon "0" at bounding box center [319, 297] width 388 height 537
click at [252, 208] on icon "0" at bounding box center [319, 297] width 388 height 537
click at [257, 402] on icon "0 ?" at bounding box center [319, 297] width 388 height 537
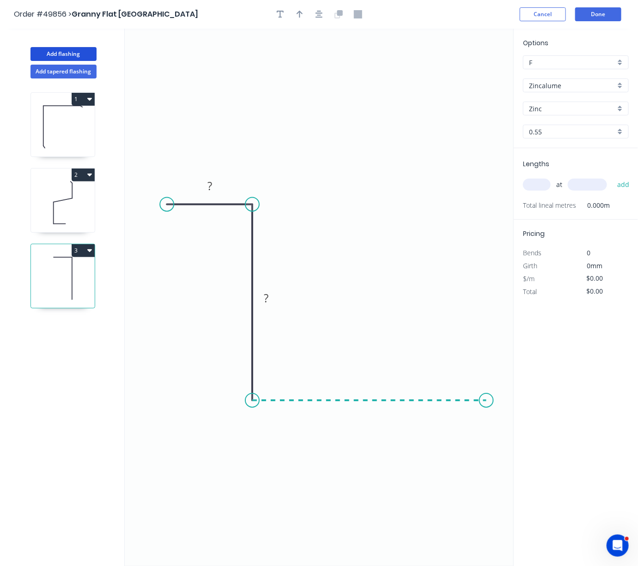
click at [486, 395] on icon "0 ? ?" at bounding box center [319, 297] width 388 height 537
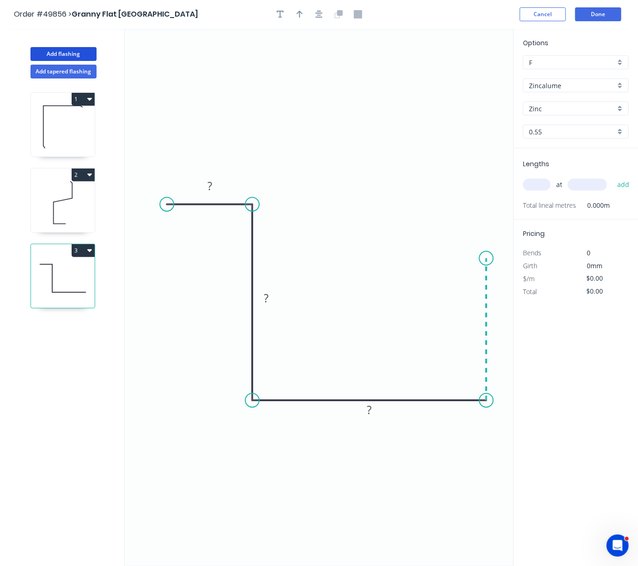
click at [484, 260] on icon "0 ? ? ?" at bounding box center [319, 297] width 388 height 537
drag, startPoint x: 217, startPoint y: 204, endPoint x: 217, endPoint y: 228, distance: 23.5
click at [217, 228] on icon "0 ? ? ? ?" at bounding box center [319, 297] width 388 height 537
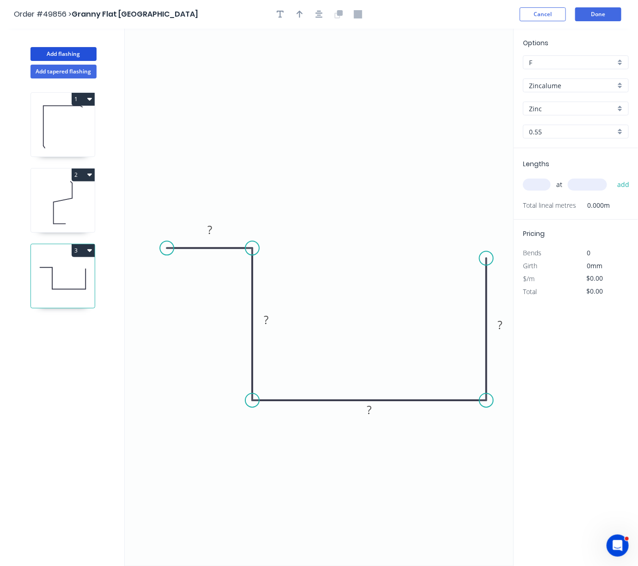
drag, startPoint x: 212, startPoint y: 206, endPoint x: 215, endPoint y: 266, distance: 60.5
click at [215, 266] on icon "0 ? ? ? ?" at bounding box center [319, 297] width 388 height 537
drag, startPoint x: 486, startPoint y: 255, endPoint x: 486, endPoint y: 296, distance: 41.1
click at [486, 296] on circle at bounding box center [486, 295] width 14 height 14
click at [216, 235] on rect at bounding box center [209, 230] width 18 height 13
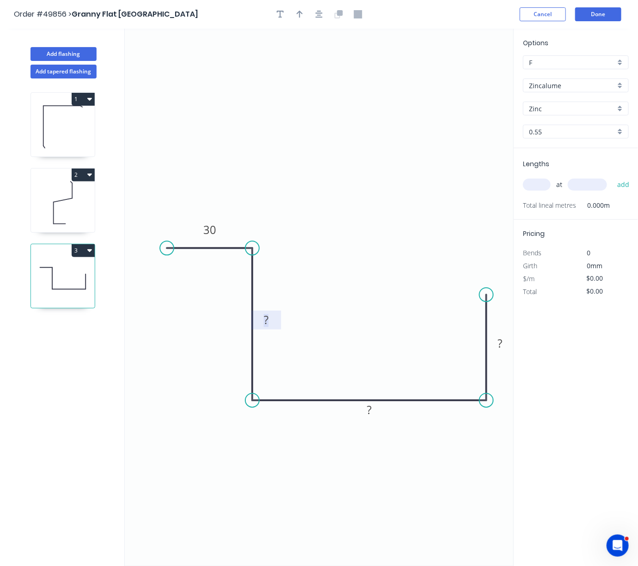
click at [265, 317] on tspan "?" at bounding box center [266, 319] width 5 height 15
click at [369, 414] on tspan "?" at bounding box center [369, 409] width 5 height 15
click at [502, 343] on g "?" at bounding box center [500, 343] width 18 height 15
drag, startPoint x: 469, startPoint y: 485, endPoint x: 466, endPoint y: 472, distance: 13.4
click at [469, 484] on icon "0 30 145 230 100" at bounding box center [319, 297] width 388 height 537
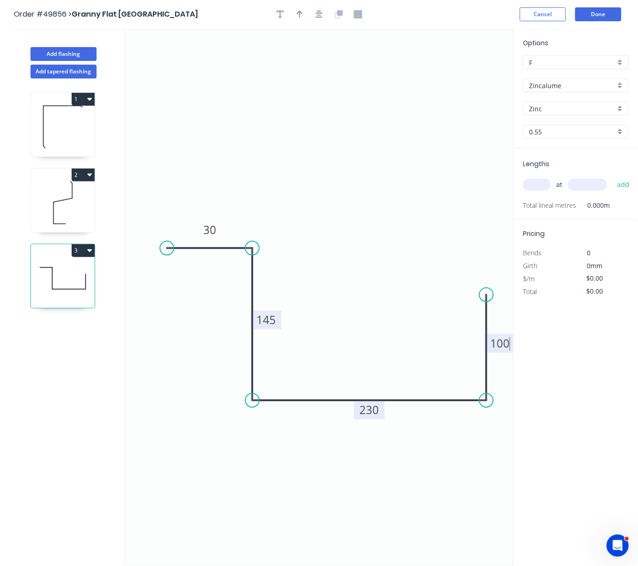
type input "$15.29"
click at [536, 191] on input "text" at bounding box center [537, 185] width 28 height 12
type input "2"
type input "1600"
click at [612, 177] on button "add" at bounding box center [623, 185] width 22 height 16
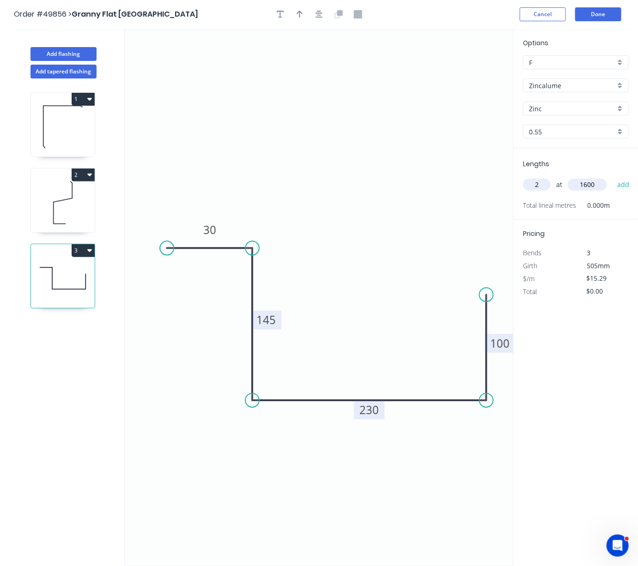
type input "$48.93"
click at [596, 15] on button "Done" at bounding box center [598, 14] width 46 height 14
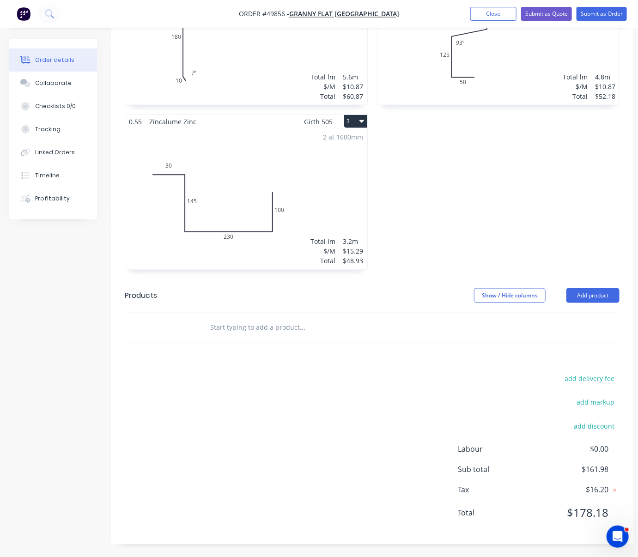
scroll to position [367, 4]
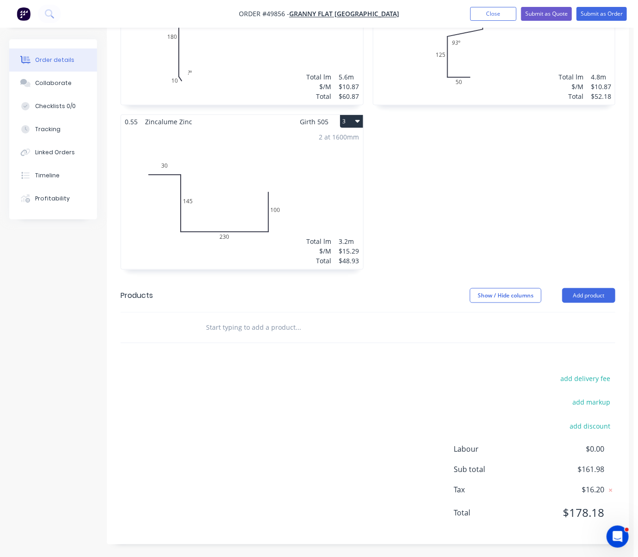
drag, startPoint x: 338, startPoint y: 367, endPoint x: 444, endPoint y: 381, distance: 106.2
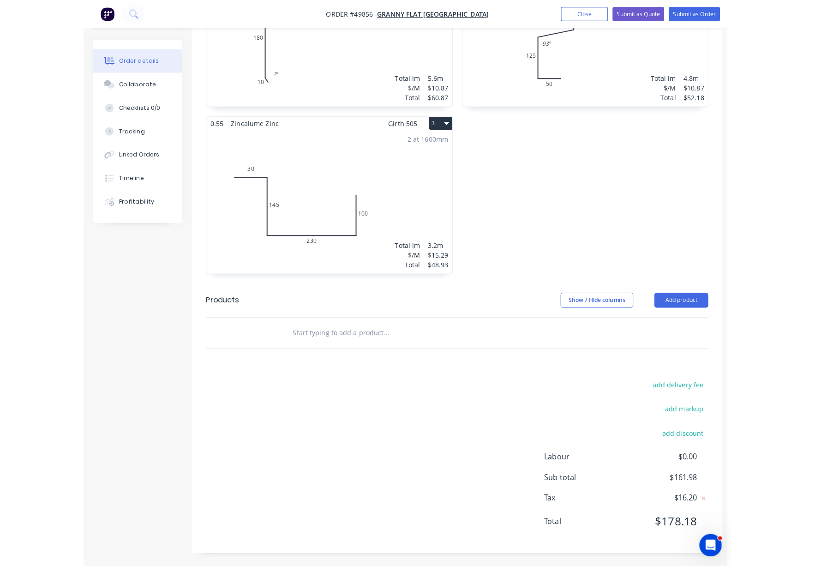
scroll to position [358, 0]
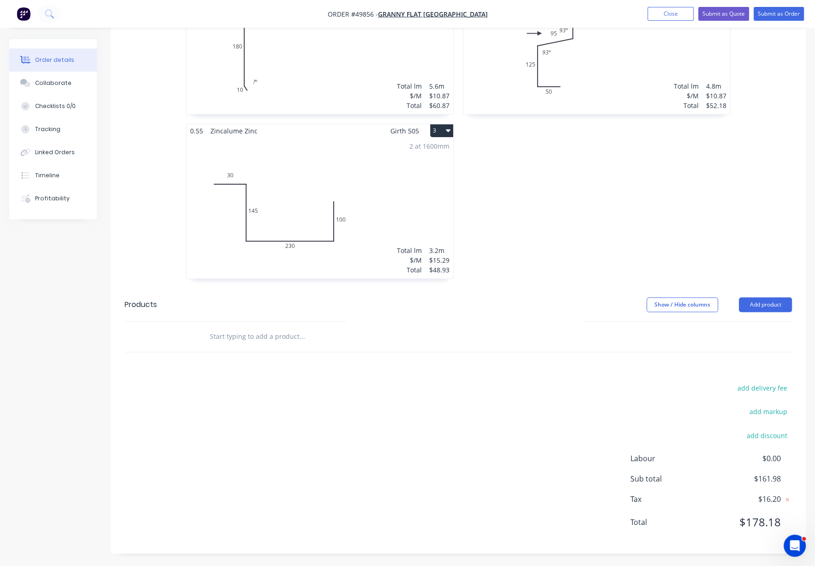
click at [335, 398] on div "add delivery fee add markup add discount Labour $0.00 Sub total $161.98 Tax $16…" at bounding box center [459, 461] width 668 height 158
click at [402, 411] on div "add delivery fee add markup add discount Labour $0.00 Sub total $161.98 Tax $16…" at bounding box center [459, 461] width 668 height 158
click at [395, 415] on div "add delivery fee add markup add discount Labour $0.00 Sub total $161.98 Tax $16…" at bounding box center [459, 461] width 668 height 158
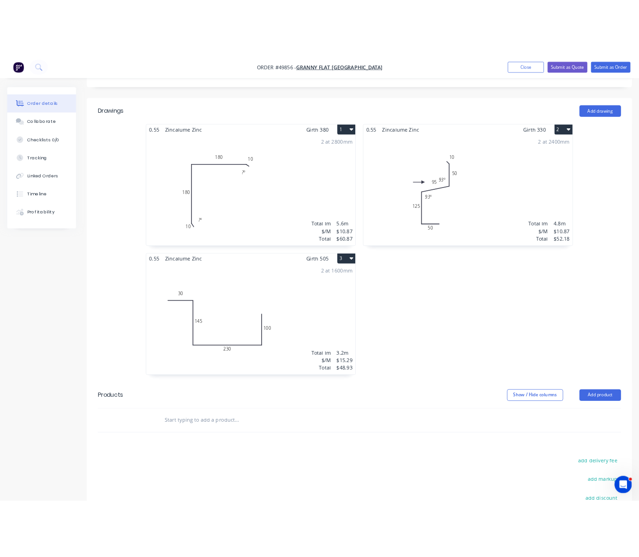
scroll to position [287, 0]
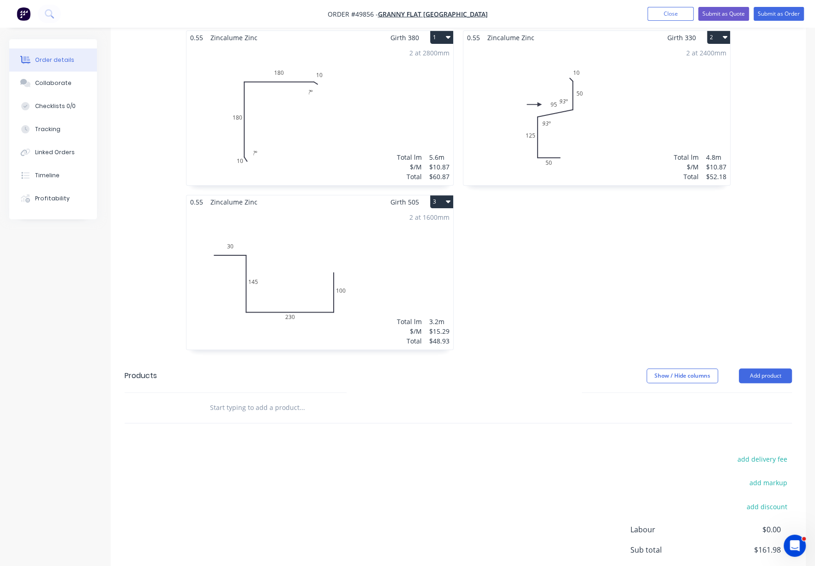
click at [556, 304] on div "0.55 Zincalume Zinc Girth 330 2 0 50 125 95 50 10 93 º 93 º 0 50 125 95 50 10 9…" at bounding box center [596, 194] width 277 height 329
click at [606, 302] on div "0.55 Zincalume Zinc Girth 330 2 0 50 125 95 50 10 93 º 93 º 0 50 125 95 50 10 9…" at bounding box center [596, 194] width 277 height 329
drag, startPoint x: 594, startPoint y: 264, endPoint x: 579, endPoint y: 264, distance: 14.8
click at [594, 264] on div "0.55 Zincalume Zinc Girth 330 2 0 50 125 95 50 10 93 º 93 º 0 50 125 95 50 10 9…" at bounding box center [596, 194] width 277 height 329
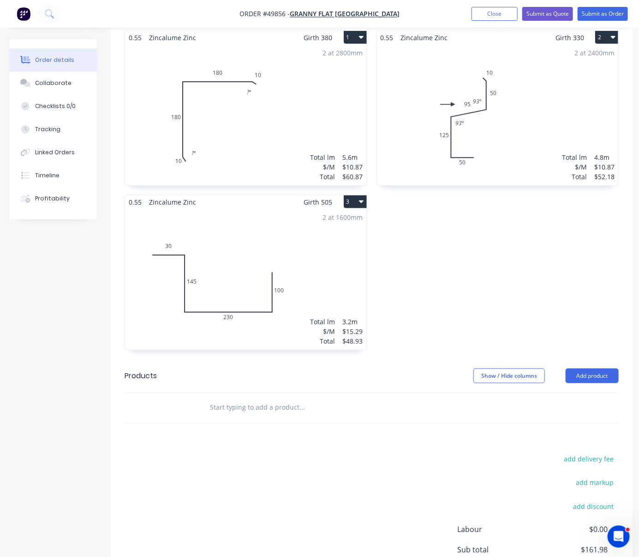
click at [529, 277] on div "0.55 Zincalume Zinc Girth 330 2 0 50 125 95 50 10 93 º 93 º 0 50 125 95 50 10 9…" at bounding box center [498, 194] width 252 height 329
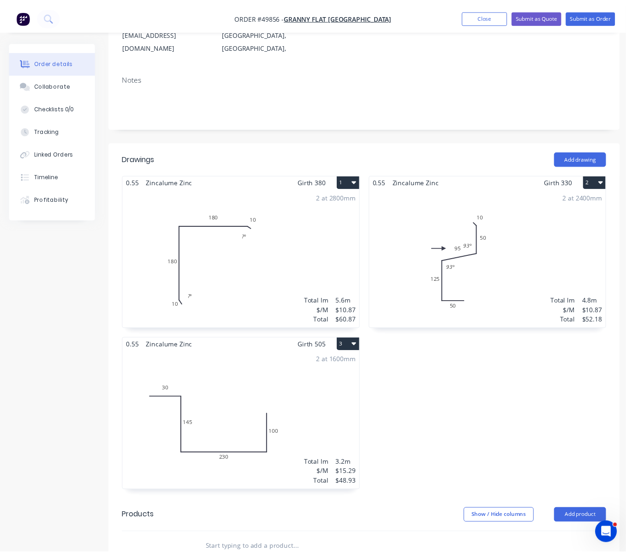
scroll to position [0, 0]
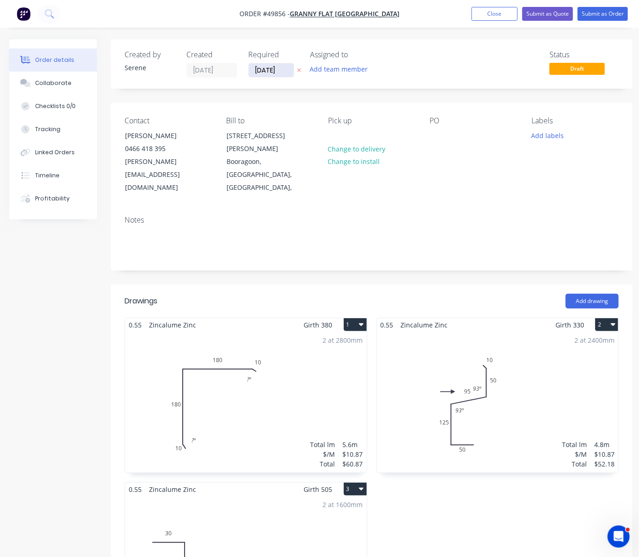
click at [272, 74] on input "[DATE]" at bounding box center [271, 70] width 45 height 14
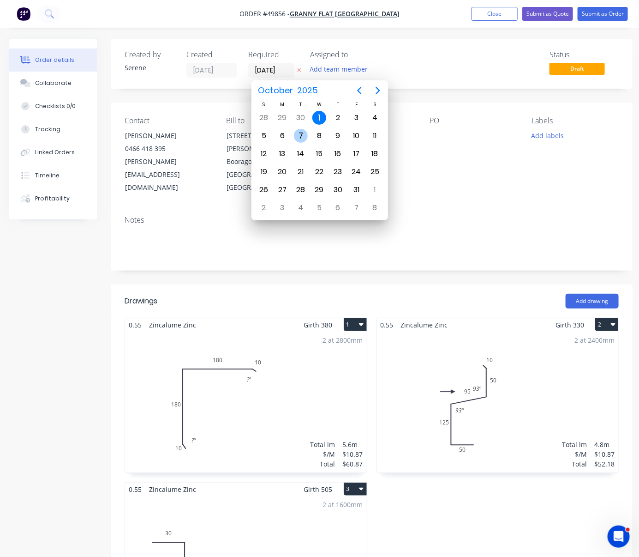
click at [296, 140] on div "7" at bounding box center [301, 136] width 18 height 18
type input "[DATE]"
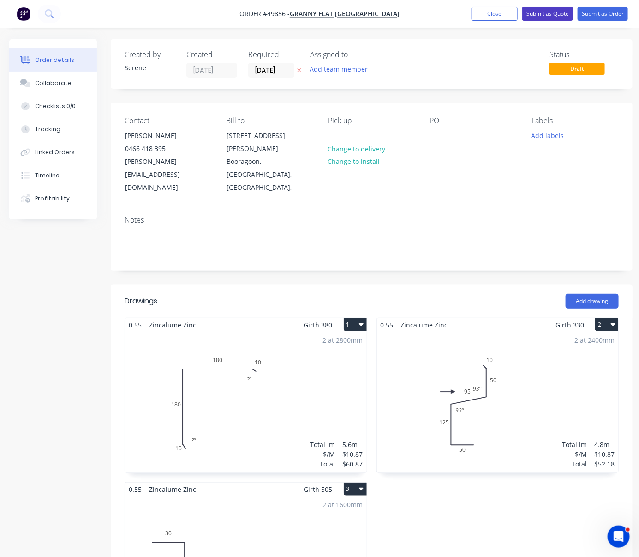
click at [547, 18] on button "Submit as Quote" at bounding box center [548, 14] width 51 height 14
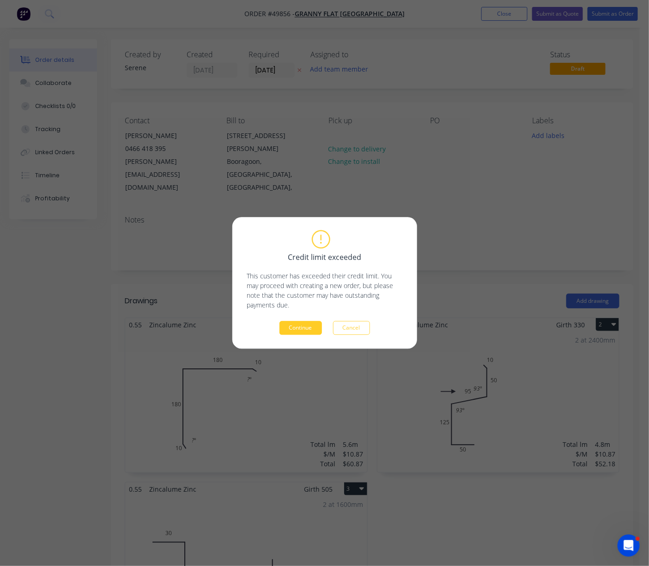
click at [305, 333] on button "Continue" at bounding box center [300, 328] width 42 height 14
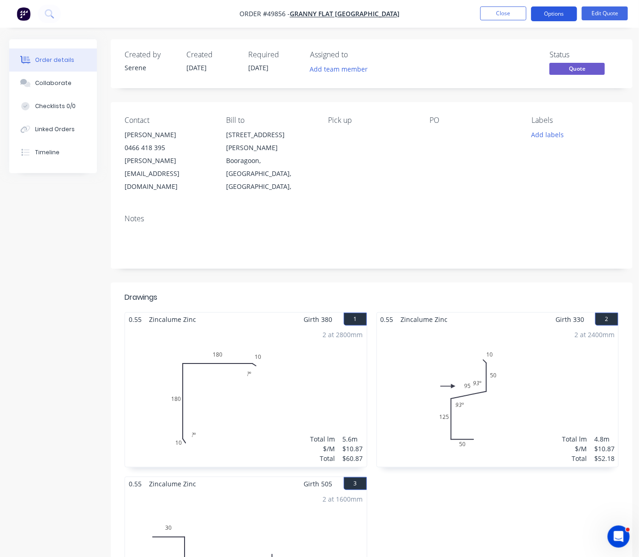
click at [558, 15] on button "Options" at bounding box center [554, 13] width 46 height 15
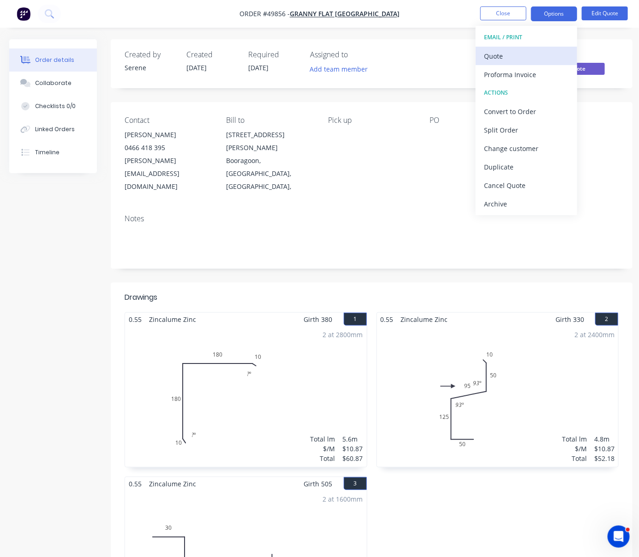
click at [527, 53] on div "Quote" at bounding box center [526, 55] width 85 height 13
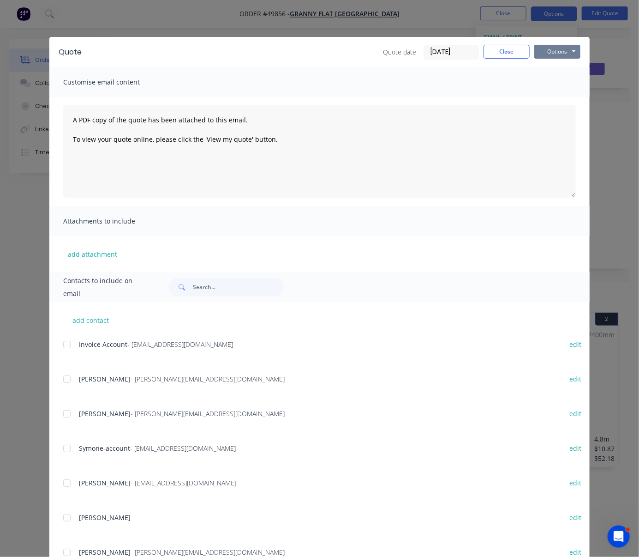
click at [571, 54] on button "Options" at bounding box center [558, 52] width 46 height 14
click at [558, 91] on button "Print" at bounding box center [564, 83] width 59 height 15
click at [511, 51] on button "Close" at bounding box center [507, 52] width 46 height 14
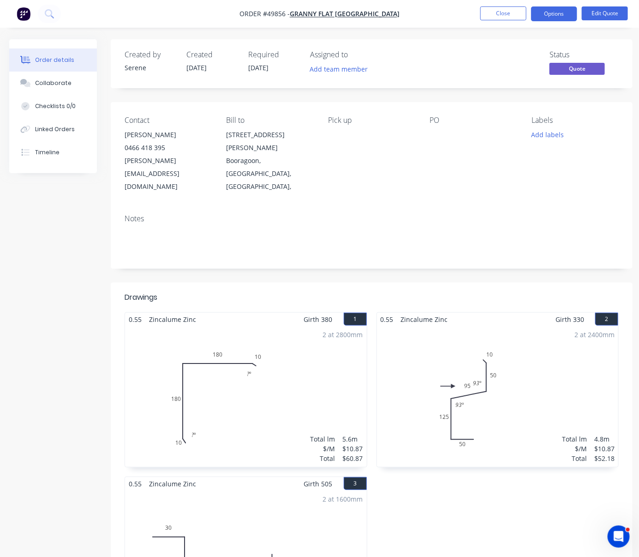
click at [316, 292] on div at bounding box center [424, 297] width 389 height 11
click at [26, 260] on div "Created by Serene Created 01/10/25 Required 07/10/25 Assigned to Add team membe…" at bounding box center [321, 412] width 624 height 746
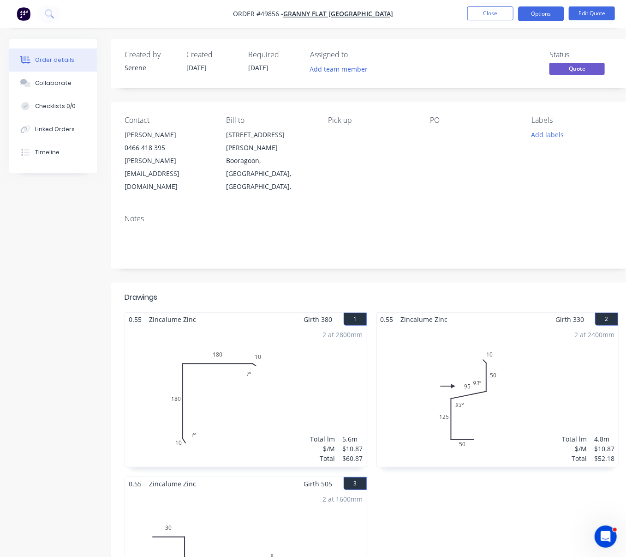
scroll to position [224, 0]
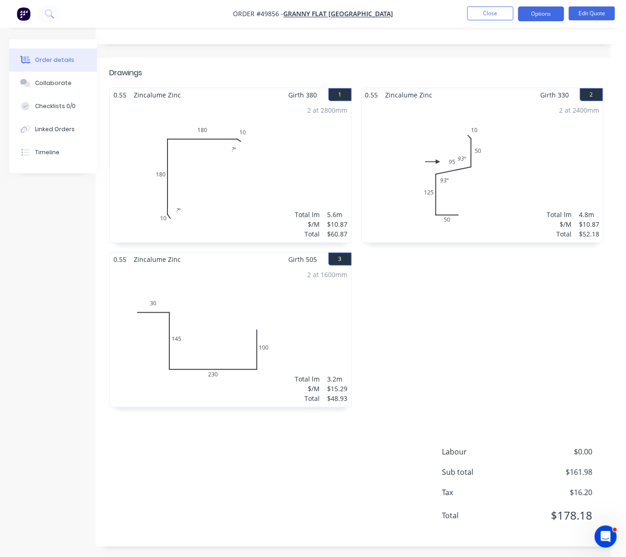
drag, startPoint x: 420, startPoint y: 338, endPoint x: 552, endPoint y: 351, distance: 132.7
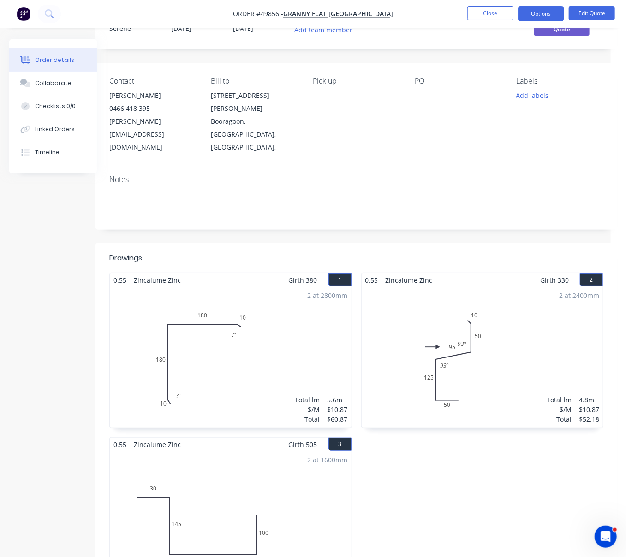
scroll to position [0, 15]
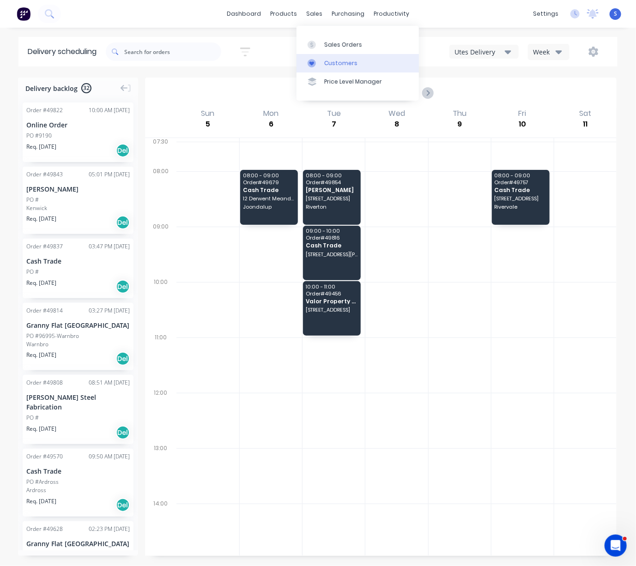
click at [328, 67] on div "Customers" at bounding box center [340, 63] width 33 height 8
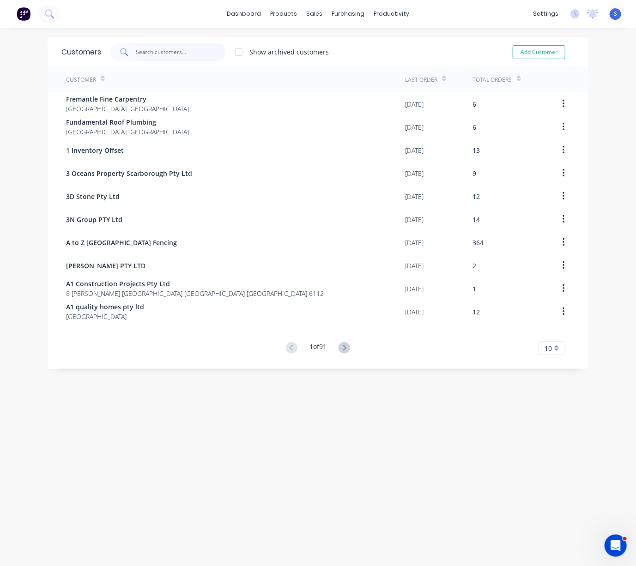
click at [165, 47] on input "text" at bounding box center [181, 52] width 90 height 18
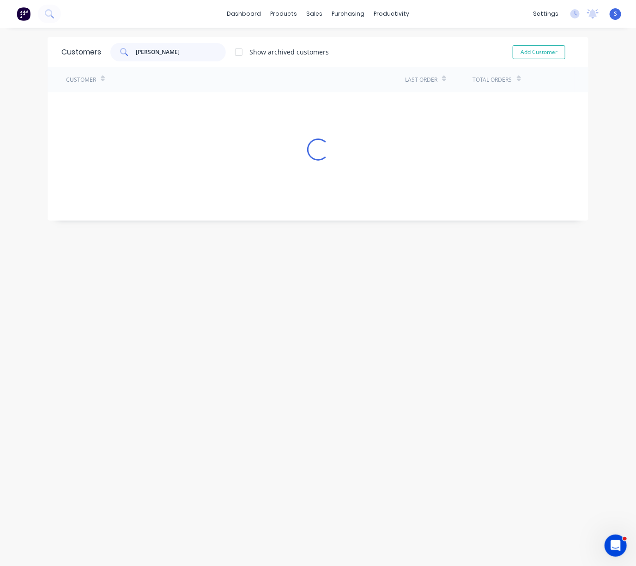
type input "chris"
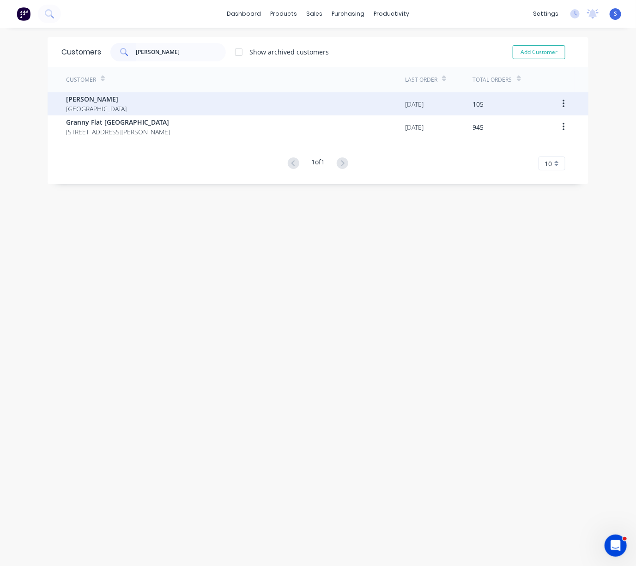
click at [156, 100] on div "Chris Gu Australia" at bounding box center [235, 103] width 339 height 23
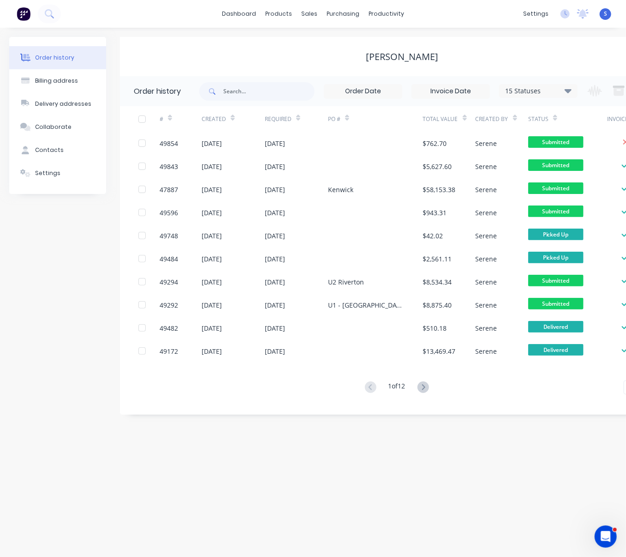
scroll to position [0, 61]
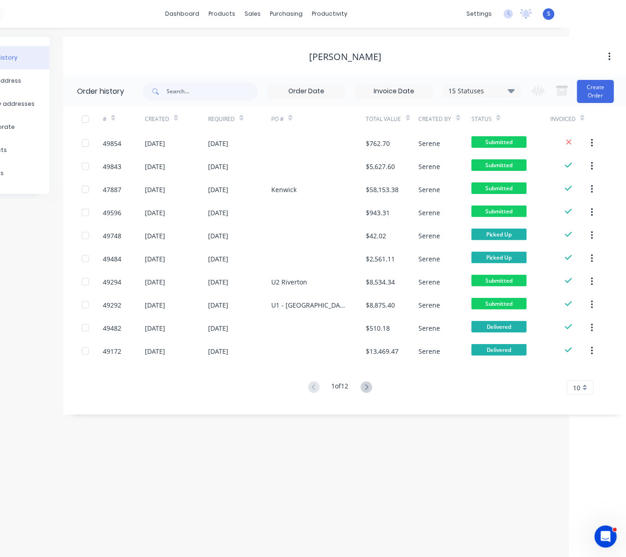
drag, startPoint x: 260, startPoint y: 56, endPoint x: 310, endPoint y: 60, distance: 49.6
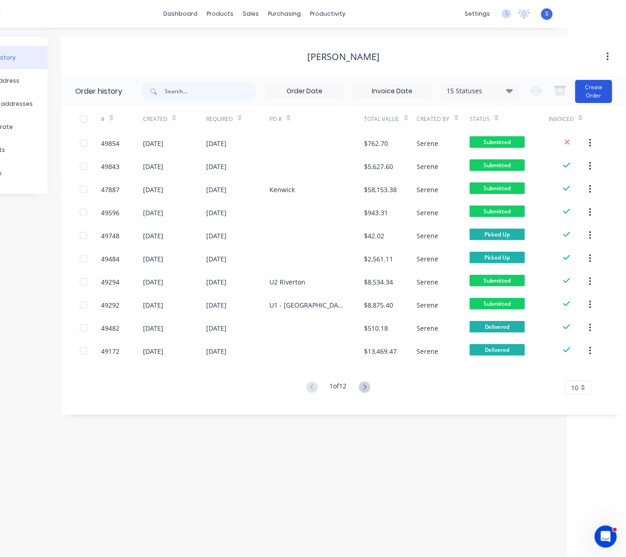
click at [596, 92] on button "Create Order" at bounding box center [594, 91] width 37 height 23
drag, startPoint x: 260, startPoint y: 375, endPoint x: 413, endPoint y: 396, distance: 154.2
click at [584, 85] on button "Create Order" at bounding box center [594, 91] width 37 height 23
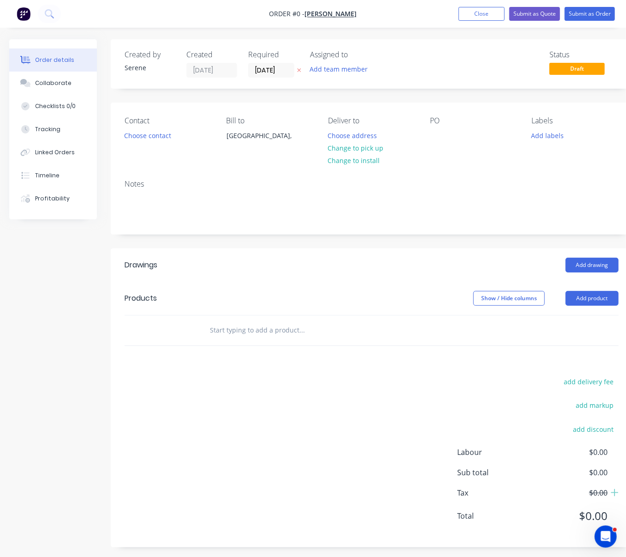
click at [264, 282] on header "Drawings Add drawing" at bounding box center [372, 264] width 522 height 33
click at [351, 141] on button "Choose address" at bounding box center [352, 135] width 59 height 12
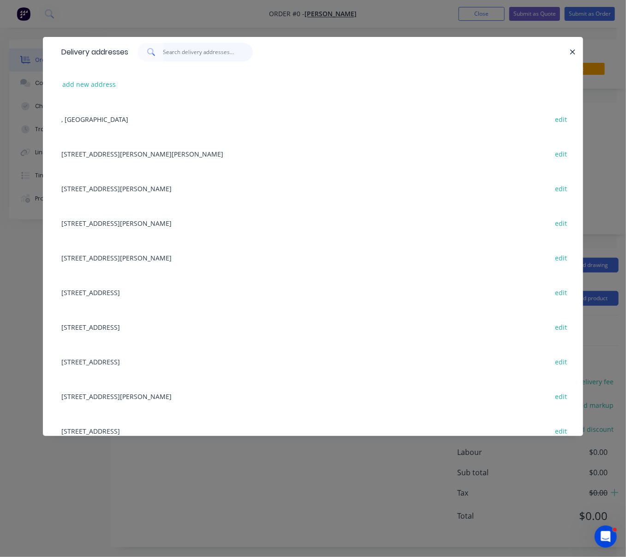
click at [180, 59] on input "text" at bounding box center [208, 52] width 90 height 18
click at [147, 233] on div "38-46 Stafford road?, Kenwick, Western Australia, Australia edit" at bounding box center [313, 222] width 513 height 35
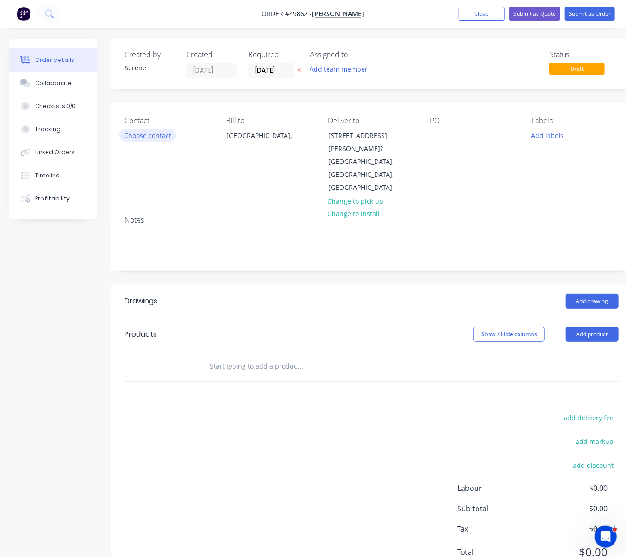
click at [149, 141] on button "Choose contact" at bounding box center [148, 135] width 57 height 12
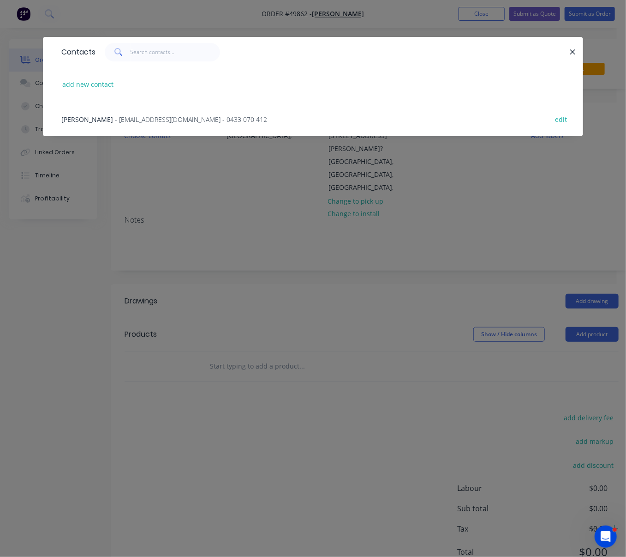
click at [143, 124] on span "- account@speedframewa.com.au - 0433 070 412" at bounding box center [191, 119] width 152 height 9
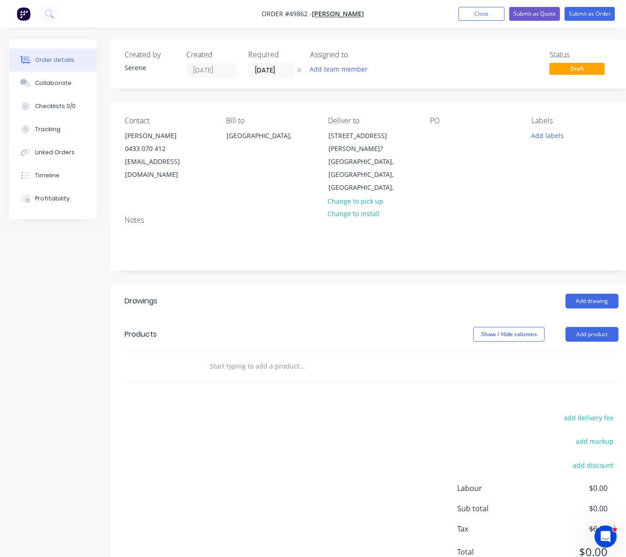
drag, startPoint x: 584, startPoint y: 321, endPoint x: 580, endPoint y: 330, distance: 9.5
click at [584, 327] on button "Add product" at bounding box center [592, 334] width 53 height 15
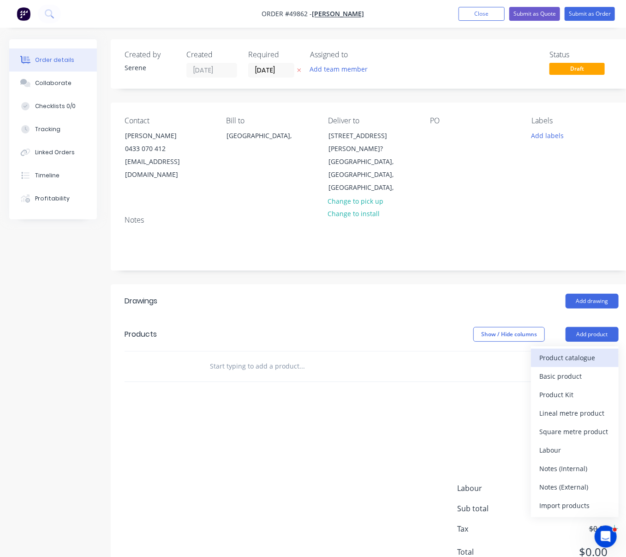
click at [575, 351] on div "Product catalogue" at bounding box center [575, 357] width 71 height 13
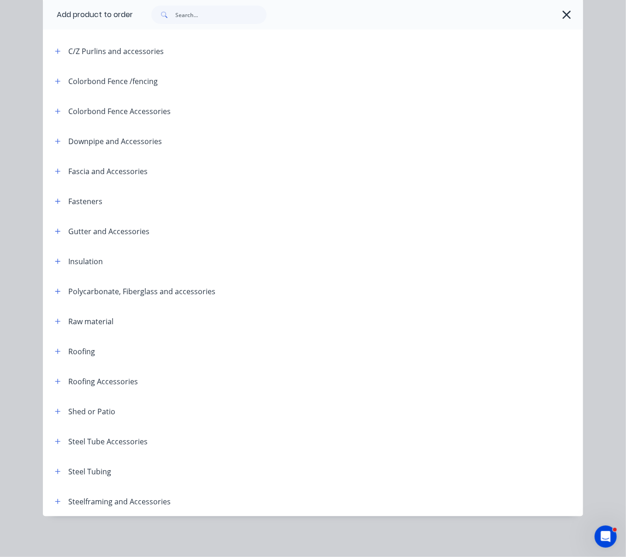
scroll to position [199, 0]
click at [55, 501] on button "button" at bounding box center [58, 501] width 12 height 12
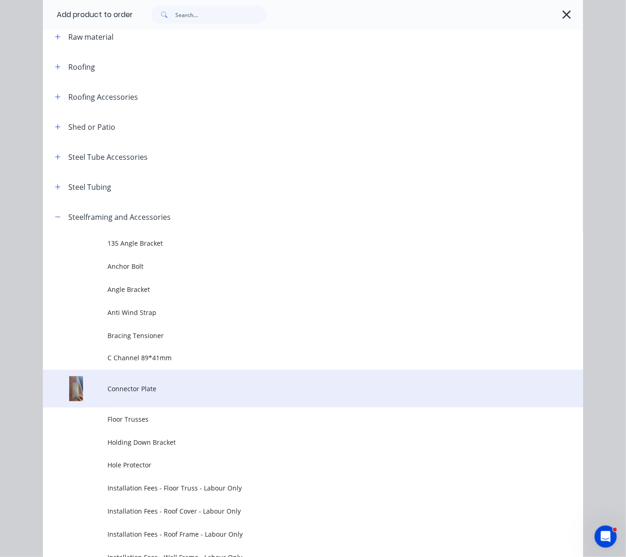
scroll to position [487, 0]
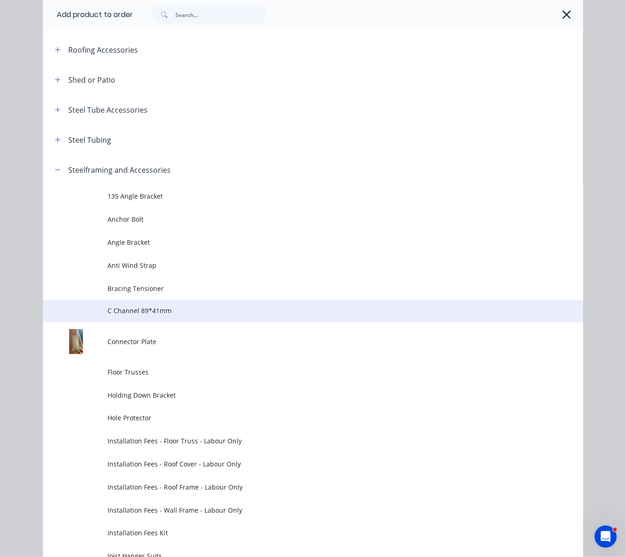
click at [179, 316] on span "C Channel 89*41mm" at bounding box center [298, 311] width 380 height 10
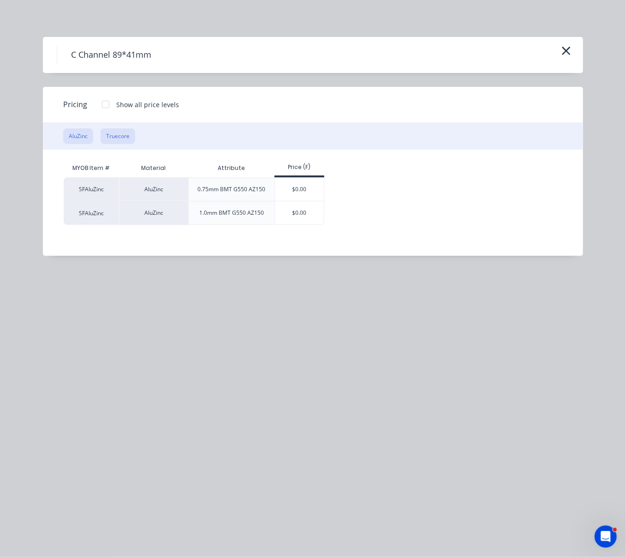
click at [126, 144] on button "Truecore" at bounding box center [118, 136] width 35 height 16
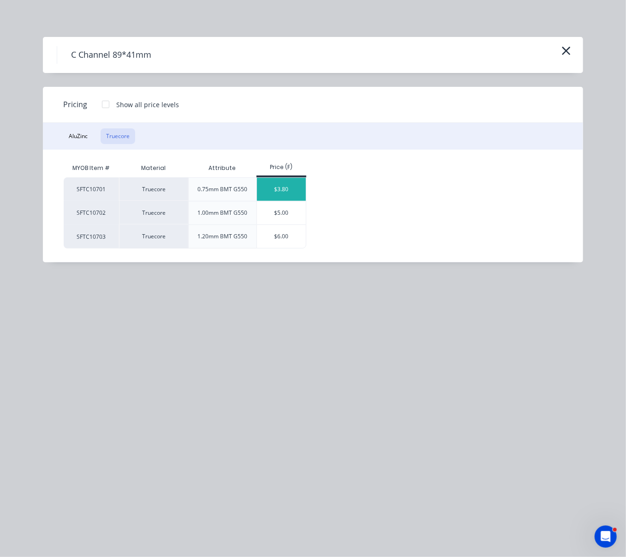
click at [286, 195] on div "$3.80" at bounding box center [281, 189] width 49 height 23
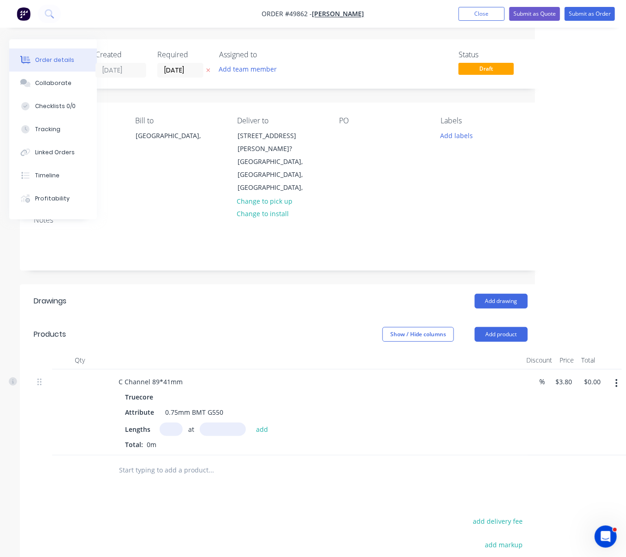
drag, startPoint x: 321, startPoint y: 336, endPoint x: 445, endPoint y: 335, distance: 124.2
click at [558, 369] on div "3.8 $3.80" at bounding box center [560, 412] width 29 height 86
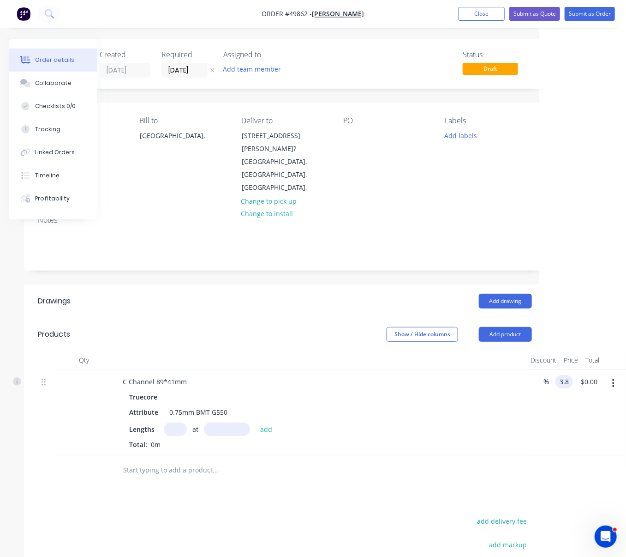
scroll to position [0, 89]
type input "$4.70"
click at [481, 456] on div at bounding box center [285, 470] width 494 height 30
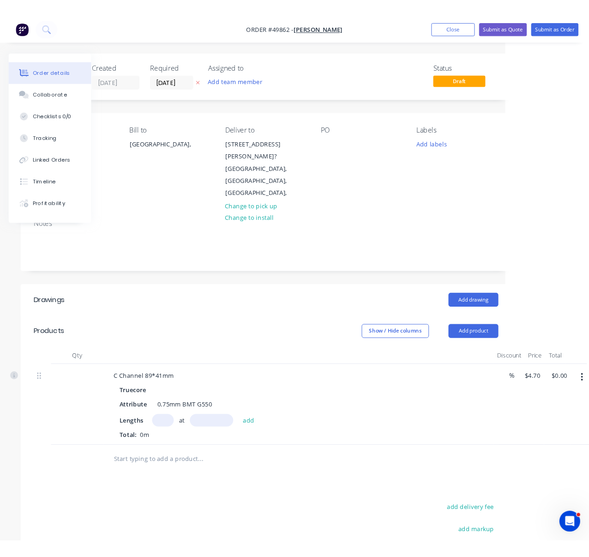
scroll to position [147, 89]
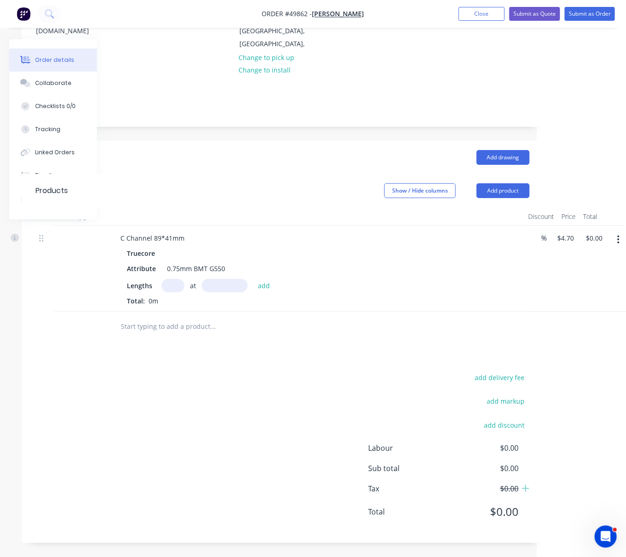
click at [302, 338] on div "Drawings Add drawing Products Show / Hide columns Add product Qty Discount Pric…" at bounding box center [283, 342] width 522 height 402
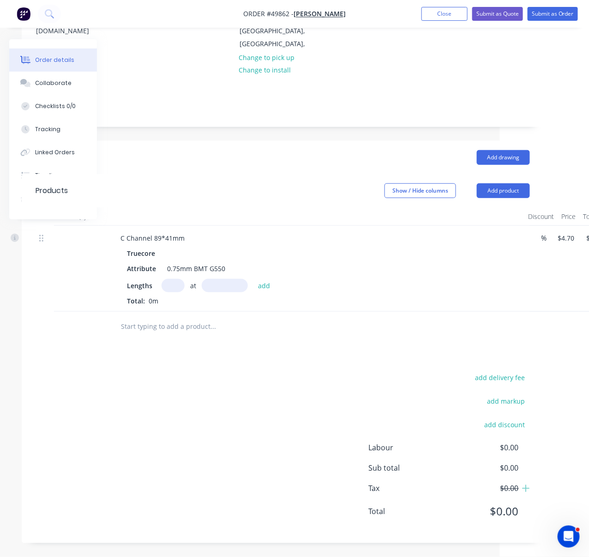
click at [181, 279] on input "text" at bounding box center [173, 285] width 23 height 13
type input "1"
type input "2"
click at [192, 231] on div "C Channel 89*41mm" at bounding box center [152, 237] width 79 height 13
click at [234, 279] on input "text" at bounding box center [225, 285] width 46 height 13
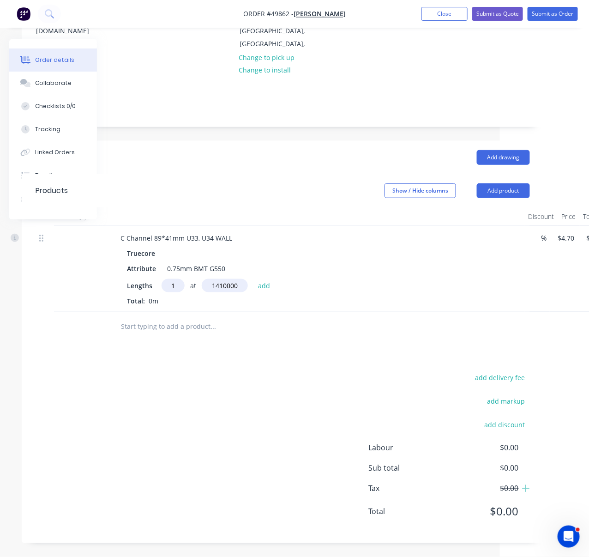
type input "1410000"
click at [253, 279] on button "add" at bounding box center [264, 285] width 22 height 12
type input "$6,627.00"
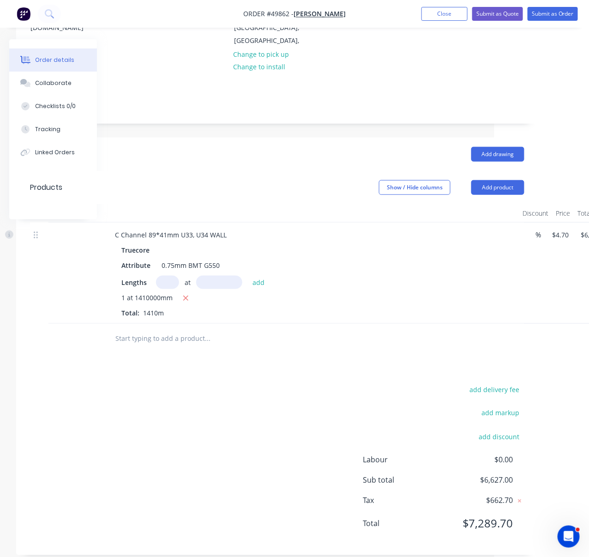
drag, startPoint x: 290, startPoint y: 328, endPoint x: 408, endPoint y: 323, distance: 117.8
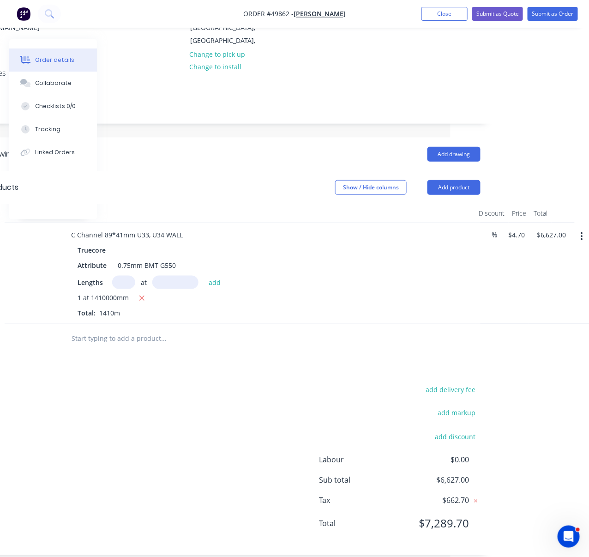
scroll to position [147, 145]
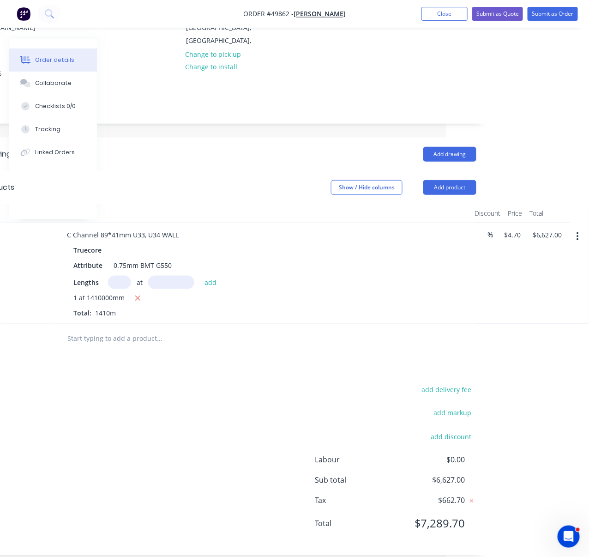
drag, startPoint x: 451, startPoint y: 274, endPoint x: 511, endPoint y: 264, distance: 61.3
click at [581, 228] on button "button" at bounding box center [578, 236] width 22 height 17
click at [543, 272] on div "Duplicate" at bounding box center [545, 278] width 71 height 13
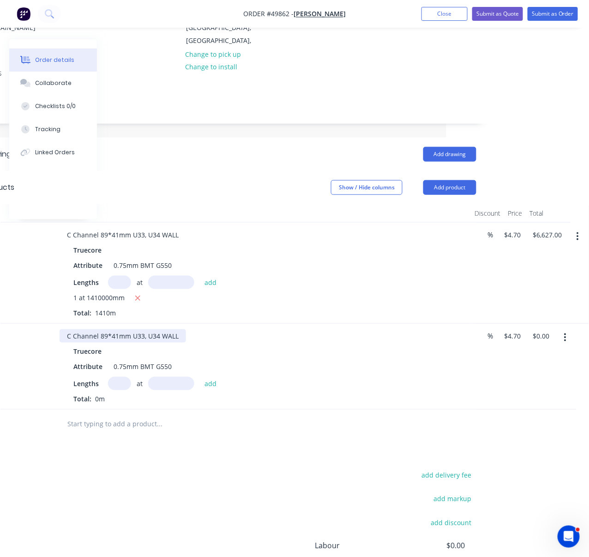
click at [183, 333] on div "C Channel 89*41mm U33, U34 WALL" at bounding box center [123, 335] width 126 height 13
click at [121, 382] on input "text" at bounding box center [119, 383] width 23 height 13
type input "7"
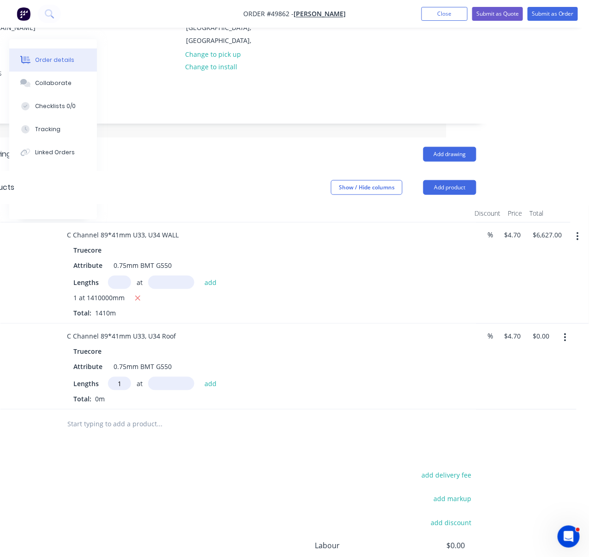
type input "1"
type input "705200"
click at [200, 377] on button "add" at bounding box center [211, 383] width 22 height 12
type input "$3,314.44"
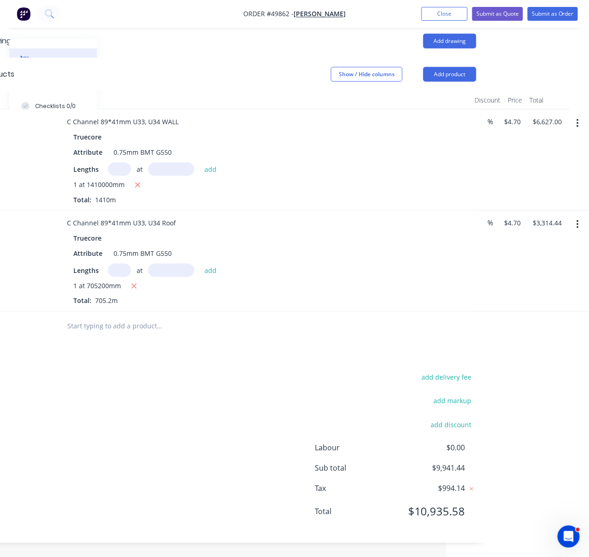
scroll to position [270, 145]
drag, startPoint x: 266, startPoint y: 294, endPoint x: 520, endPoint y: 190, distance: 274.1
click at [578, 118] on icon "button" at bounding box center [578, 123] width 2 height 10
click at [552, 159] on div "Duplicate" at bounding box center [545, 165] width 71 height 13
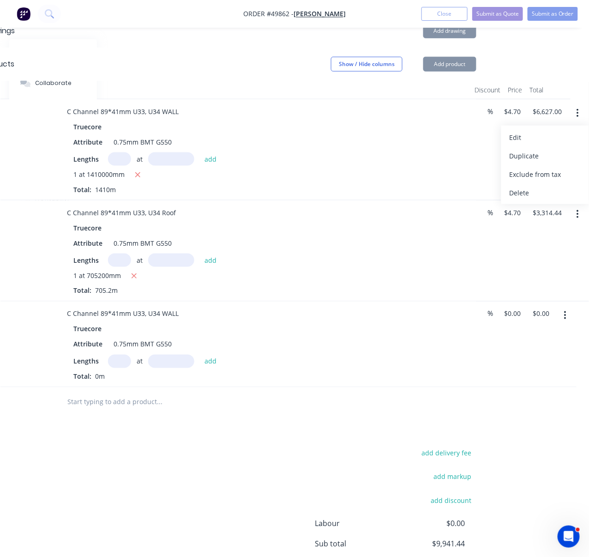
type input "$4.70"
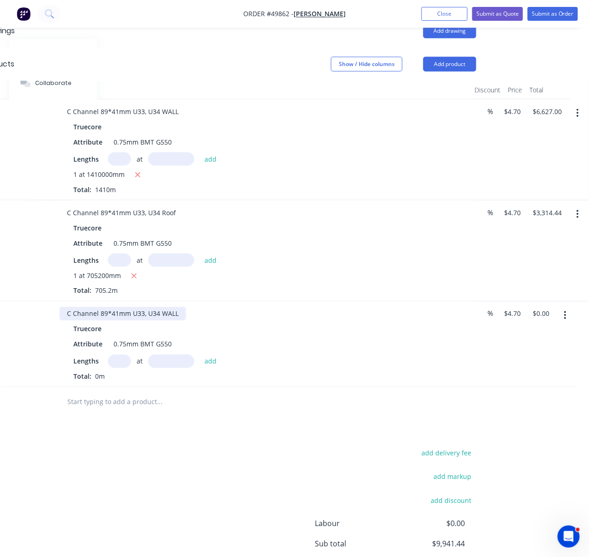
click at [146, 317] on div "C Channel 89*41mm U33, U34 WALL" at bounding box center [123, 313] width 126 height 13
click at [162, 316] on div "C Channel 89*41mm U35, U34 WALL" at bounding box center [123, 313] width 126 height 13
click at [123, 364] on input "text" at bounding box center [119, 361] width 23 height 13
click at [118, 362] on input "text" at bounding box center [119, 361] width 23 height 13
type input "1"
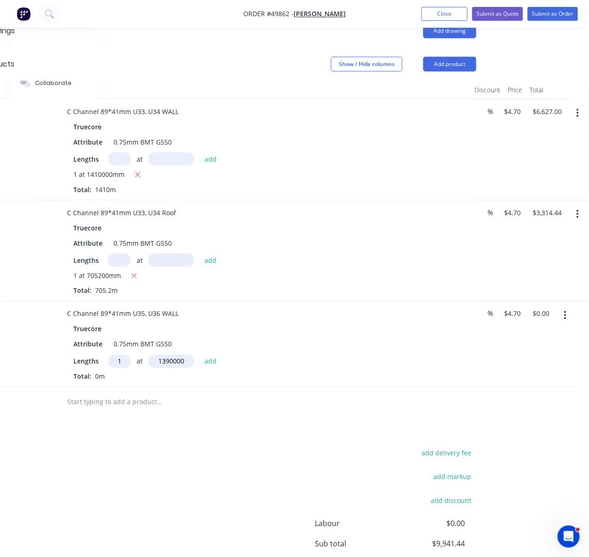
type input "1390000"
click at [200, 355] on button "add" at bounding box center [211, 361] width 22 height 12
type input "$6,533.00"
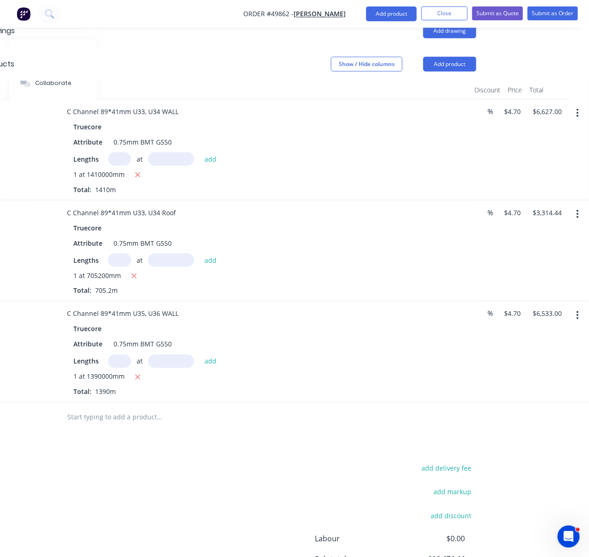
scroll to position [377, 145]
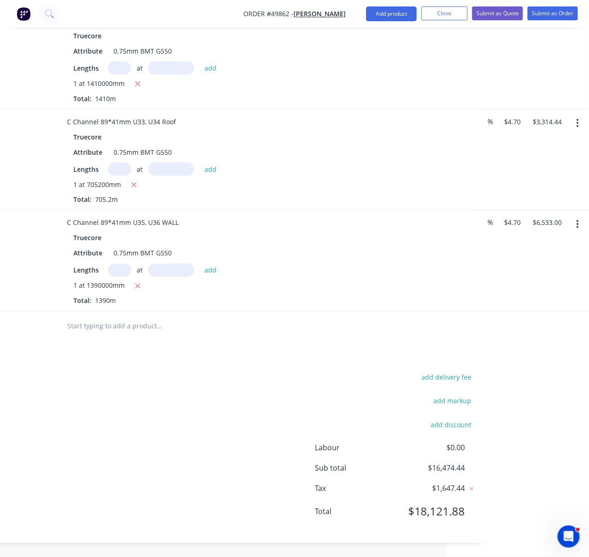
drag, startPoint x: 439, startPoint y: 255, endPoint x: 509, endPoint y: 252, distance: 70.2
click at [573, 216] on button "button" at bounding box center [578, 224] width 22 height 17
click at [548, 260] on div "Duplicate" at bounding box center [545, 266] width 71 height 13
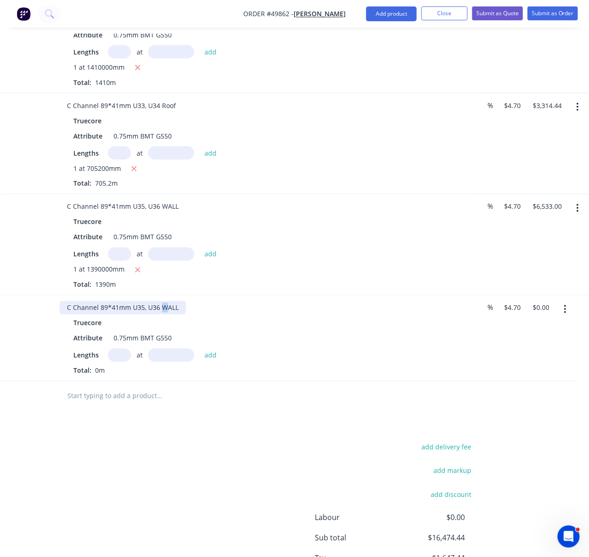
drag, startPoint x: 165, startPoint y: 314, endPoint x: 211, endPoint y: 319, distance: 46.4
click at [211, 314] on div "C Channel 89*41mm U35, U36 WALL" at bounding box center [264, 307] width 408 height 13
click at [120, 362] on input "text" at bounding box center [119, 355] width 23 height 13
type input "6"
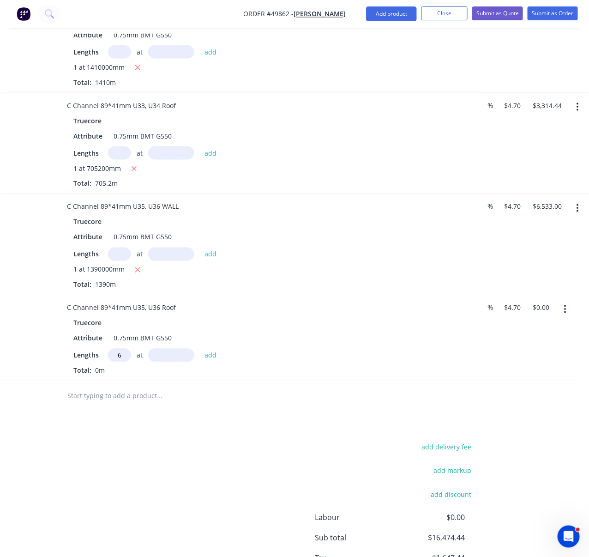
scroll to position [0, 0]
type input "1"
type input "694200"
click at [200, 349] on button "add" at bounding box center [211, 355] width 22 height 12
type input "$3,262.74"
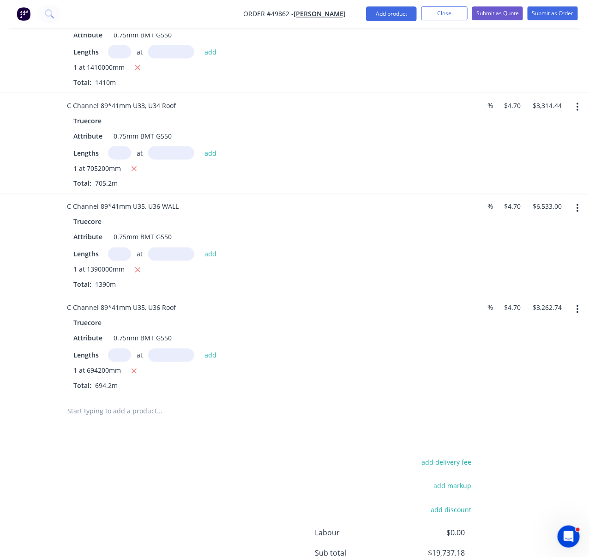
scroll to position [484, 145]
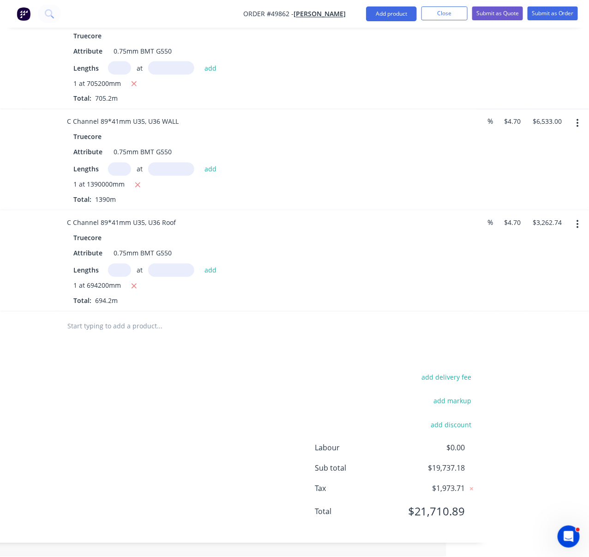
click at [580, 115] on button "button" at bounding box center [578, 123] width 22 height 17
click at [551, 159] on div "Duplicate" at bounding box center [545, 165] width 71 height 13
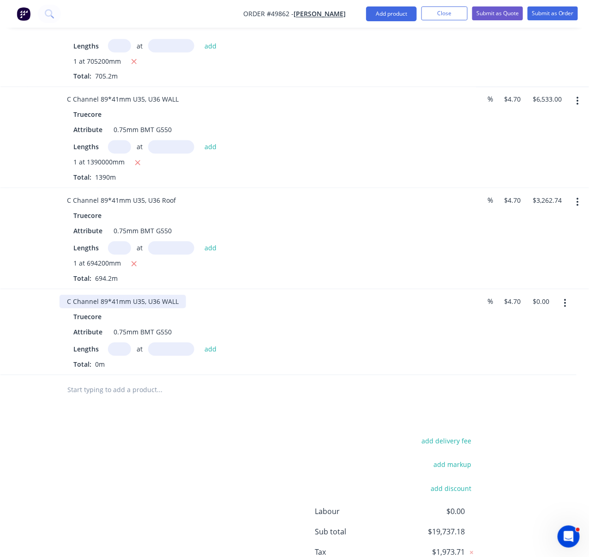
click at [145, 308] on div "C Channel 89*41mm U35, U36 WALL" at bounding box center [123, 301] width 126 height 13
click at [164, 308] on div "C Channel 89*41mm U37, U36 WALL" at bounding box center [123, 301] width 126 height 13
click at [122, 356] on input "text" at bounding box center [119, 349] width 23 height 13
click at [113, 356] on input "text" at bounding box center [119, 349] width 23 height 13
type input "1"
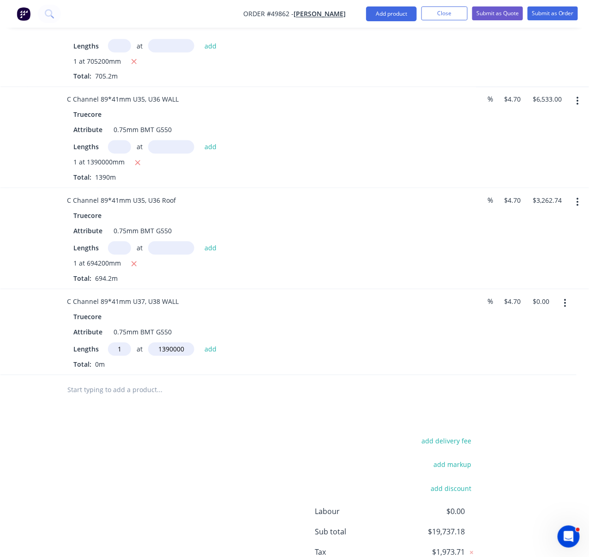
type input "1390000"
click at [200, 343] on button "add" at bounding box center [211, 349] width 22 height 12
type input "$6,533.00"
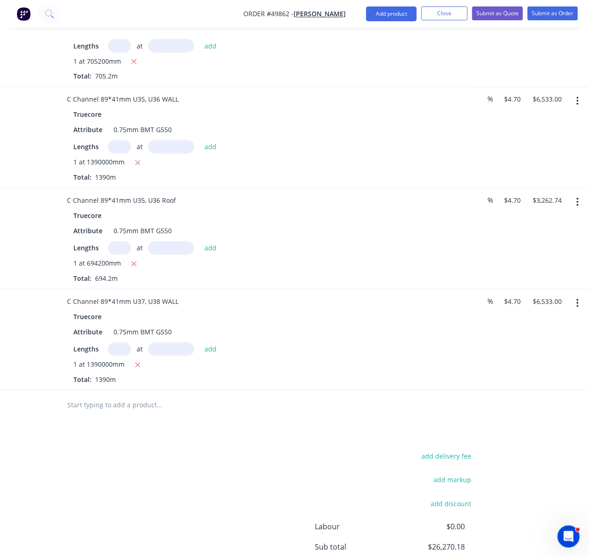
click at [577, 207] on icon "button" at bounding box center [578, 202] width 2 height 10
click at [575, 312] on button "button" at bounding box center [578, 303] width 22 height 17
click at [547, 353] on div "Duplicate" at bounding box center [545, 345] width 71 height 13
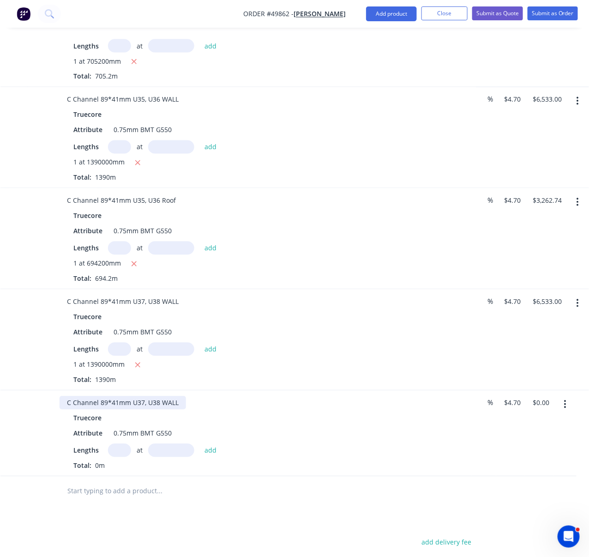
click at [180, 409] on div "C Channel 89*41mm U37, U38 WALL" at bounding box center [123, 402] width 126 height 13
click at [121, 457] on input "text" at bounding box center [119, 450] width 23 height 13
type input "6"
type input "1"
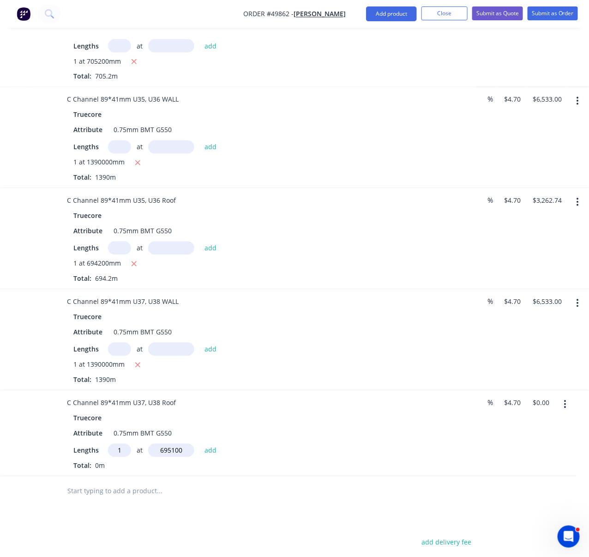
type input "695100"
click at [200, 444] on button "add" at bounding box center [211, 450] width 22 height 12
type input "$3,266.97"
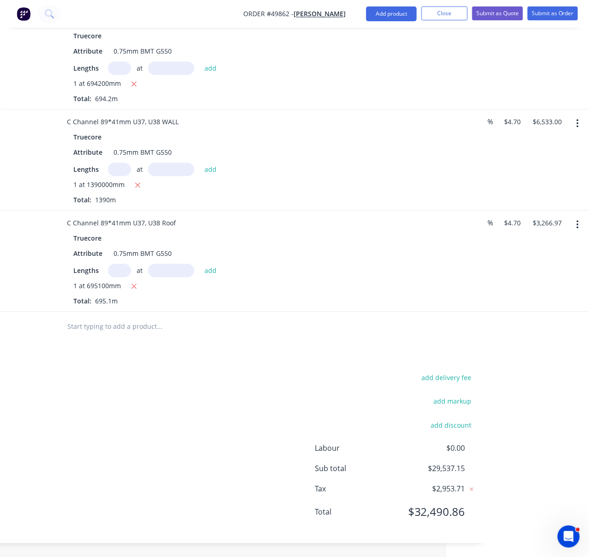
scroll to position [698, 145]
drag, startPoint x: 292, startPoint y: 370, endPoint x: 345, endPoint y: 367, distance: 53.6
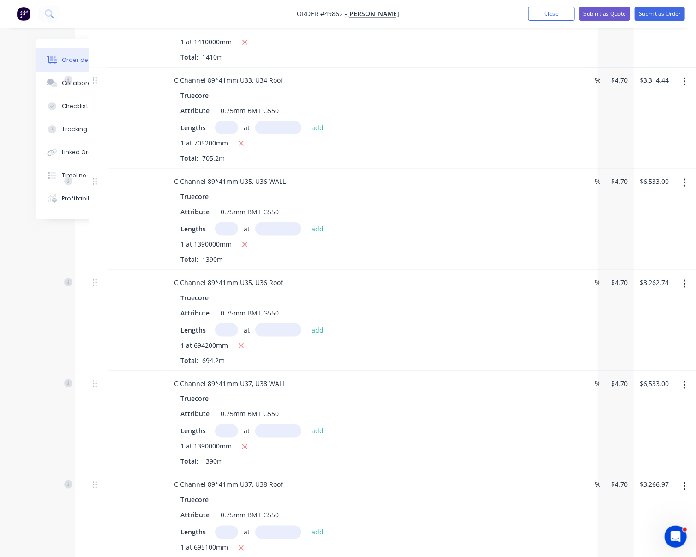
scroll to position [268, 66]
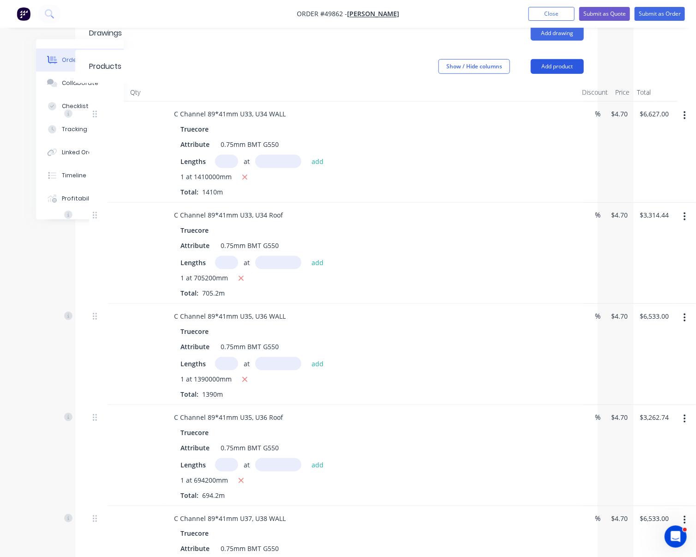
click at [561, 59] on button "Add product" at bounding box center [557, 66] width 53 height 15
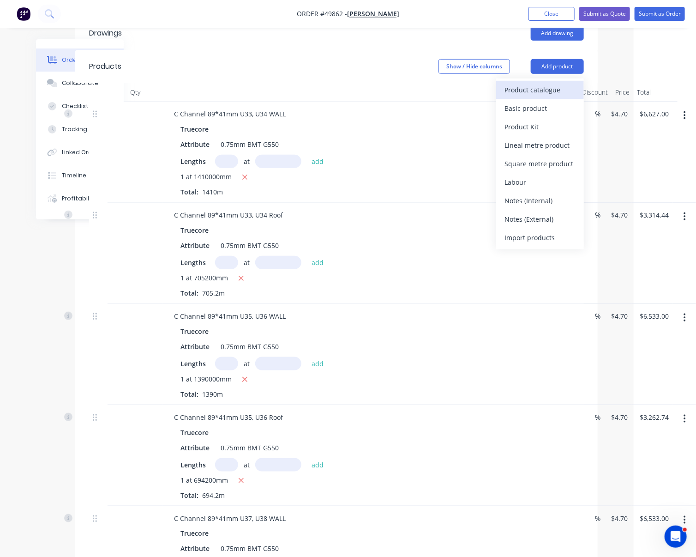
click at [554, 83] on div "Product catalogue" at bounding box center [540, 89] width 71 height 13
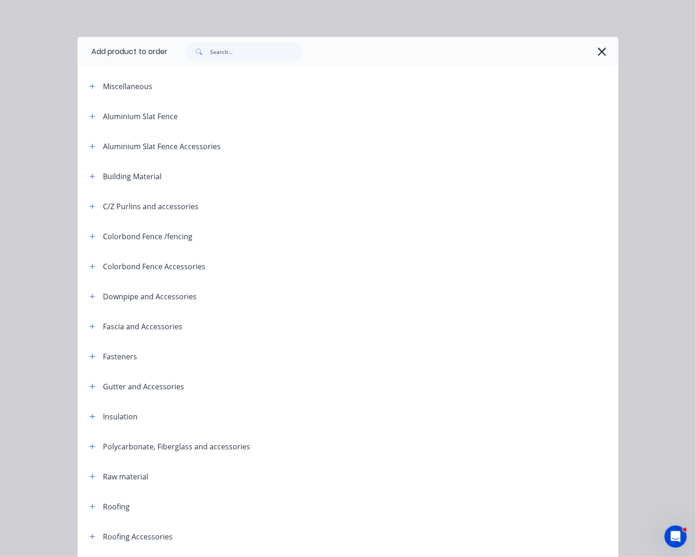
scroll to position [268, 61]
click at [238, 54] on input "text" at bounding box center [255, 51] width 91 height 18
type input "delivery"
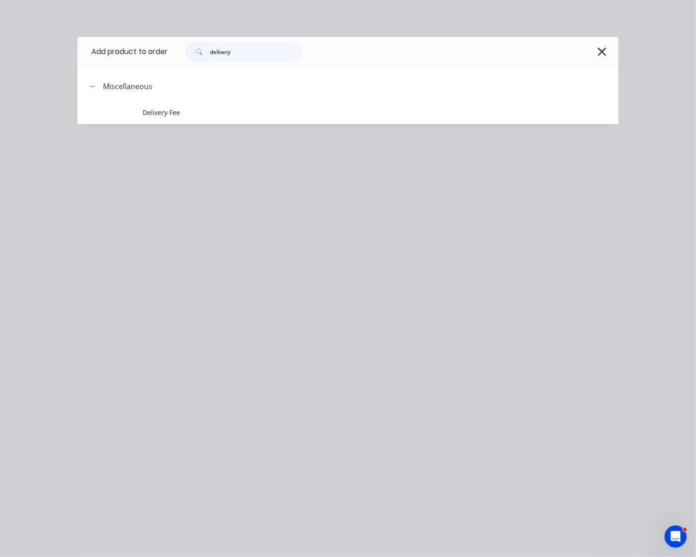
click at [172, 101] on header "Miscellaneous" at bounding box center [348, 86] width 541 height 30
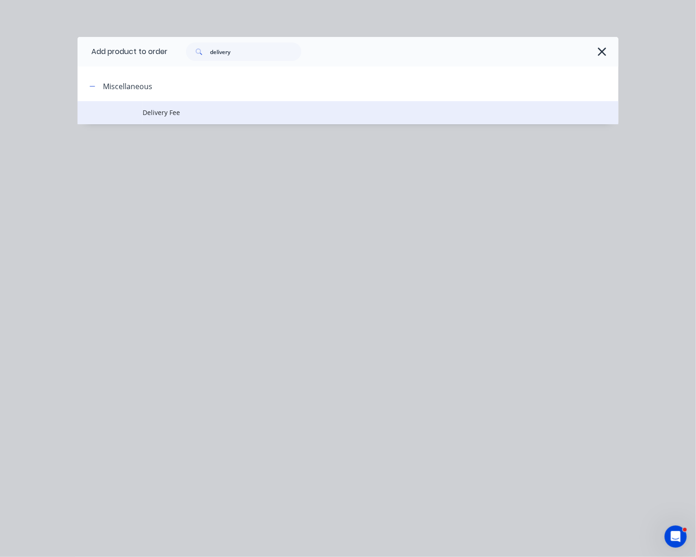
click at [182, 115] on span "Delivery Fee" at bounding box center [333, 113] width 381 height 10
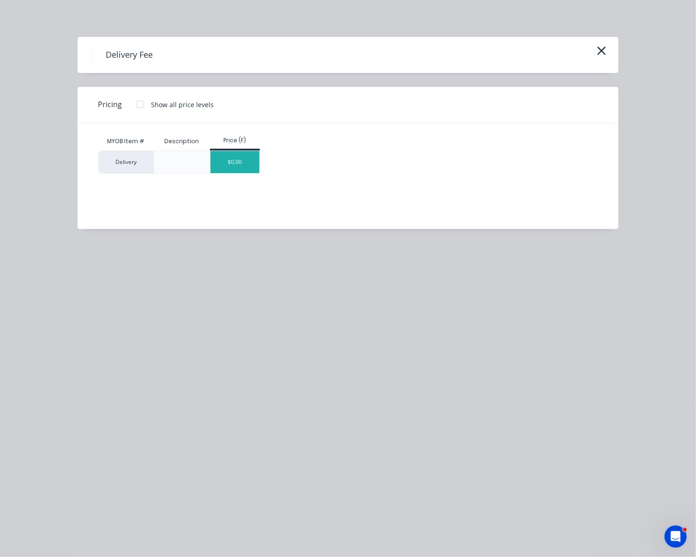
click at [247, 171] on div "$0.00" at bounding box center [235, 162] width 49 height 22
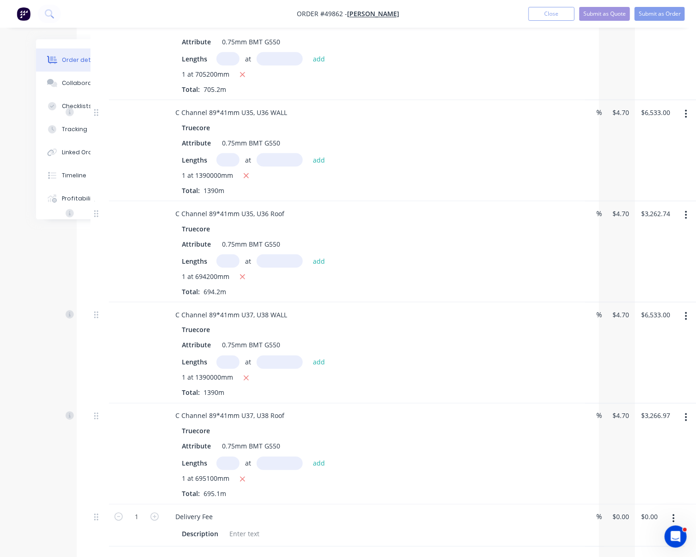
scroll to position [743, 61]
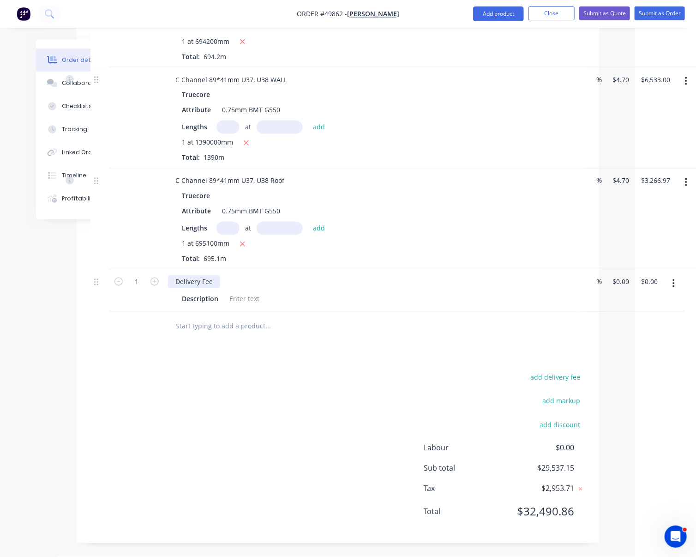
click at [220, 275] on div "Delivery Fee" at bounding box center [194, 281] width 52 height 13
click at [308, 433] on div "add delivery fee add markup add discount Labour $0.00 Sub total $29,537.15 Tax …" at bounding box center [337, 450] width 495 height 158
click at [635, 278] on icon "button" at bounding box center [674, 283] width 2 height 10
click at [635, 319] on div "Duplicate" at bounding box center [641, 325] width 71 height 13
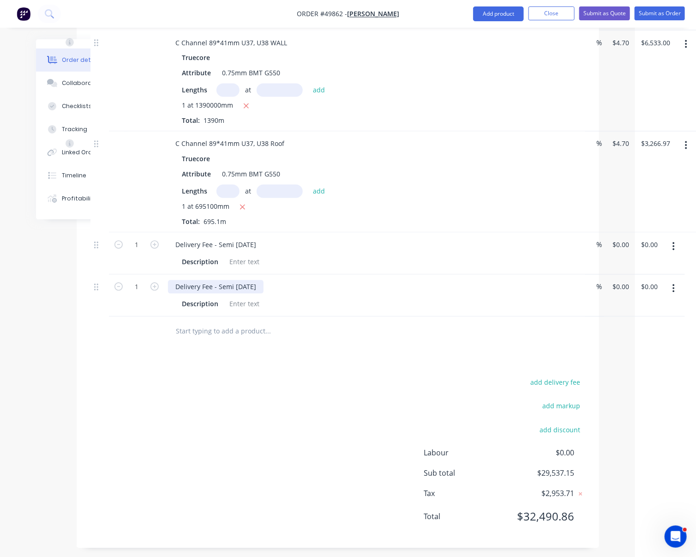
click at [247, 294] on div "Delivery Fee - Semi 10/10/2025" at bounding box center [216, 286] width 96 height 13
click at [294, 437] on div "add delivery fee add markup add discount Labour $0.00 Sub total $29,537.15 Tax …" at bounding box center [337, 455] width 495 height 158
click at [292, 446] on div "add delivery fee add markup add discount Labour $0.00 Sub total $29,537.15 Tax …" at bounding box center [337, 455] width 495 height 158
click at [242, 269] on div at bounding box center [244, 261] width 37 height 13
click at [285, 473] on div "add delivery fee add markup add discount Labour $0.00 Sub total $29,537.15 Tax …" at bounding box center [337, 455] width 495 height 158
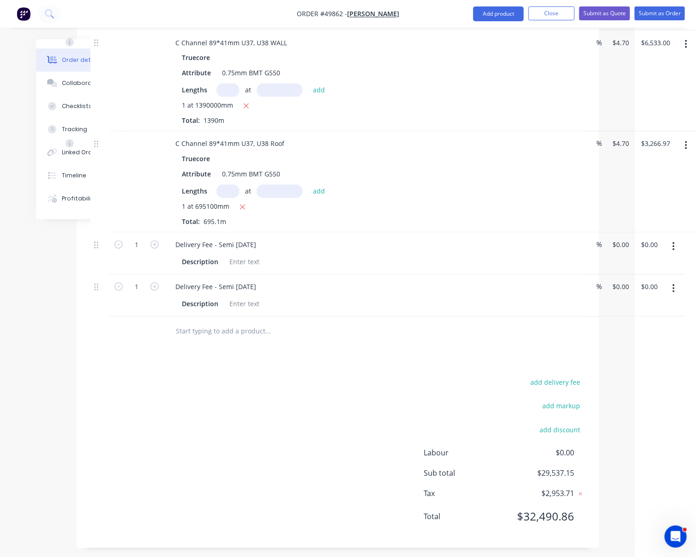
click at [263, 421] on div "add delivery fee add markup add discount Labour $0.00 Sub total $29,537.15 Tax …" at bounding box center [337, 455] width 495 height 158
click at [325, 407] on div "Drawings Add drawing Products Show / Hide columns Add product Qty Discount Pric…" at bounding box center [338, 44] width 523 height 1007
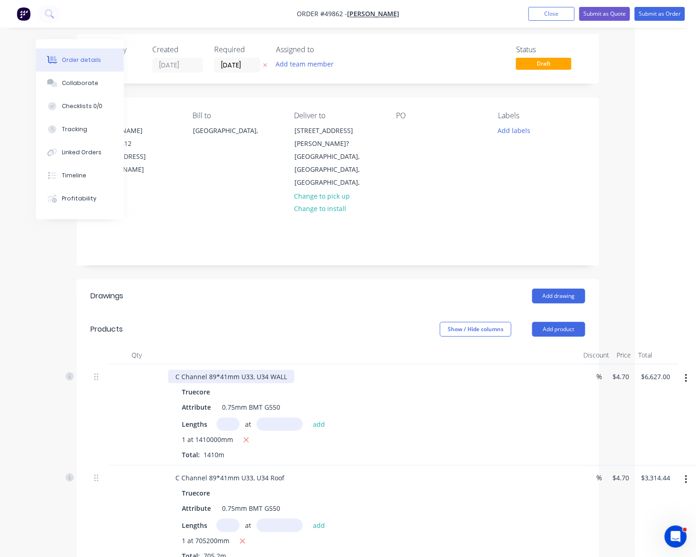
scroll to position [0, 61]
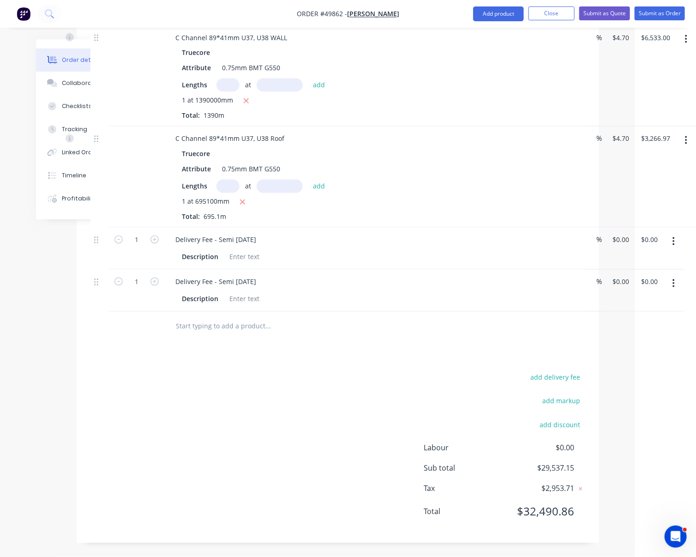
click at [282, 391] on div "add delivery fee add markup add discount Labour $0.00 Sub total $29,537.15 Tax …" at bounding box center [337, 450] width 495 height 158
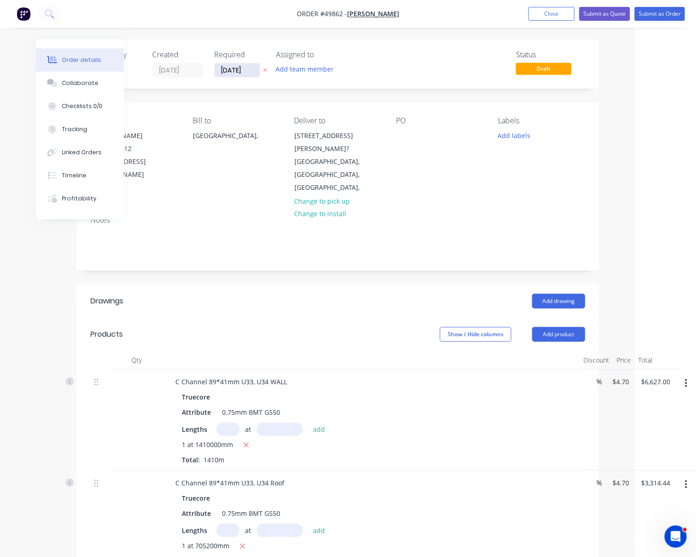
click at [248, 75] on input "[DATE]" at bounding box center [237, 70] width 45 height 14
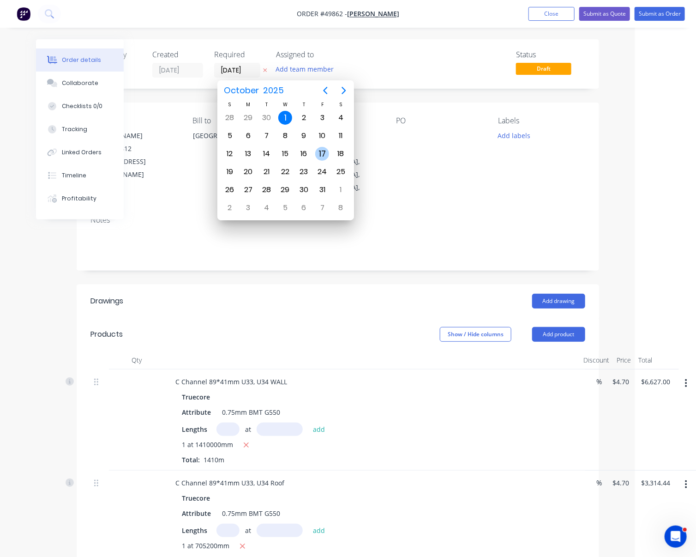
click at [321, 147] on div "17" at bounding box center [322, 154] width 14 height 14
type input "[DATE]"
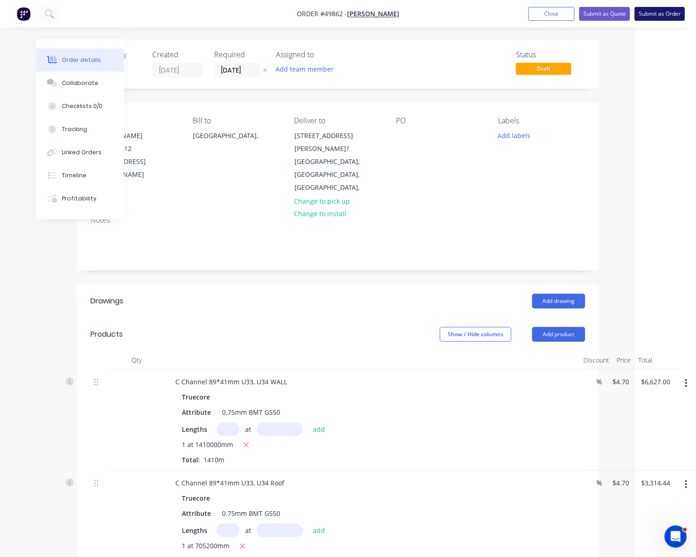
click at [635, 15] on button "Submit as Order" at bounding box center [660, 14] width 50 height 14
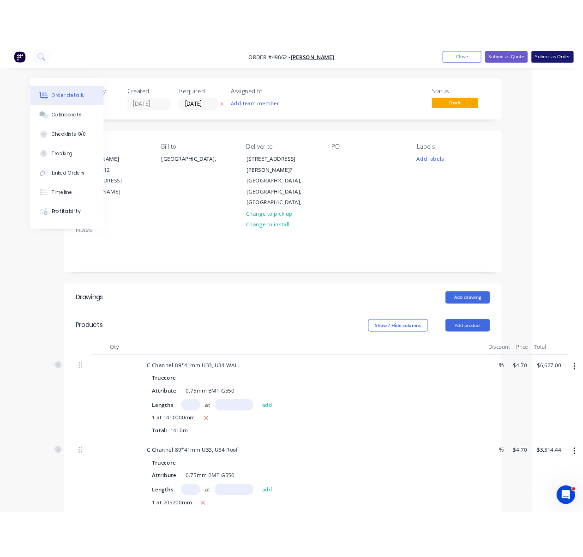
scroll to position [0, 0]
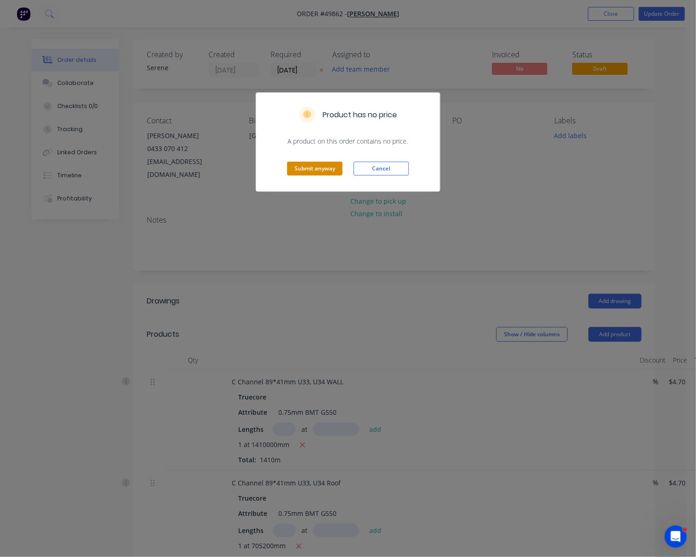
click at [298, 175] on button "Submit anyway" at bounding box center [314, 169] width 55 height 14
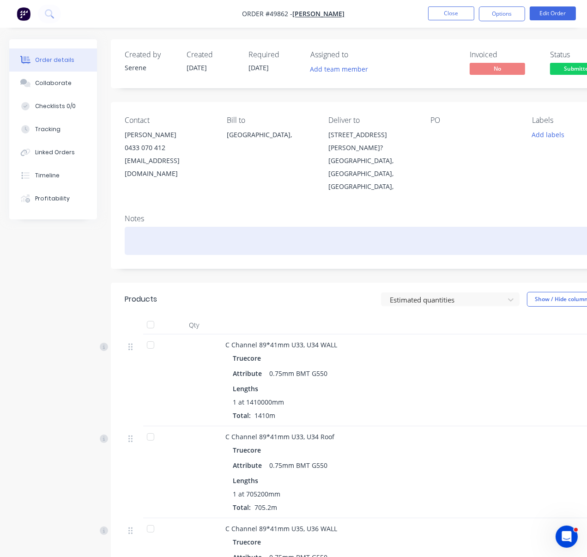
click at [288, 227] on div at bounding box center [372, 241] width 494 height 28
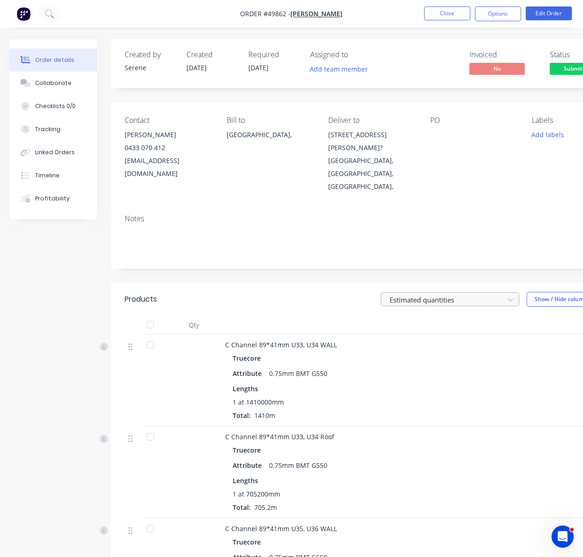
drag, startPoint x: 269, startPoint y: 300, endPoint x: 399, endPoint y: 293, distance: 130.3
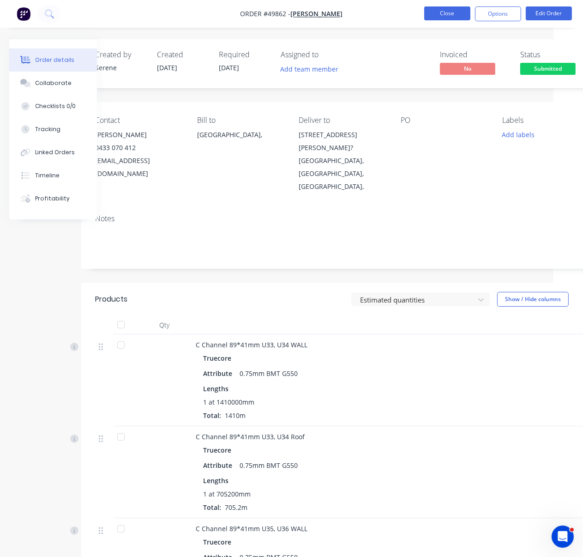
click at [447, 12] on button "Close" at bounding box center [447, 13] width 46 height 14
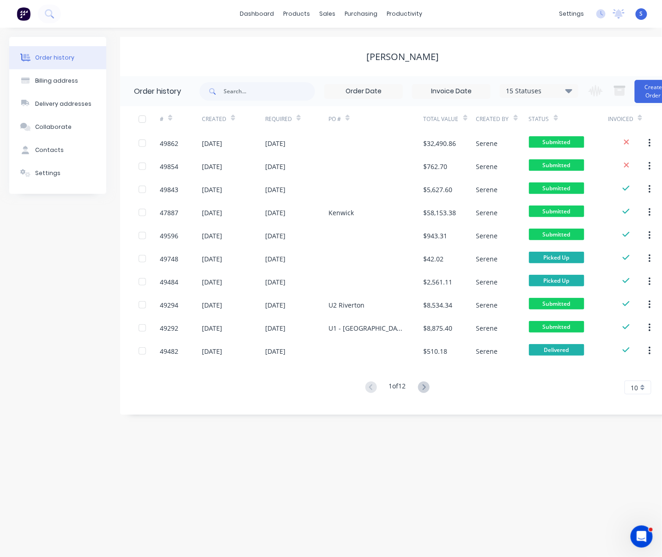
click at [341, 478] on div "Order history Billing address Delivery addresses Collaborate Contacts Settings …" at bounding box center [331, 292] width 662 height 529
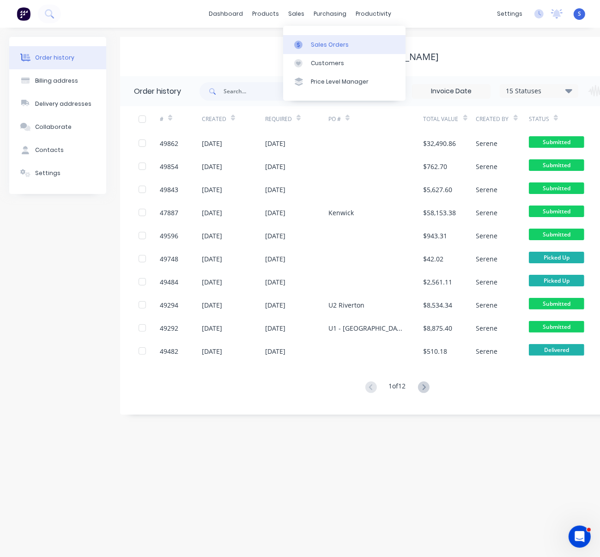
click at [323, 42] on div "Sales Orders" at bounding box center [330, 45] width 38 height 8
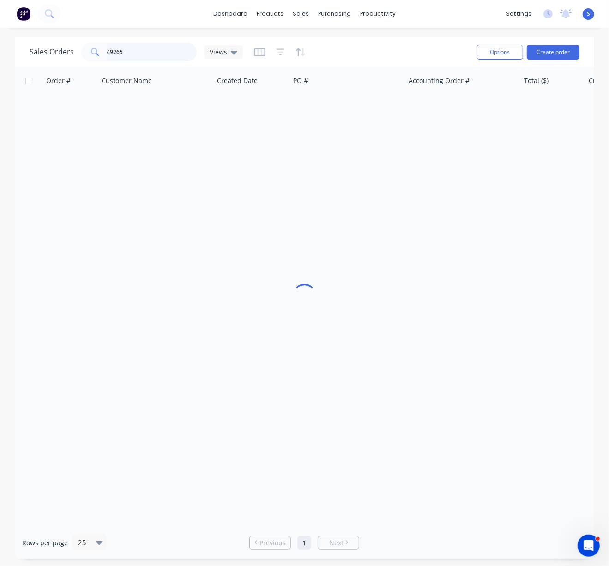
click at [153, 46] on input "49265" at bounding box center [152, 52] width 90 height 18
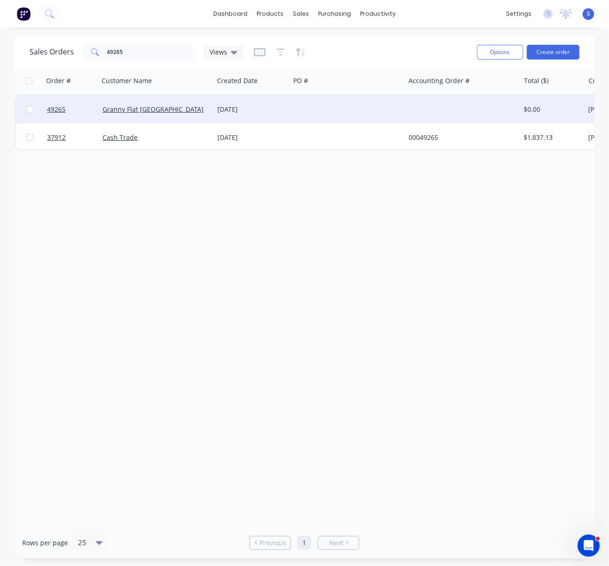
click at [203, 113] on div "Granny Flat [GEOGRAPHIC_DATA]" at bounding box center [153, 109] width 102 height 9
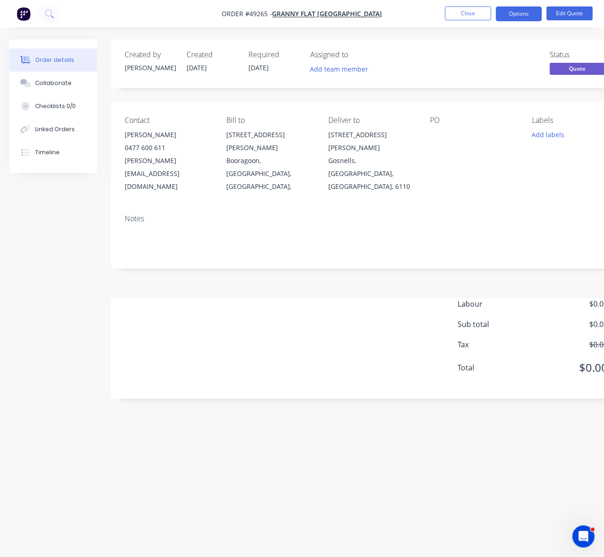
scroll to position [0, 38]
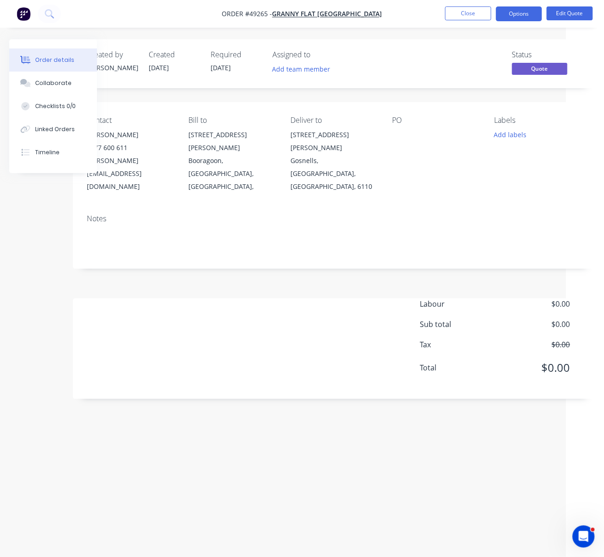
drag, startPoint x: 325, startPoint y: 285, endPoint x: 362, endPoint y: 288, distance: 36.6
drag, startPoint x: 302, startPoint y: 283, endPoint x: 338, endPoint y: 277, distance: 36.4
drag, startPoint x: 320, startPoint y: 276, endPoint x: 313, endPoint y: 276, distance: 6.5
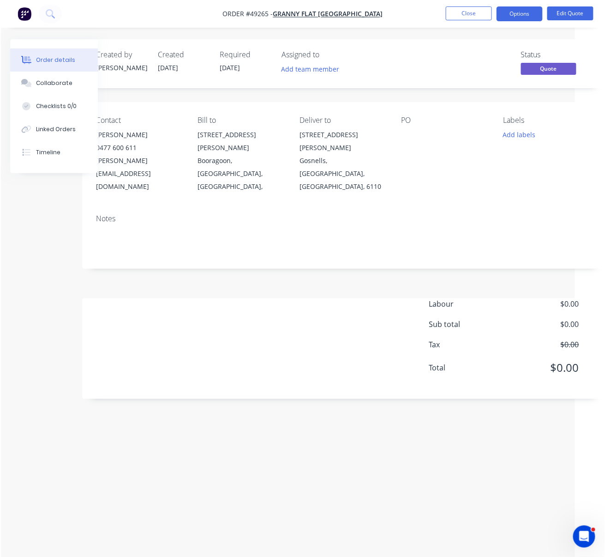
scroll to position [0, 33]
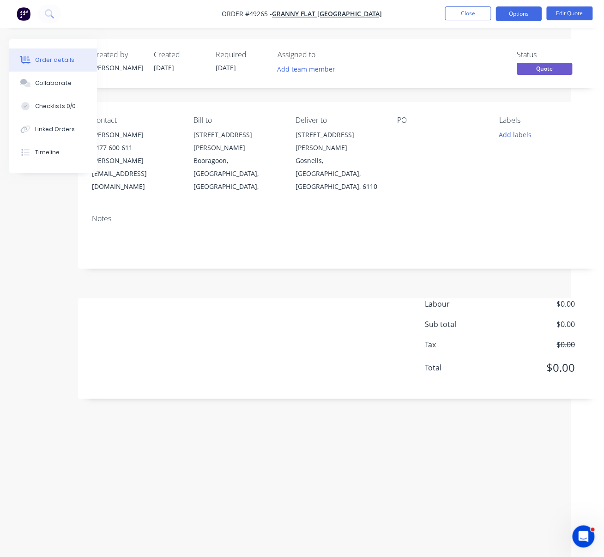
drag, startPoint x: 321, startPoint y: 278, endPoint x: 334, endPoint y: 281, distance: 12.9
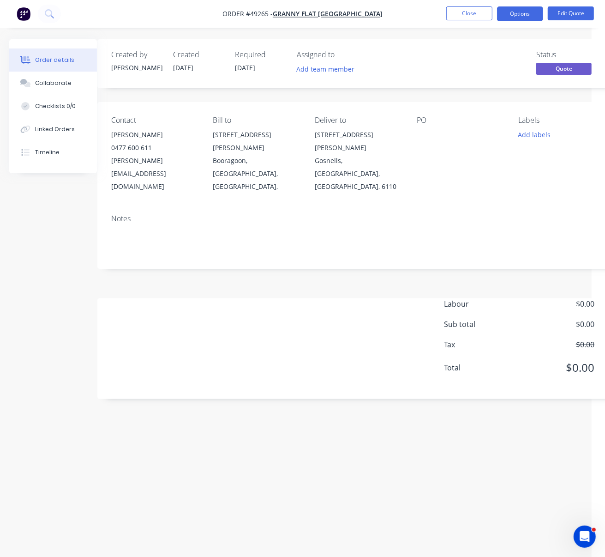
scroll to position [0, 4]
drag, startPoint x: 313, startPoint y: 248, endPoint x: 283, endPoint y: 250, distance: 29.6
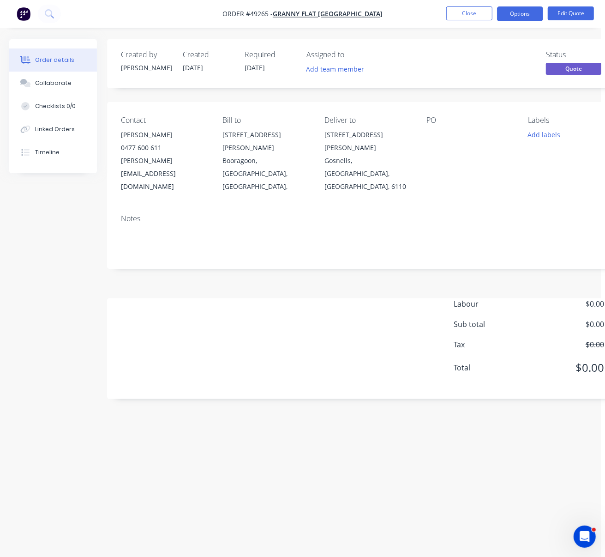
click at [261, 298] on div "Labour $0.00 Sub total $0.00 Tax $0.00 Total $0.00" at bounding box center [368, 341] width 494 height 87
click at [255, 265] on div "Created by Bob Created 15/09/25 Required 15/09/25 Assigned to Add team member S…" at bounding box center [368, 219] width 522 height 360
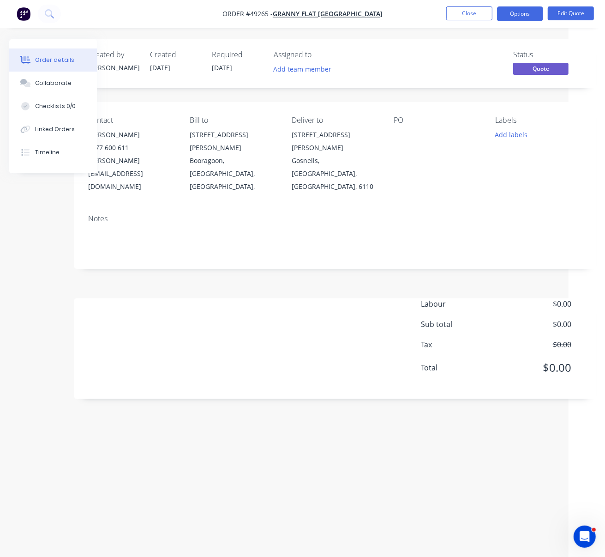
drag, startPoint x: 285, startPoint y: 270, endPoint x: 377, endPoint y: 269, distance: 91.4
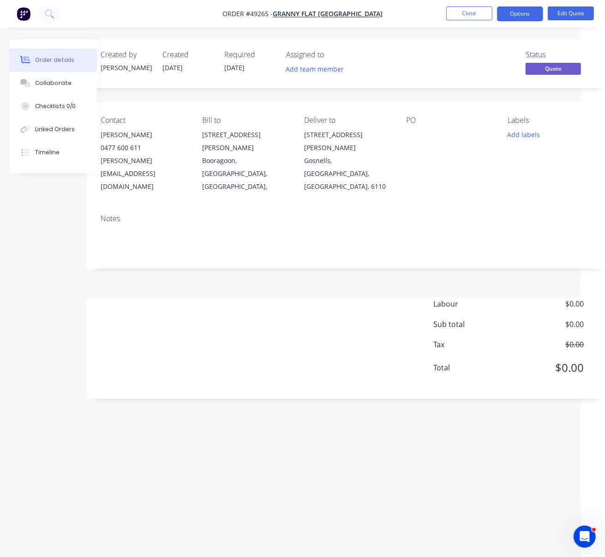
scroll to position [0, 0]
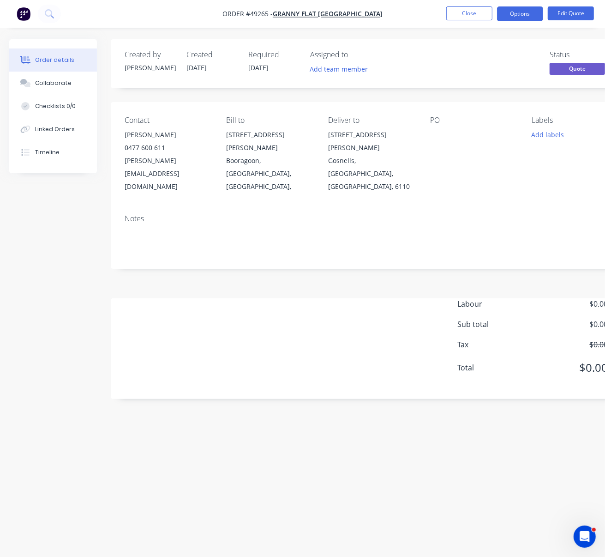
drag, startPoint x: 314, startPoint y: 294, endPoint x: 260, endPoint y: 304, distance: 55.0
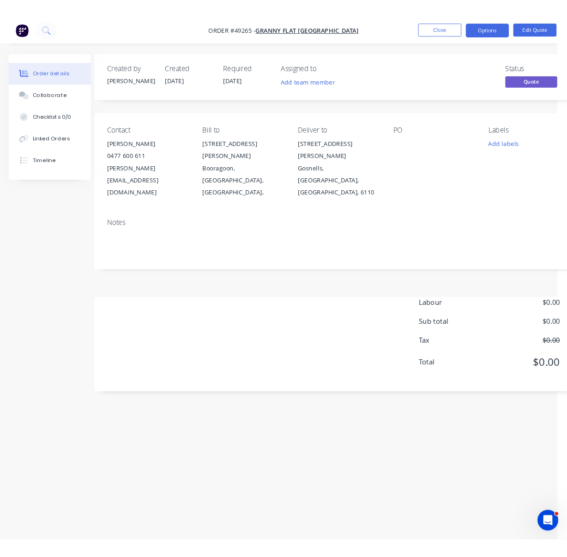
scroll to position [0, 28]
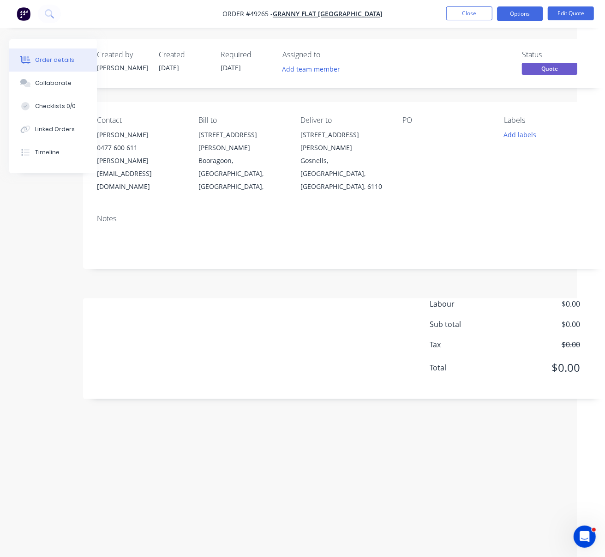
drag, startPoint x: 278, startPoint y: 269, endPoint x: 323, endPoint y: 272, distance: 44.4
click at [112, 298] on div "Labour $0.00 Sub total $0.00 Tax $0.00 Total $0.00" at bounding box center [344, 341] width 494 height 87
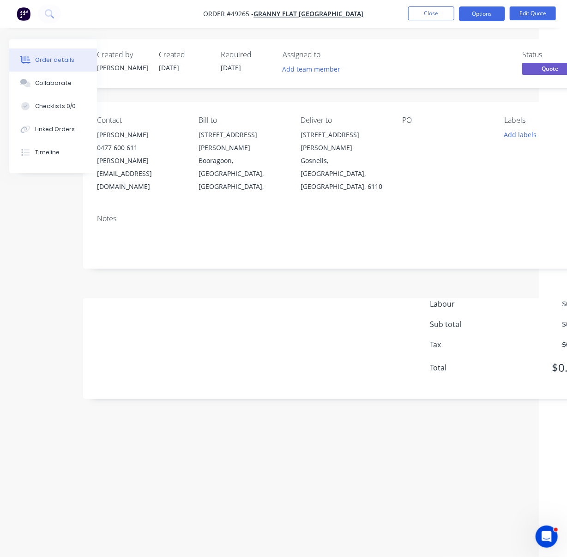
click at [49, 497] on div "Order details Collaborate Checklists 0/0 Linked Orders Timeline Order details C…" at bounding box center [255, 278] width 567 height 557
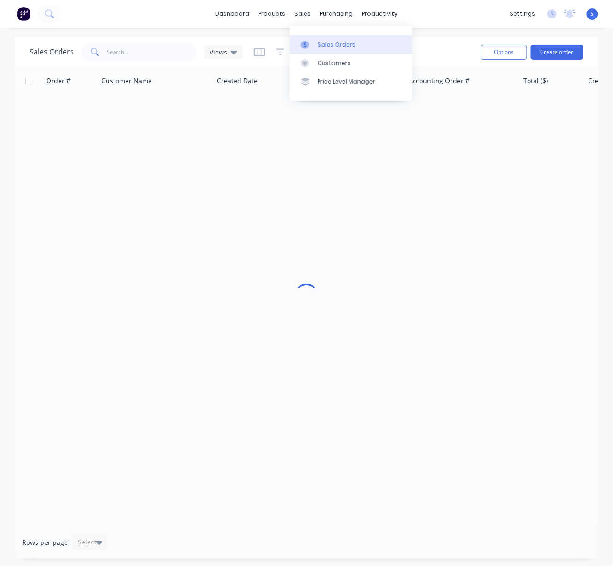
click at [313, 49] on div at bounding box center [308, 45] width 14 height 8
click at [148, 54] on input "text" at bounding box center [152, 52] width 90 height 18
type input "9"
type input "49478"
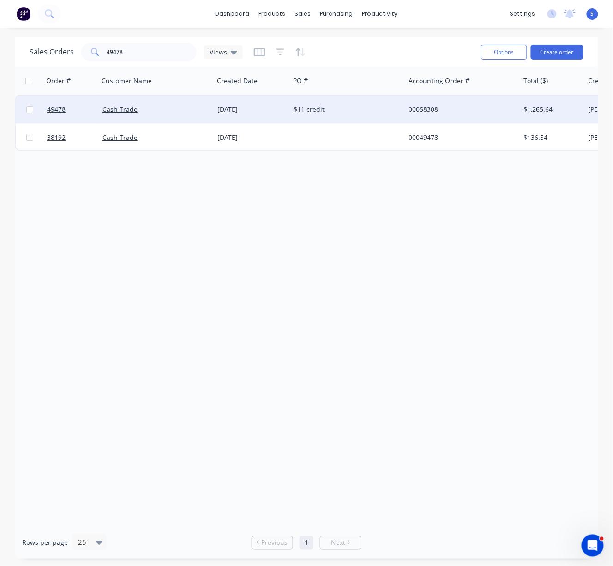
click at [201, 109] on div "Cash Trade" at bounding box center [153, 109] width 102 height 9
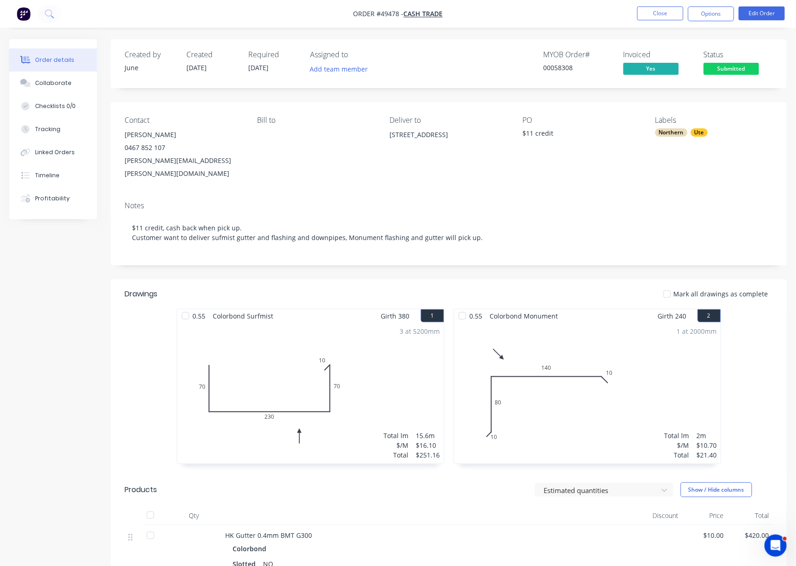
click at [338, 289] on header "Drawings Mark all drawings as complete" at bounding box center [449, 294] width 676 height 30
click at [56, 156] on div "Linked Orders" at bounding box center [55, 152] width 40 height 8
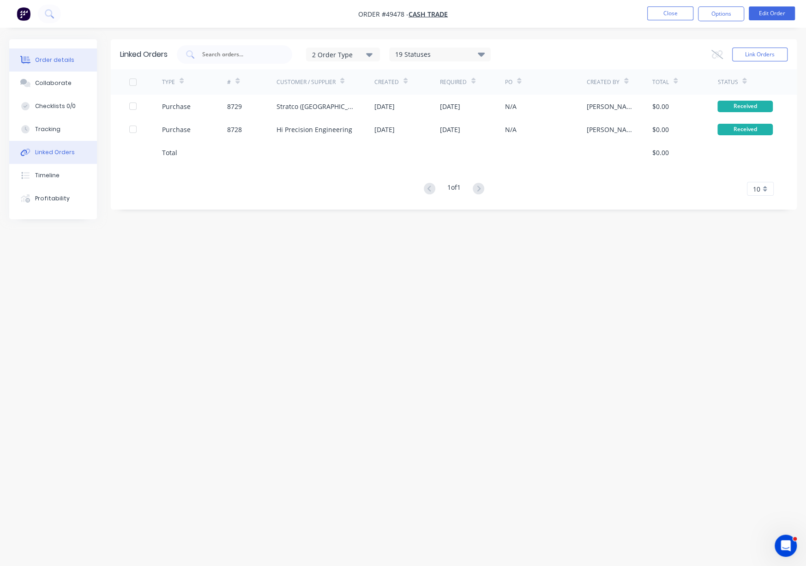
click at [59, 62] on div "Order details" at bounding box center [54, 60] width 39 height 8
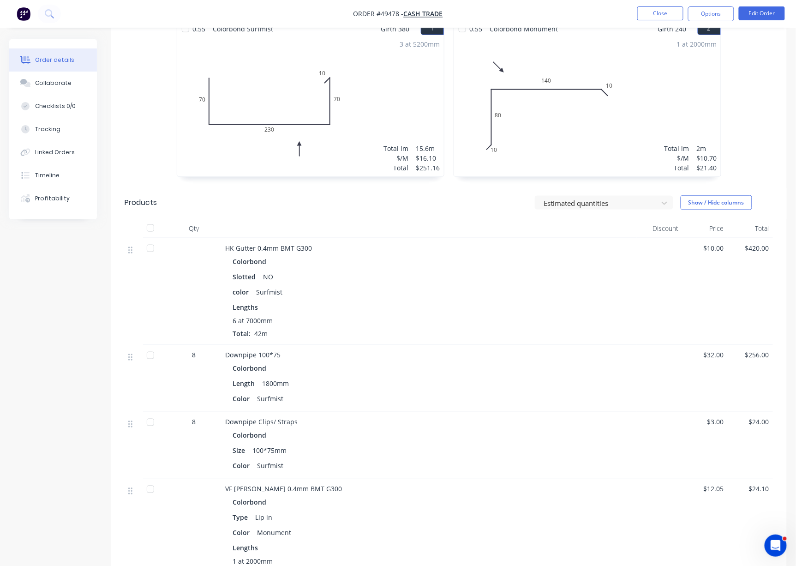
scroll to position [144, 0]
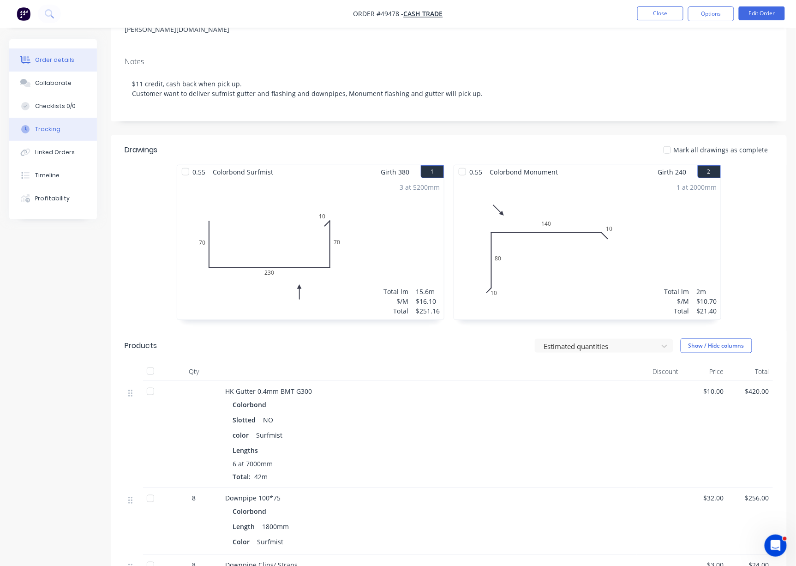
click at [55, 133] on div "Tracking" at bounding box center [47, 129] width 25 height 8
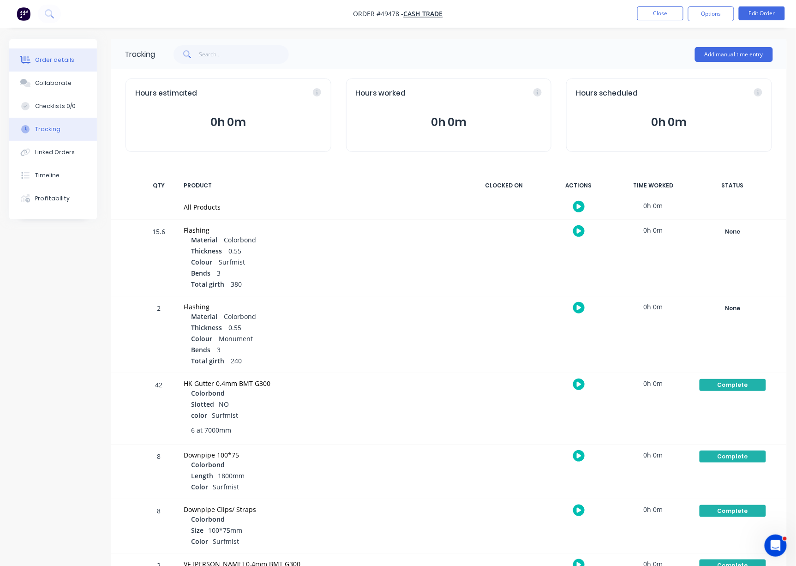
click at [54, 61] on div "Order details" at bounding box center [54, 60] width 39 height 8
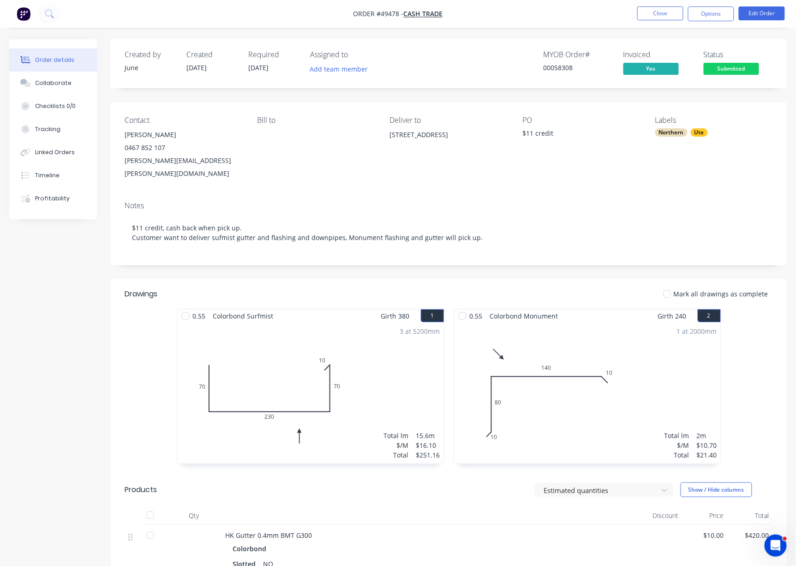
click at [457, 276] on div "Created by June Created [DATE] Required [DATE] Assigned to Add team member MYOB…" at bounding box center [449, 564] width 676 height 1051
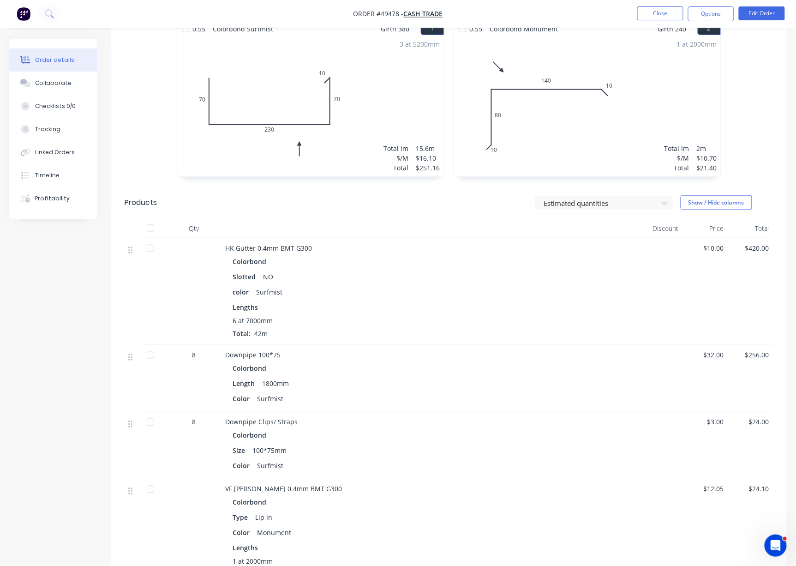
scroll to position [144, 0]
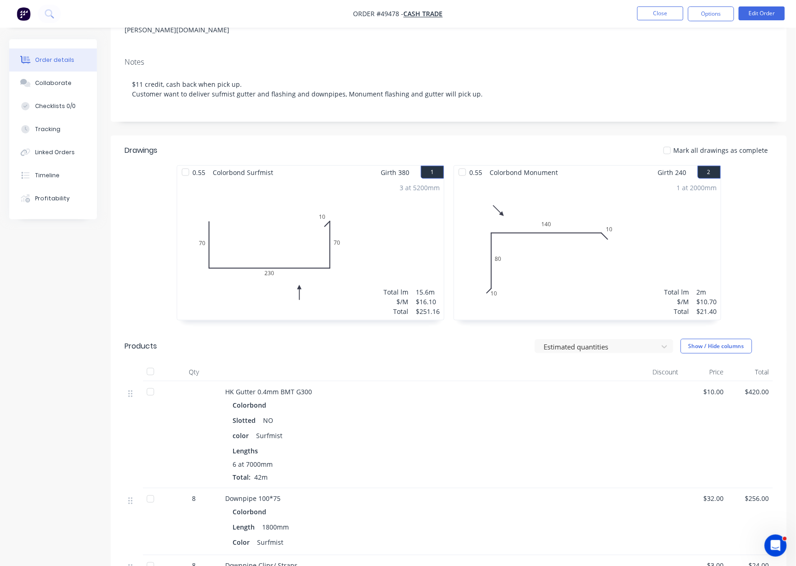
click at [446, 130] on div "Created by June Created [DATE] Required [DATE] Assigned to Add team member MYOB…" at bounding box center [449, 421] width 676 height 1051
drag, startPoint x: 446, startPoint y: 132, endPoint x: 474, endPoint y: 132, distance: 27.2
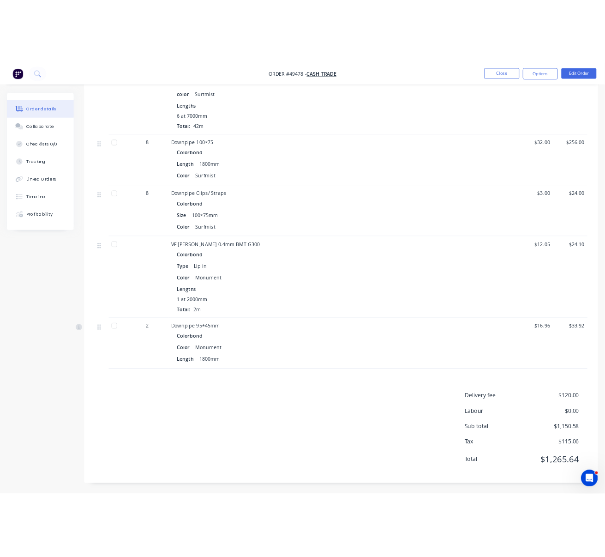
scroll to position [575, 0]
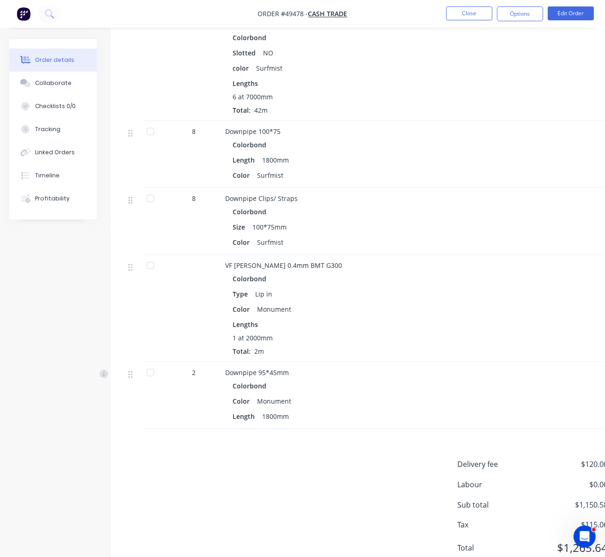
drag, startPoint x: 376, startPoint y: 67, endPoint x: 419, endPoint y: 13, distance: 69.3
click at [378, 78] on div "Lengths" at bounding box center [429, 83] width 393 height 10
click at [456, 220] on div "Size 100*75mm" at bounding box center [429, 226] width 393 height 13
click at [108, 342] on div "Created by June Created [DATE] Required [DATE] Assigned to Add team member MYOB…" at bounding box center [321, 29] width 624 height 1129
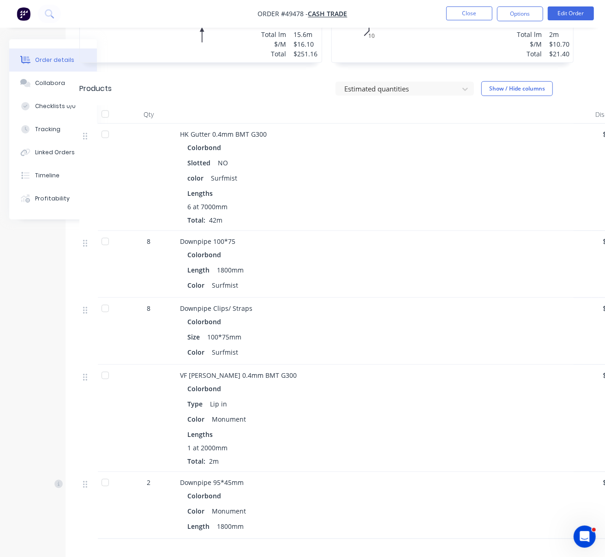
drag, startPoint x: 420, startPoint y: 345, endPoint x: 487, endPoint y: 342, distance: 67.0
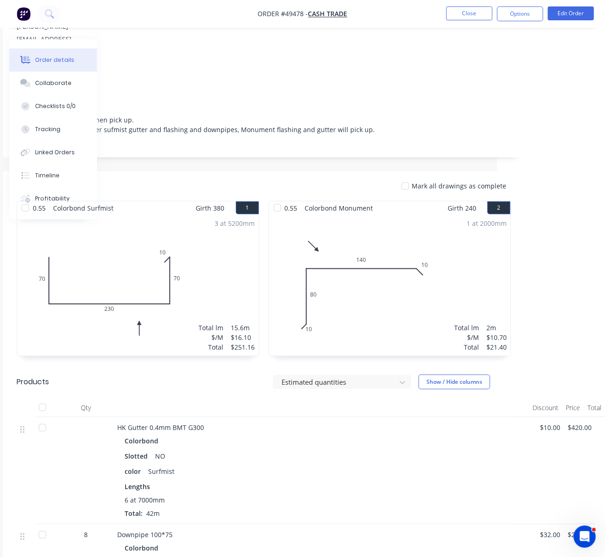
scroll to position [0, 108]
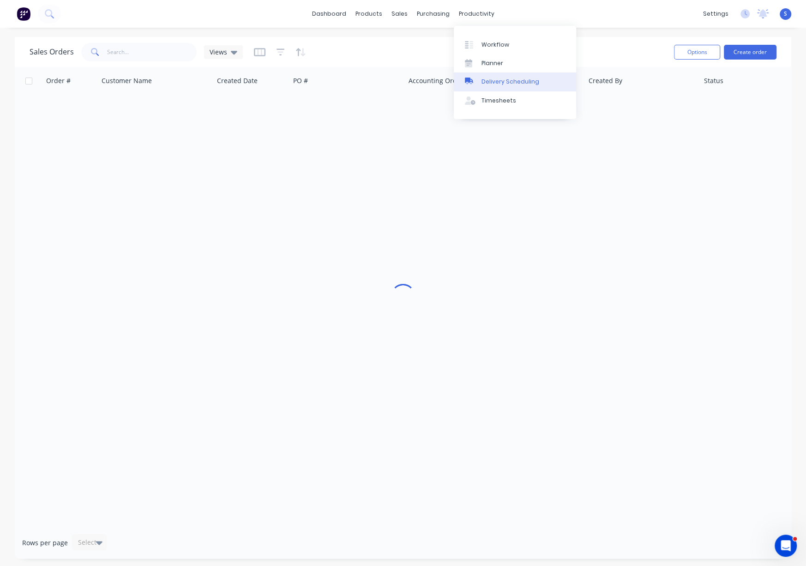
click at [509, 85] on div "Delivery Scheduling" at bounding box center [510, 82] width 58 height 8
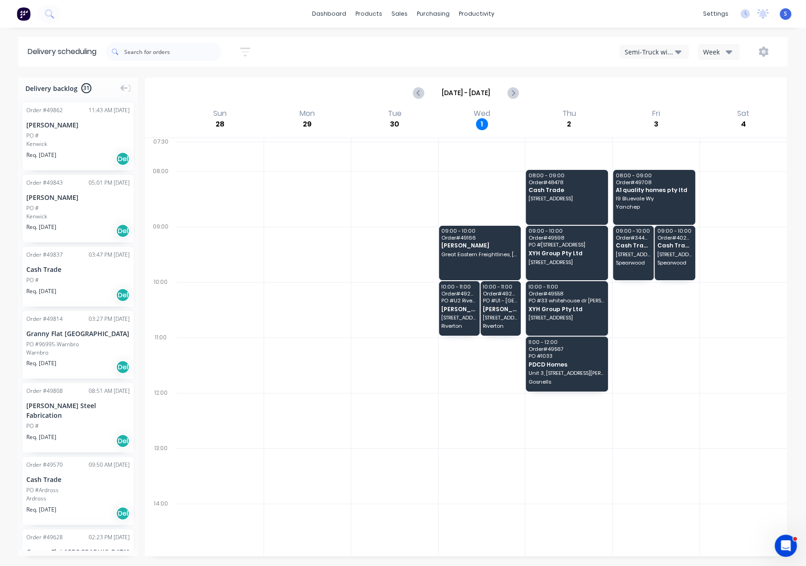
click at [646, 50] on div "Semi-Truck with Hiab" at bounding box center [650, 52] width 50 height 10
click at [641, 111] on div "Utes Delivery" at bounding box center [665, 112] width 91 height 18
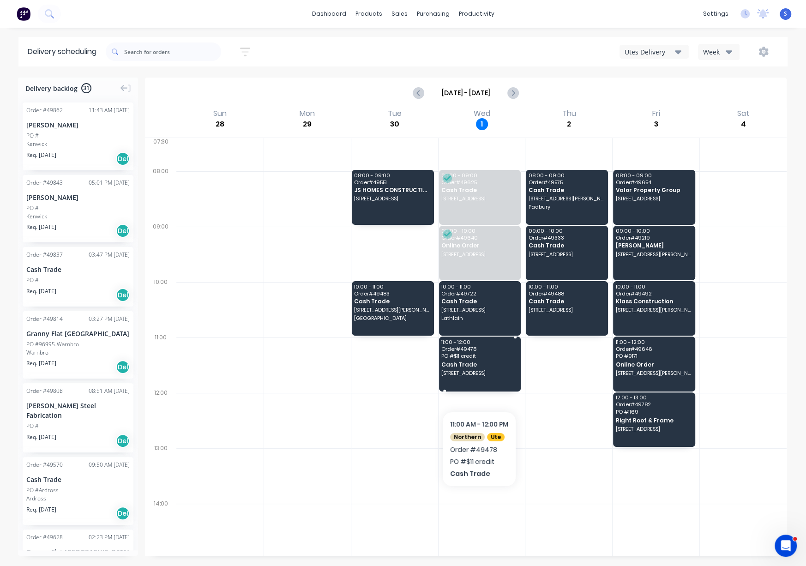
click at [479, 382] on div "11:00 - 12:00 Order # 49478 PO # $11 credit Cash Trade [STREET_ADDRESS]" at bounding box center [480, 364] width 82 height 54
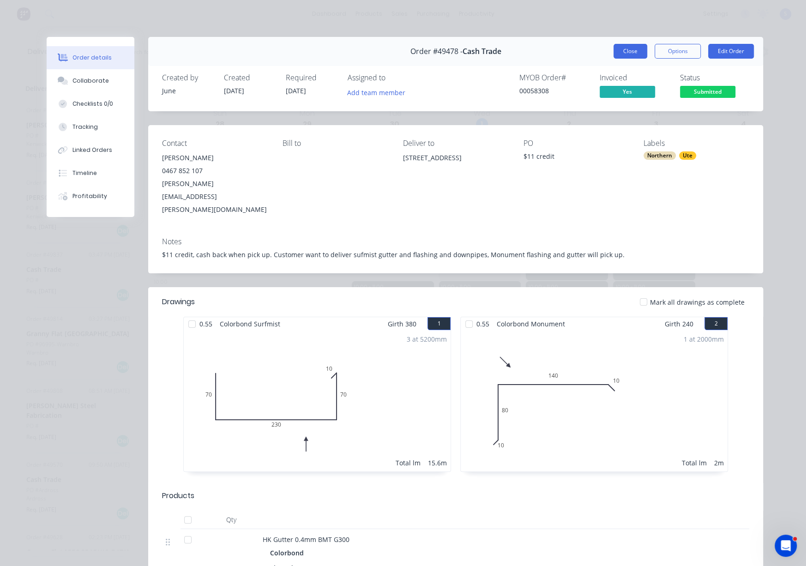
click at [624, 57] on button "Close" at bounding box center [631, 51] width 34 height 15
